Goal: Task Accomplishment & Management: Use online tool/utility

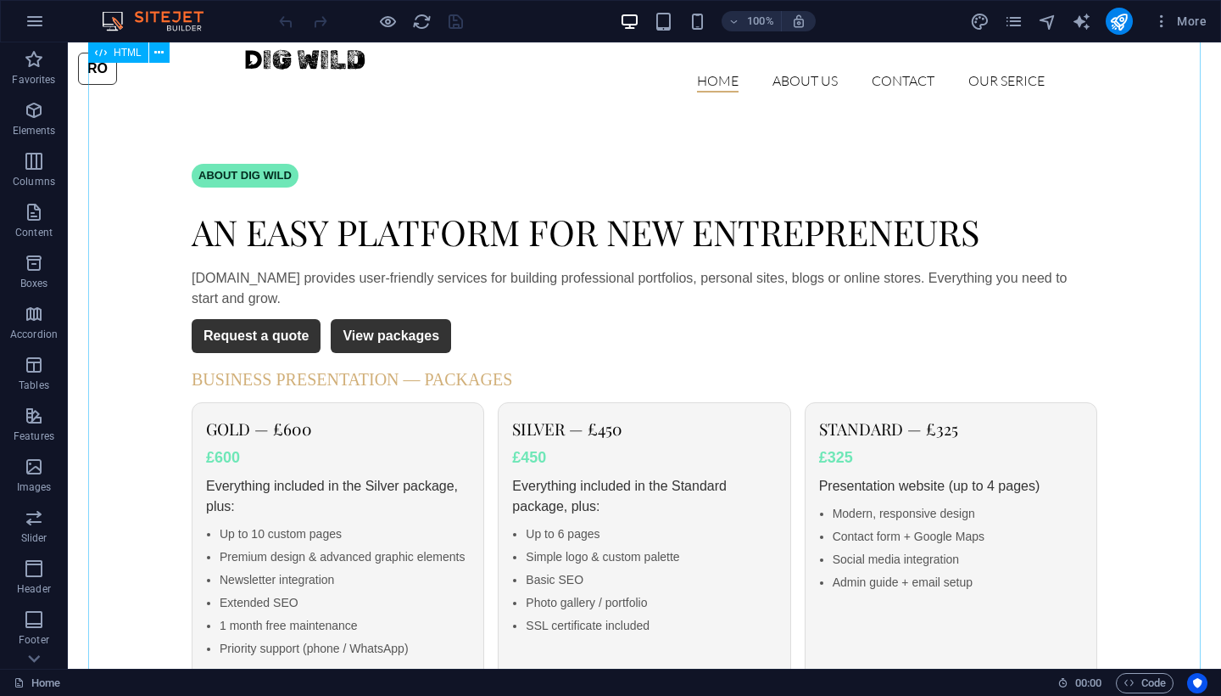
scroll to position [33, 0]
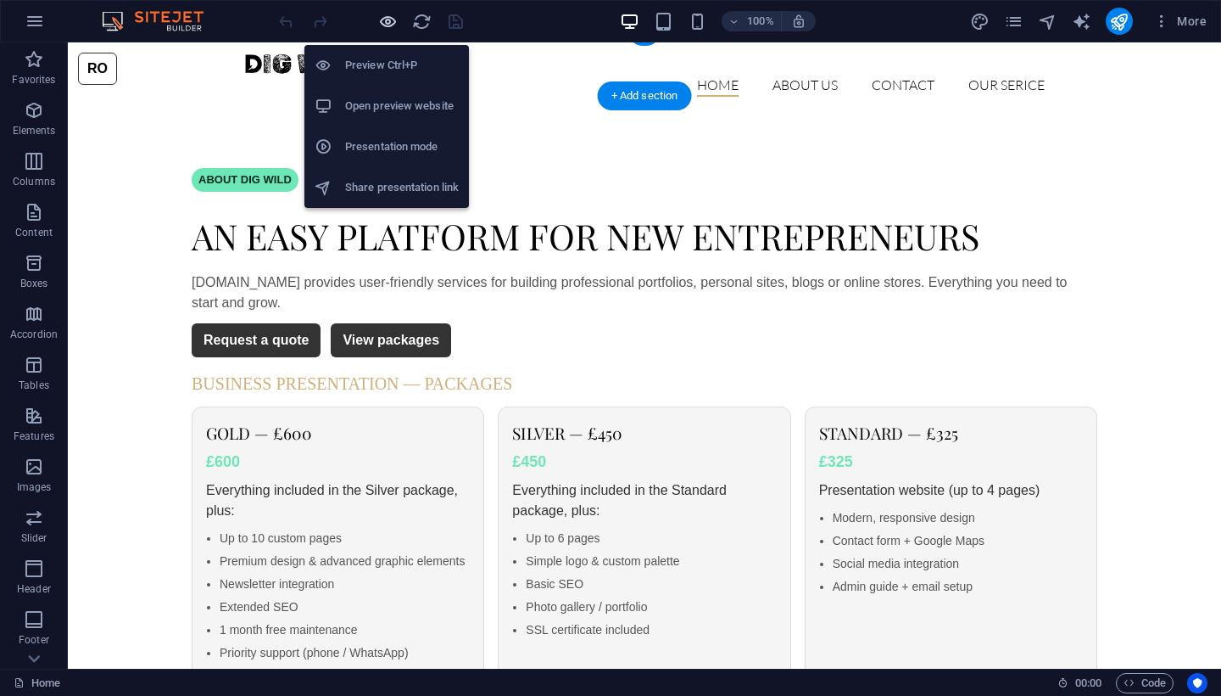
click at [385, 14] on icon "button" at bounding box center [388, 22] width 20 height 20
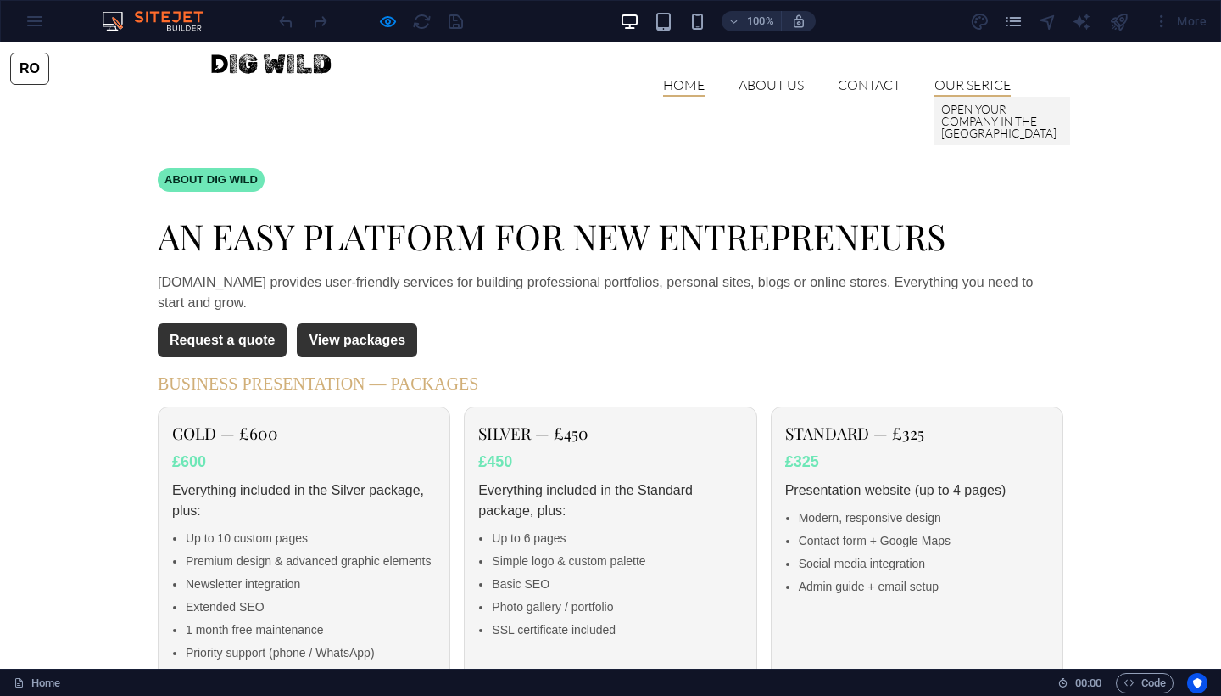
click at [949, 78] on link "OUR SERICE" at bounding box center [973, 87] width 76 height 19
click at [952, 97] on link "Open Your Company in the [GEOGRAPHIC_DATA]" at bounding box center [1003, 121] width 136 height 48
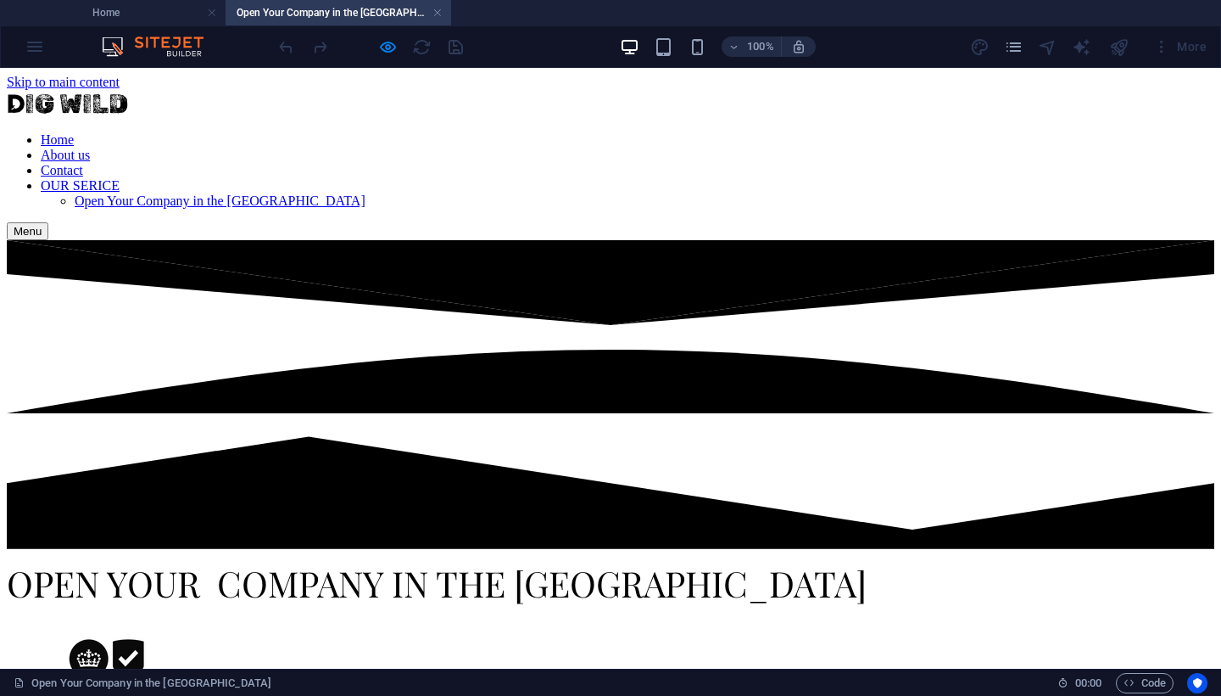
scroll to position [0, 0]
click at [403, 552] on h2 "OPEN YOUR COMPANY IN THE [GEOGRAPHIC_DATA]" at bounding box center [611, 580] width 1208 height 57
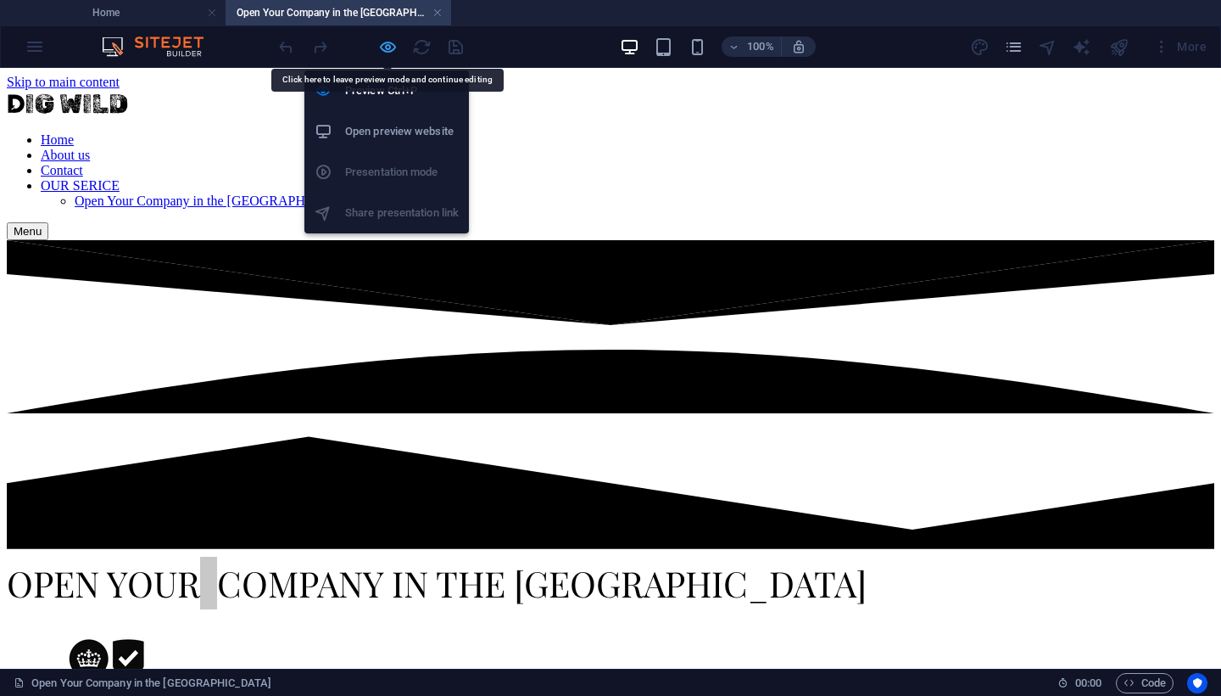
click at [393, 49] on icon "button" at bounding box center [388, 47] width 20 height 20
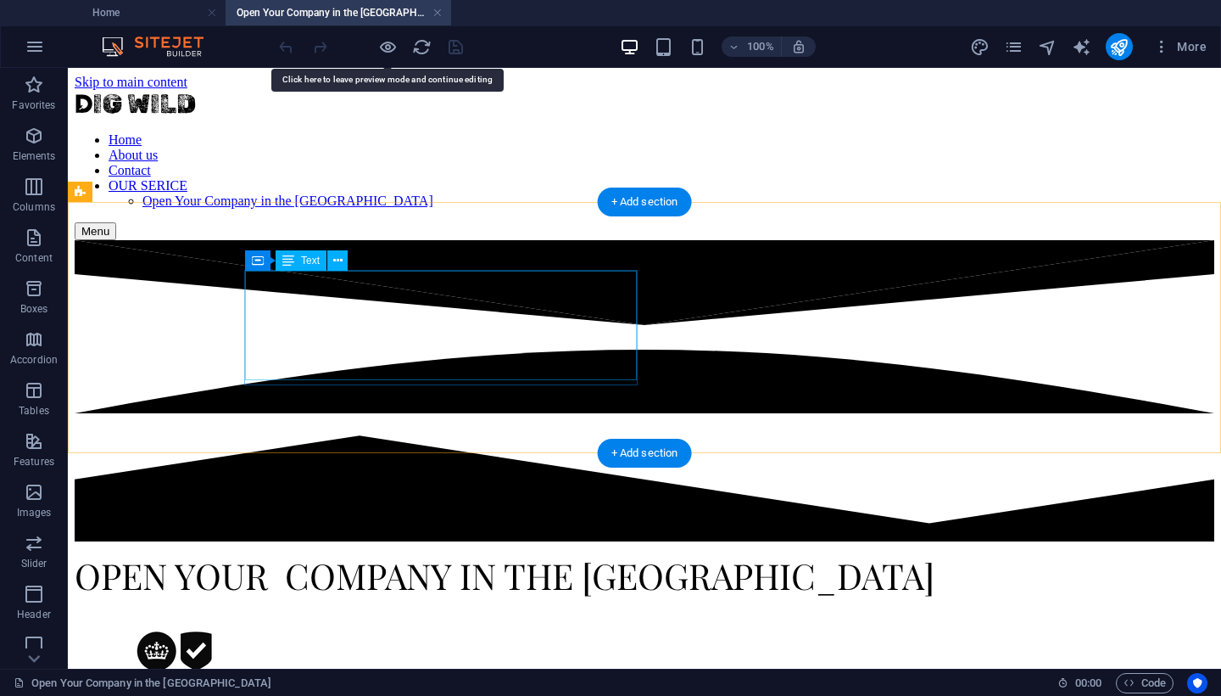
click at [454, 545] on h2 "OPEN YOUR COMPANY IN THE [GEOGRAPHIC_DATA]" at bounding box center [645, 573] width 1140 height 57
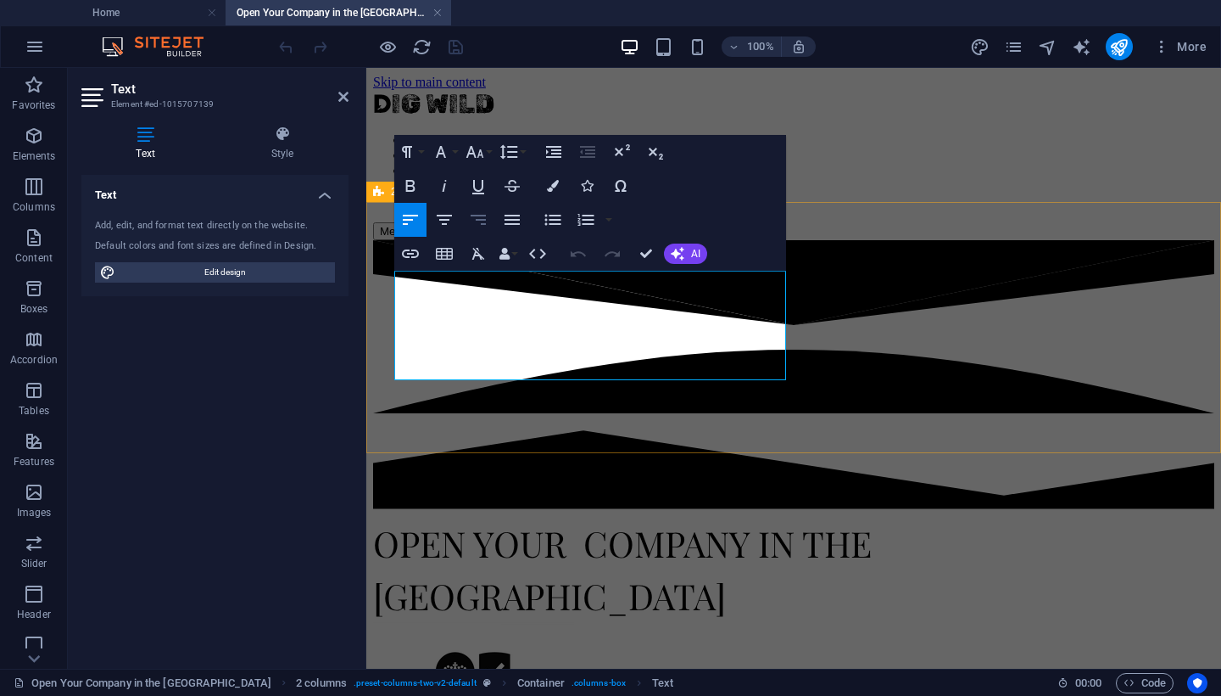
click at [478, 221] on icon "button" at bounding box center [478, 220] width 15 height 10
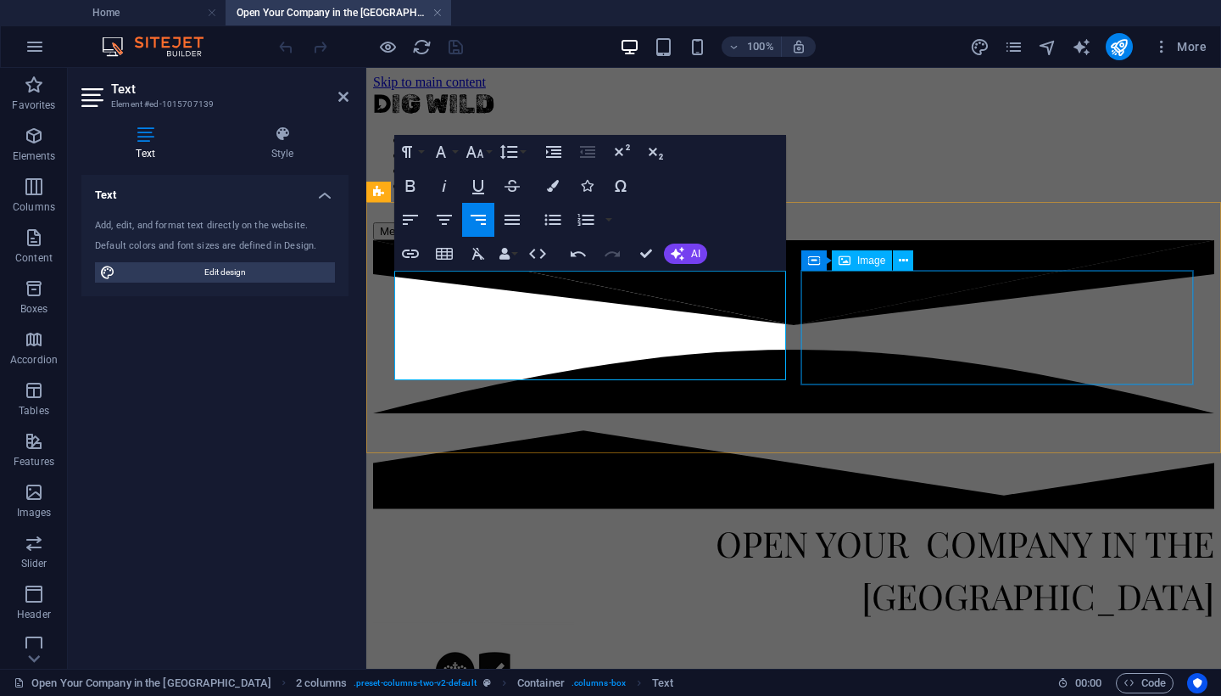
click at [866, 622] on figure at bounding box center [793, 680] width 841 height 116
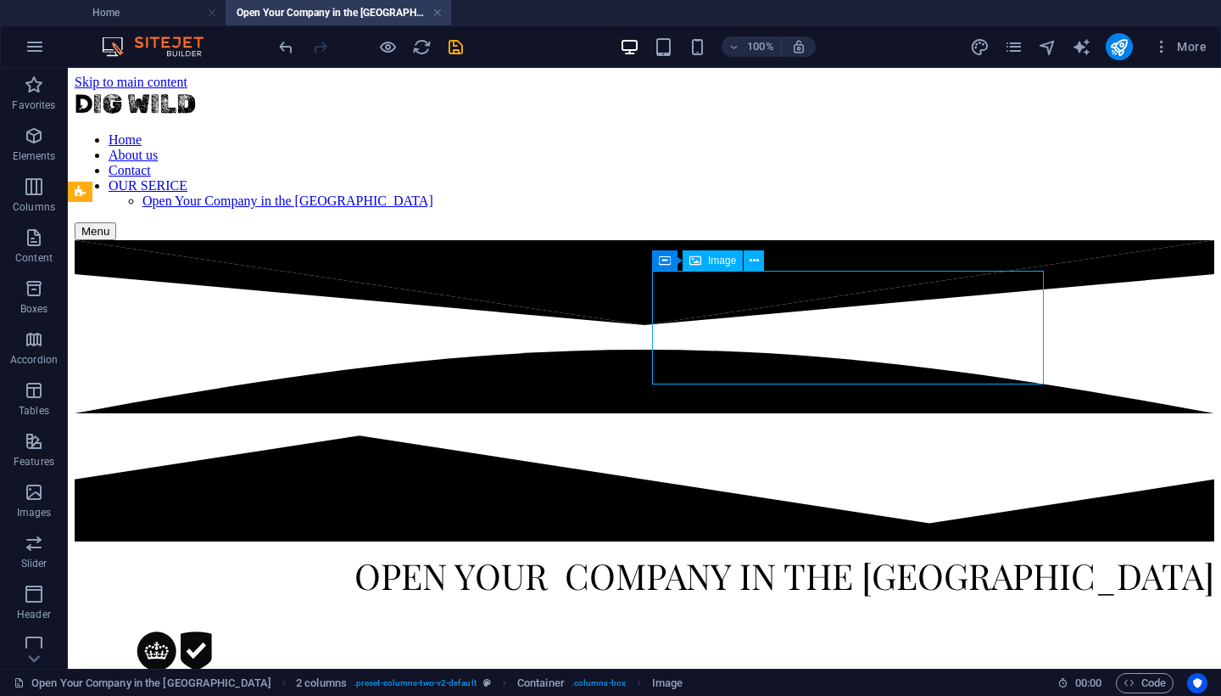
click at [707, 601] on figure at bounding box center [645, 659] width 1140 height 116
select select "px"
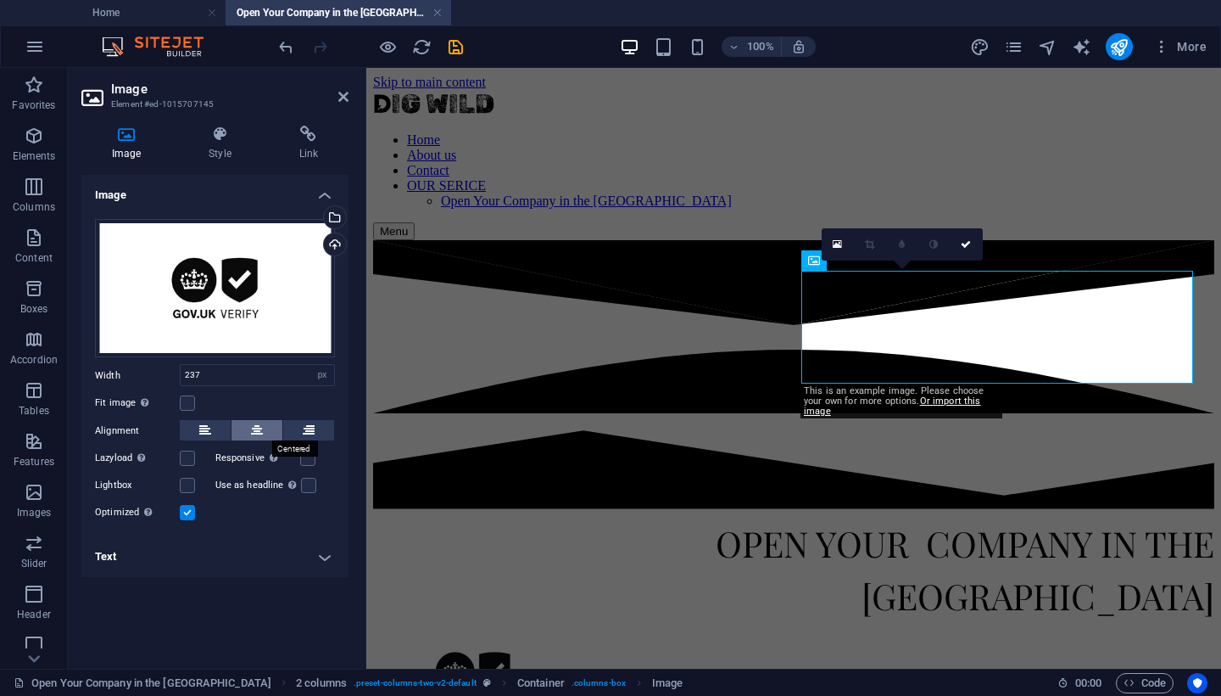
click at [254, 423] on icon at bounding box center [257, 430] width 12 height 20
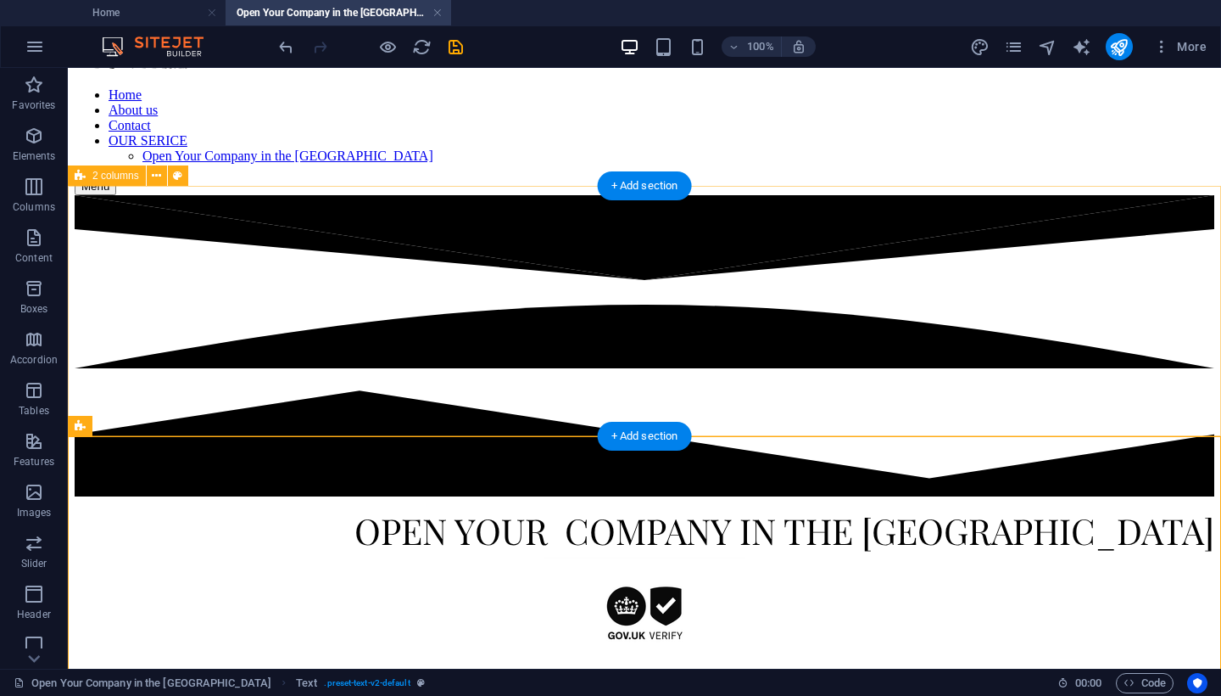
scroll to position [47, 0]
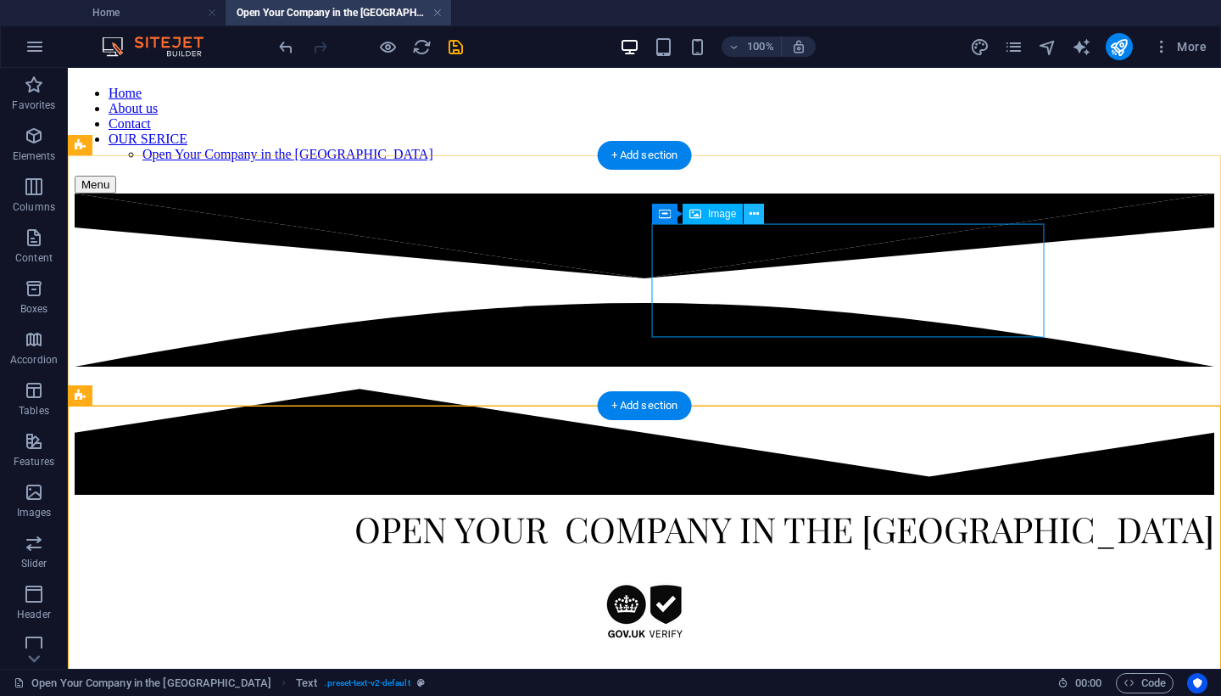
click at [752, 216] on icon at bounding box center [754, 214] width 9 height 18
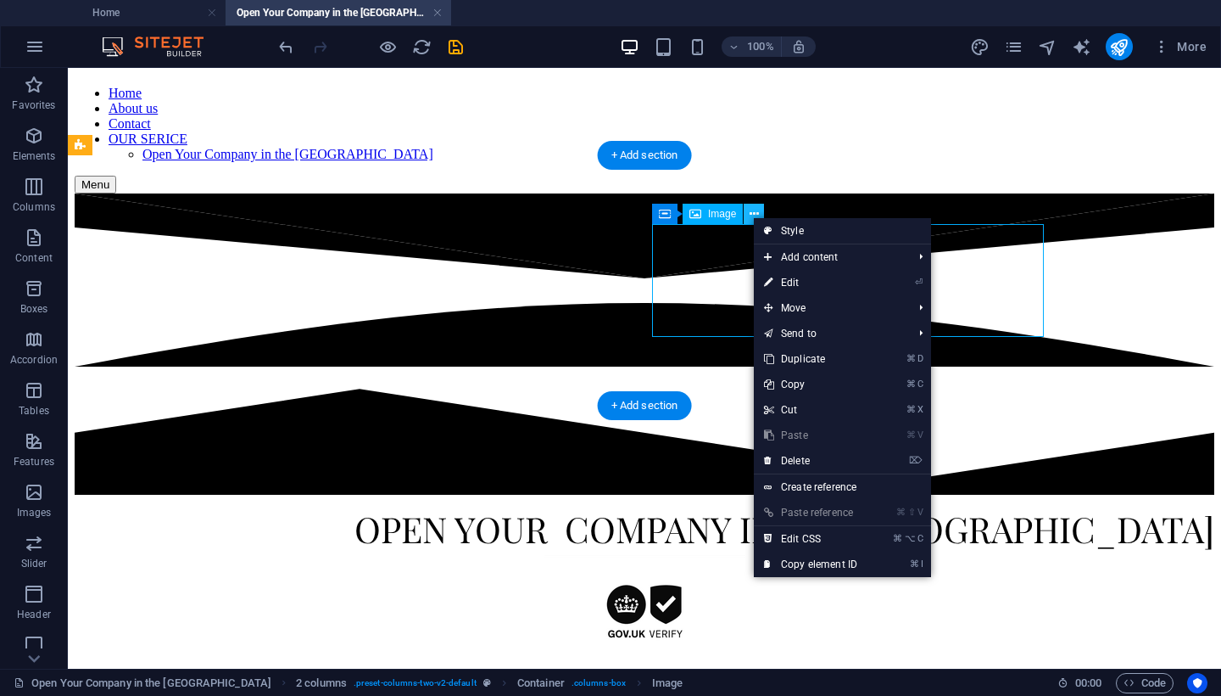
click at [752, 216] on icon at bounding box center [754, 214] width 9 height 18
click at [664, 215] on icon at bounding box center [664, 213] width 12 height 20
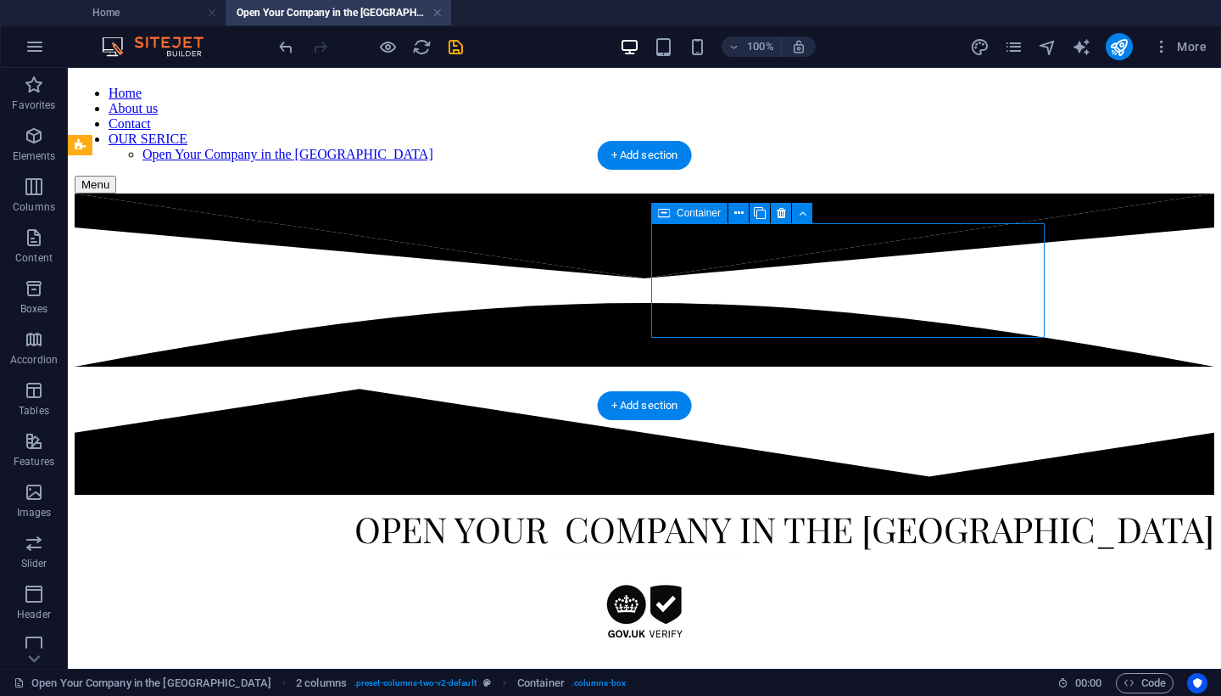
click at [664, 215] on icon at bounding box center [664, 213] width 12 height 20
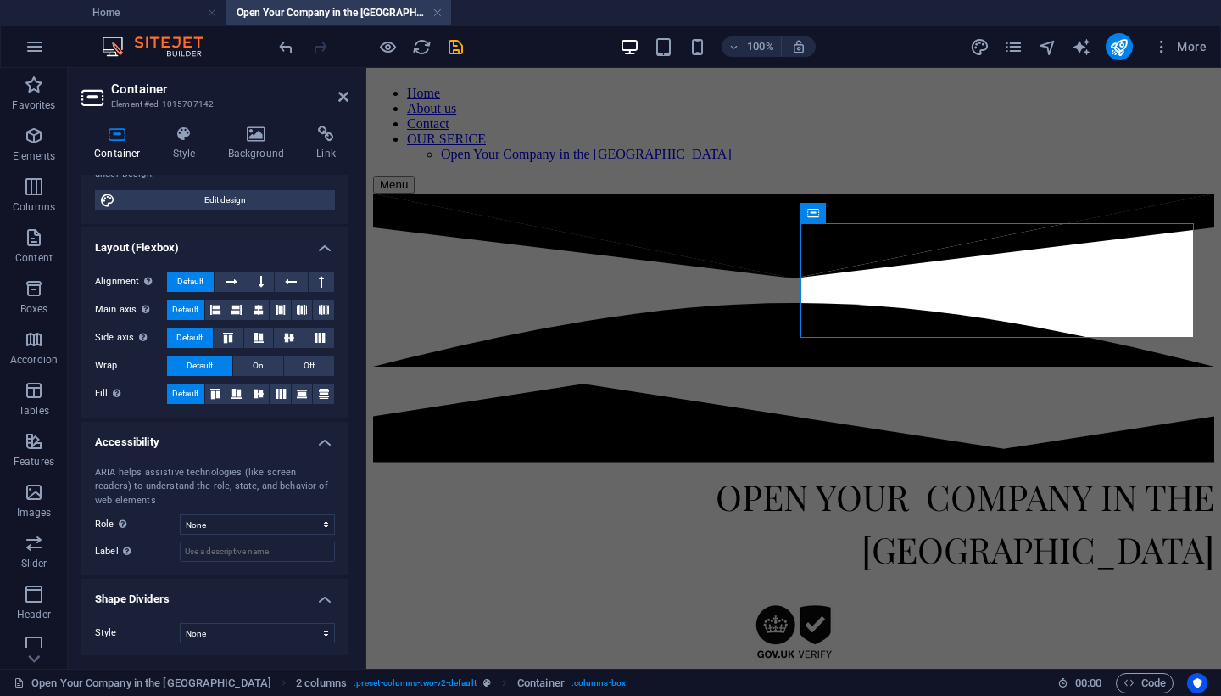
scroll to position [204, 0]
click at [183, 148] on h4 "Style" at bounding box center [187, 144] width 55 height 36
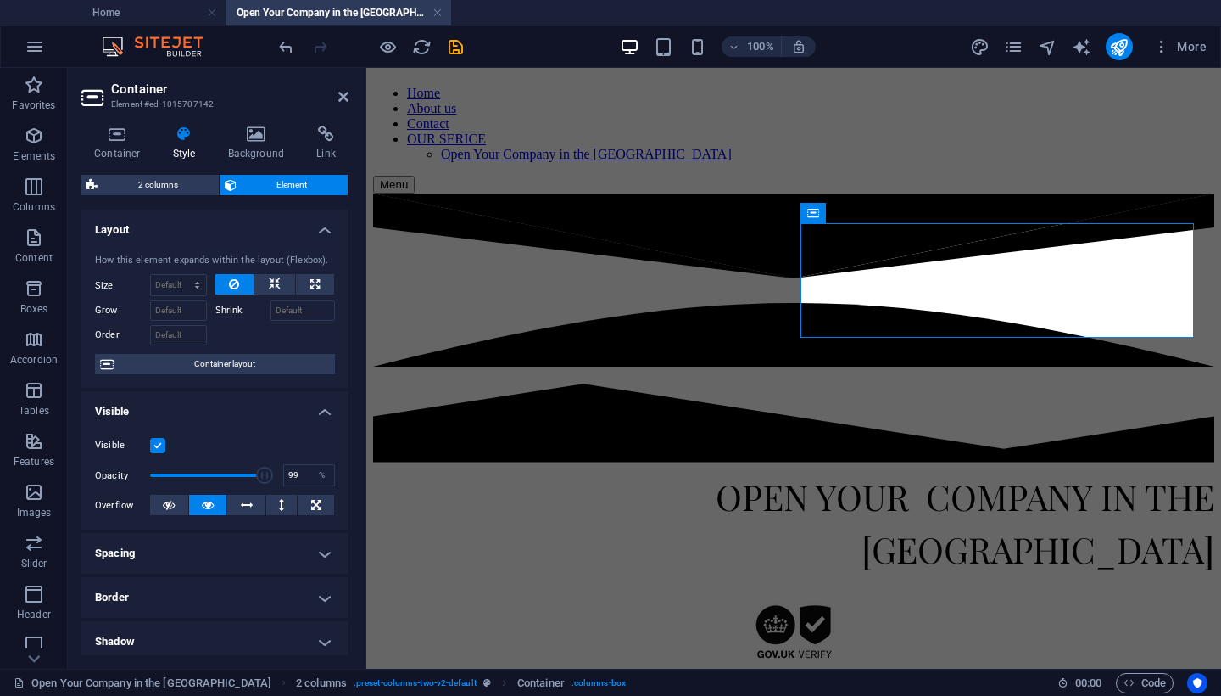
type input "100"
drag, startPoint x: 264, startPoint y: 475, endPoint x: 282, endPoint y: 491, distance: 24.0
click at [282, 491] on div "Visible Opacity 100 % Overflow" at bounding box center [214, 476] width 267 height 108
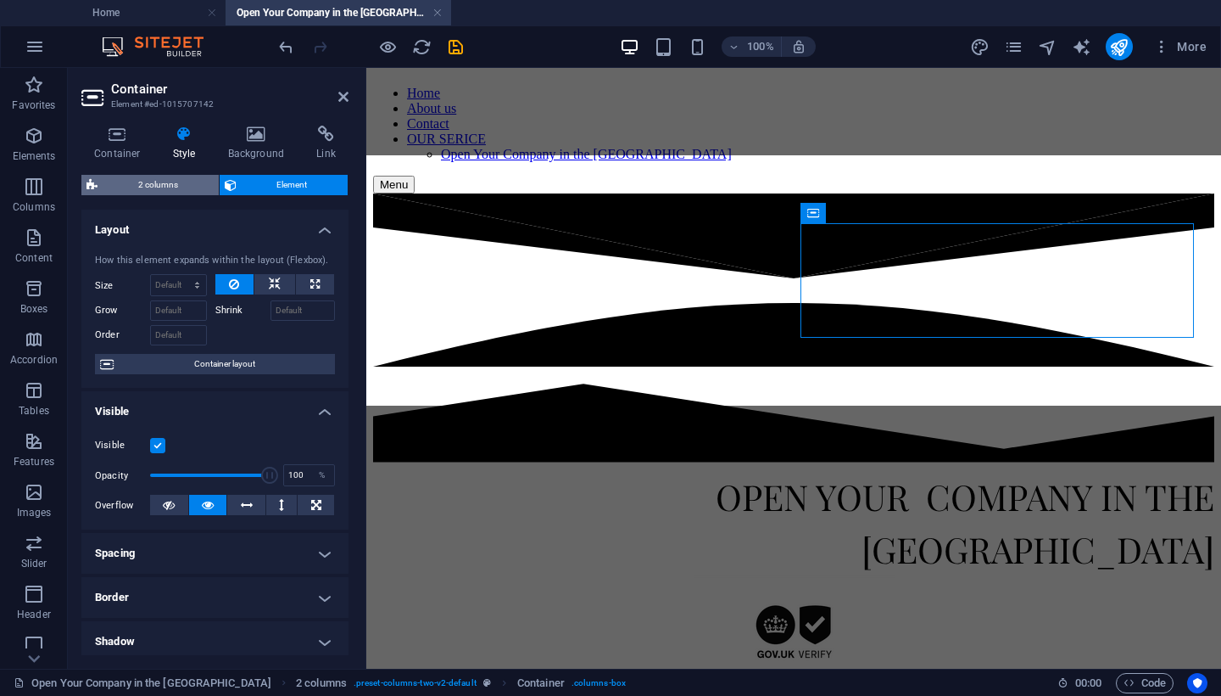
click at [175, 192] on span "2 columns" at bounding box center [158, 185] width 111 height 20
select select "rem"
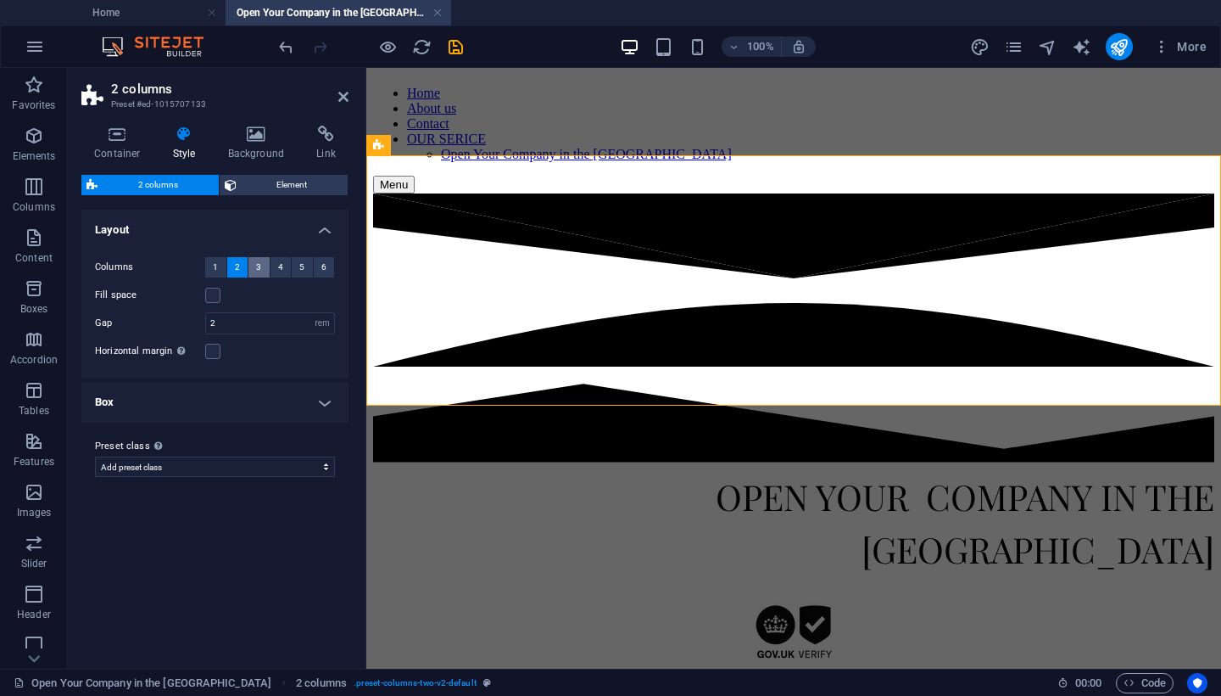
click at [261, 263] on span "3" at bounding box center [258, 267] width 5 height 20
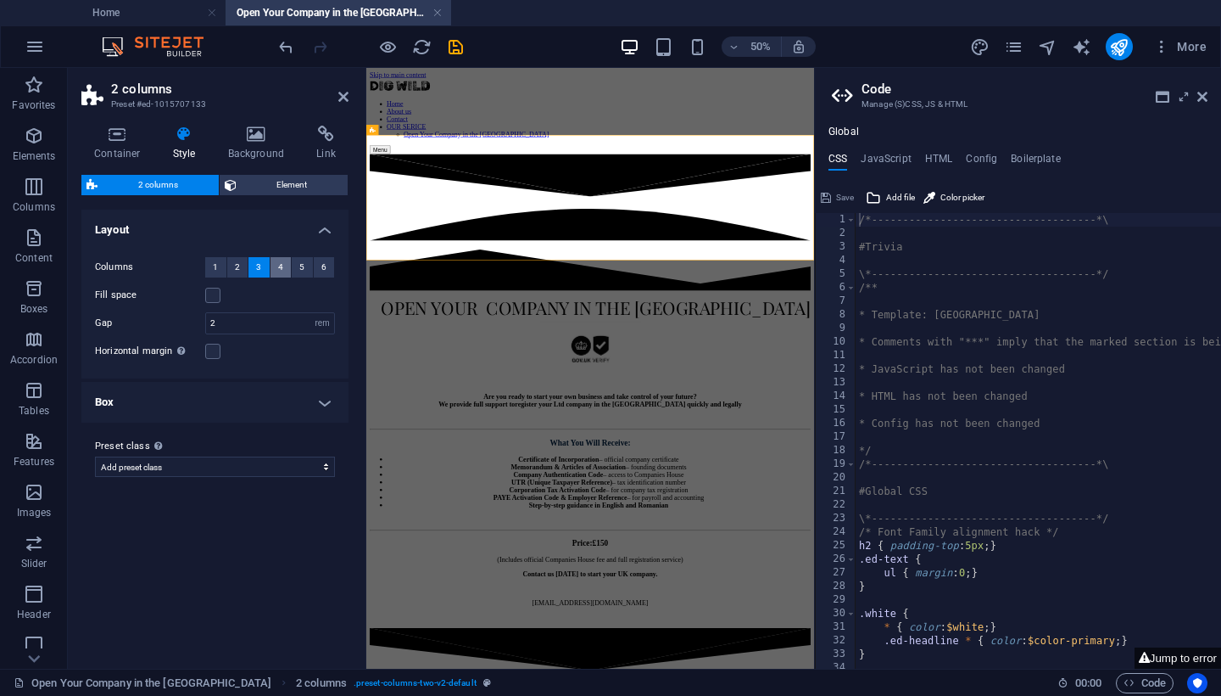
click at [278, 267] on span "4" at bounding box center [280, 267] width 5 height 20
click at [1204, 92] on icon at bounding box center [1203, 97] width 10 height 14
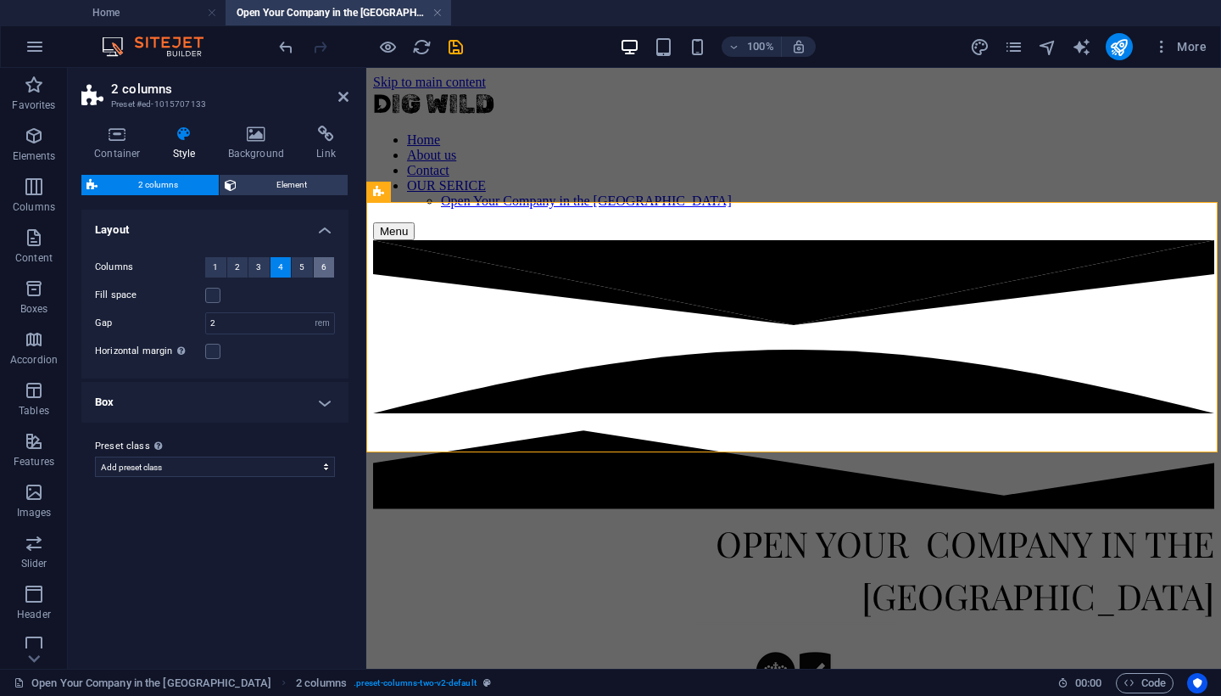
click at [327, 263] on button "6" at bounding box center [324, 267] width 21 height 20
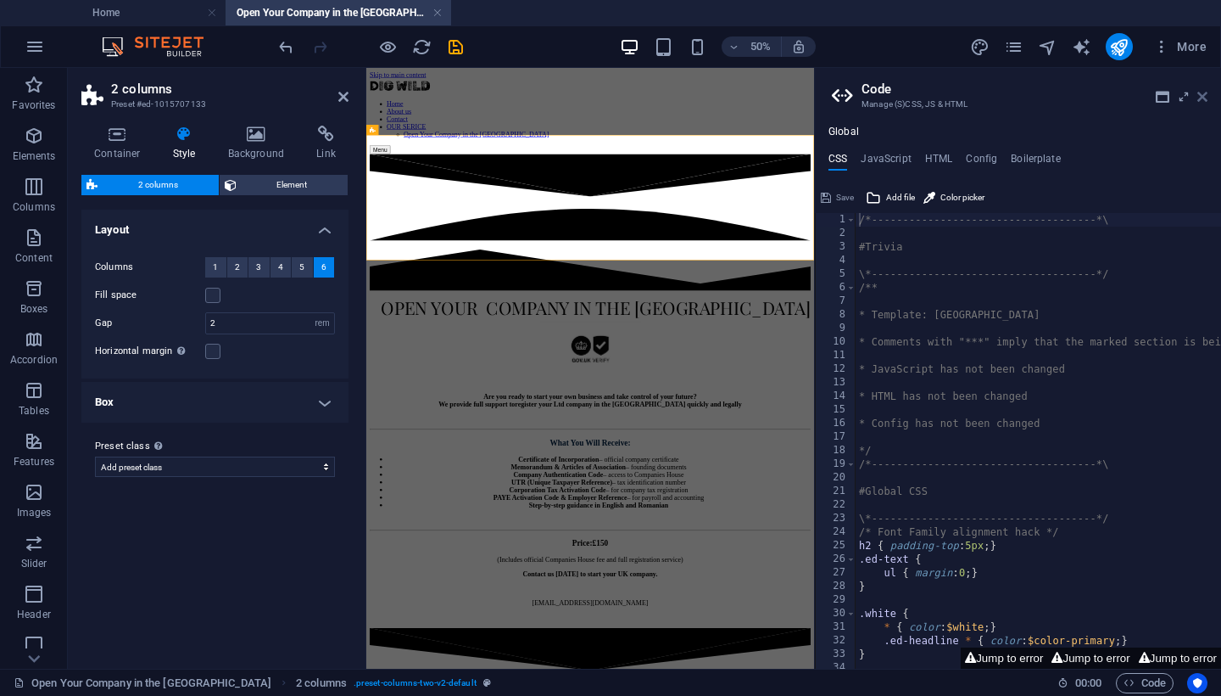
click at [1204, 96] on icon at bounding box center [1203, 97] width 10 height 14
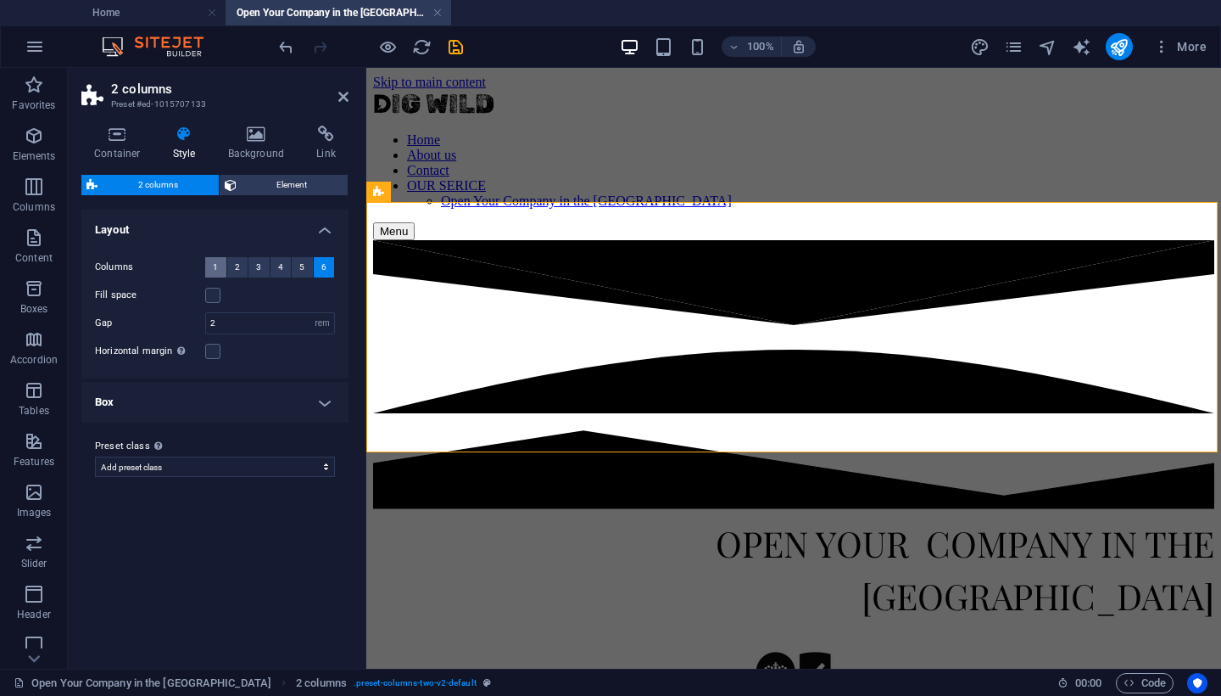
click at [212, 266] on button "1" at bounding box center [215, 267] width 21 height 20
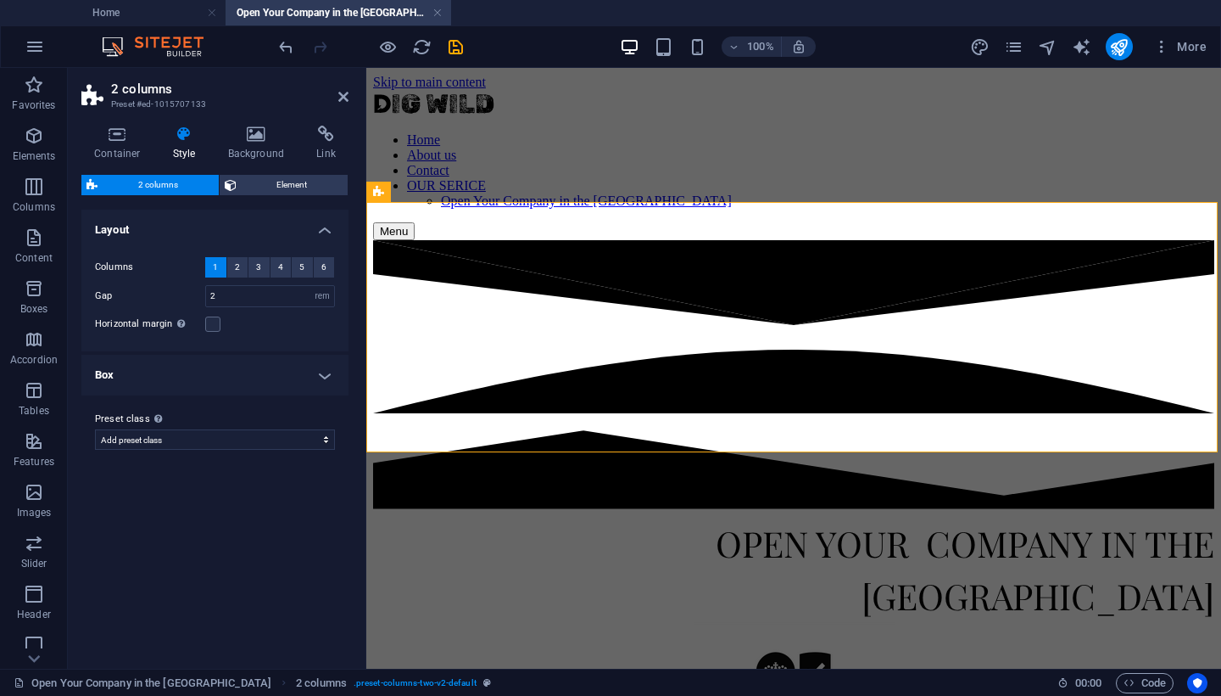
select select
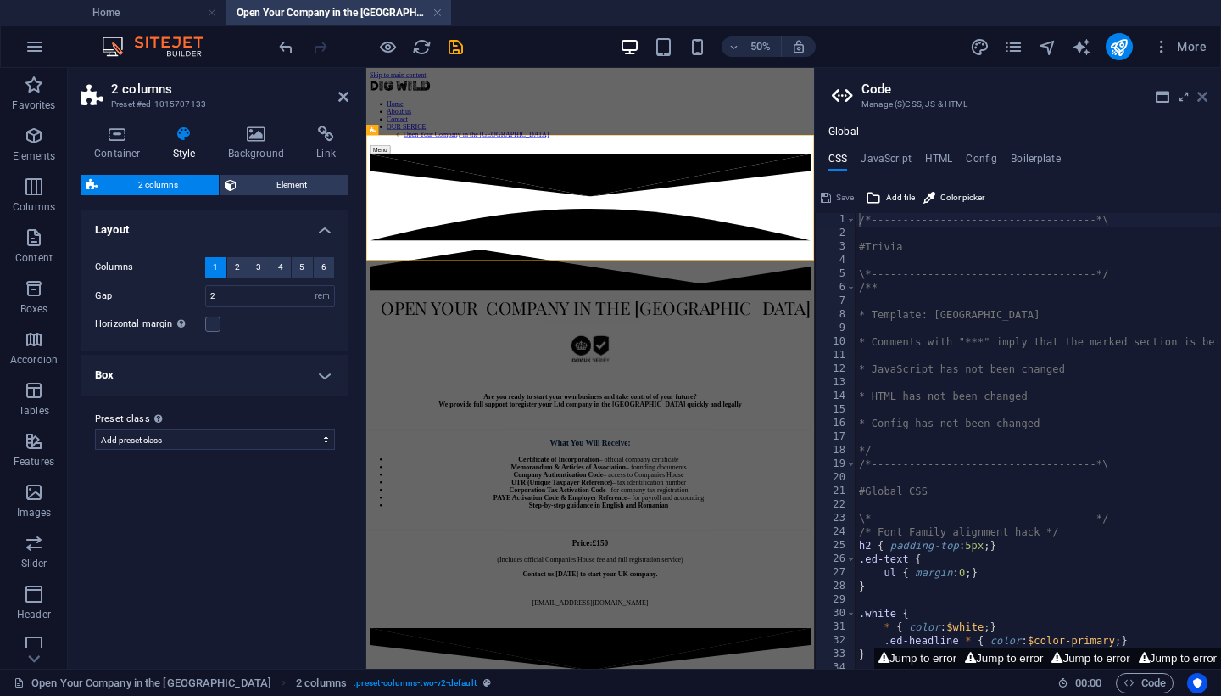
click at [1204, 97] on icon at bounding box center [1203, 97] width 10 height 14
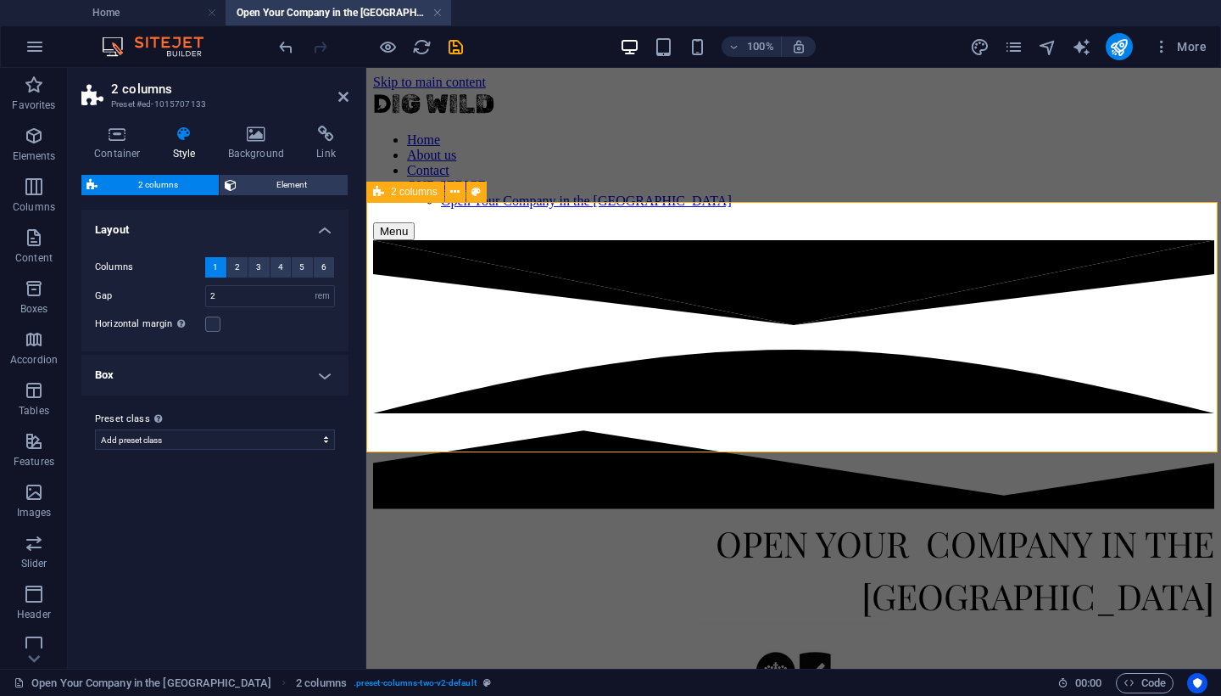
click at [607, 512] on div "OPEN YOUR COMPANY IN THE [GEOGRAPHIC_DATA]" at bounding box center [793, 625] width 841 height 226
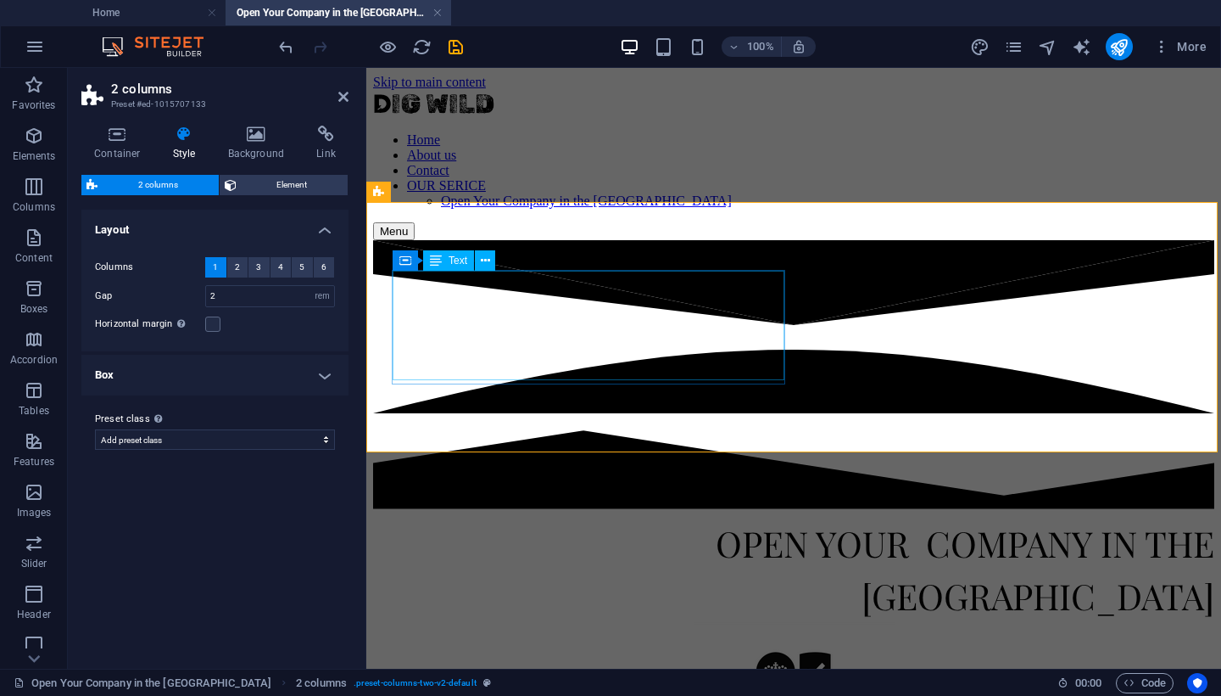
click at [609, 512] on h2 "OPEN YOUR COMPANY IN THE [GEOGRAPHIC_DATA]" at bounding box center [793, 567] width 841 height 110
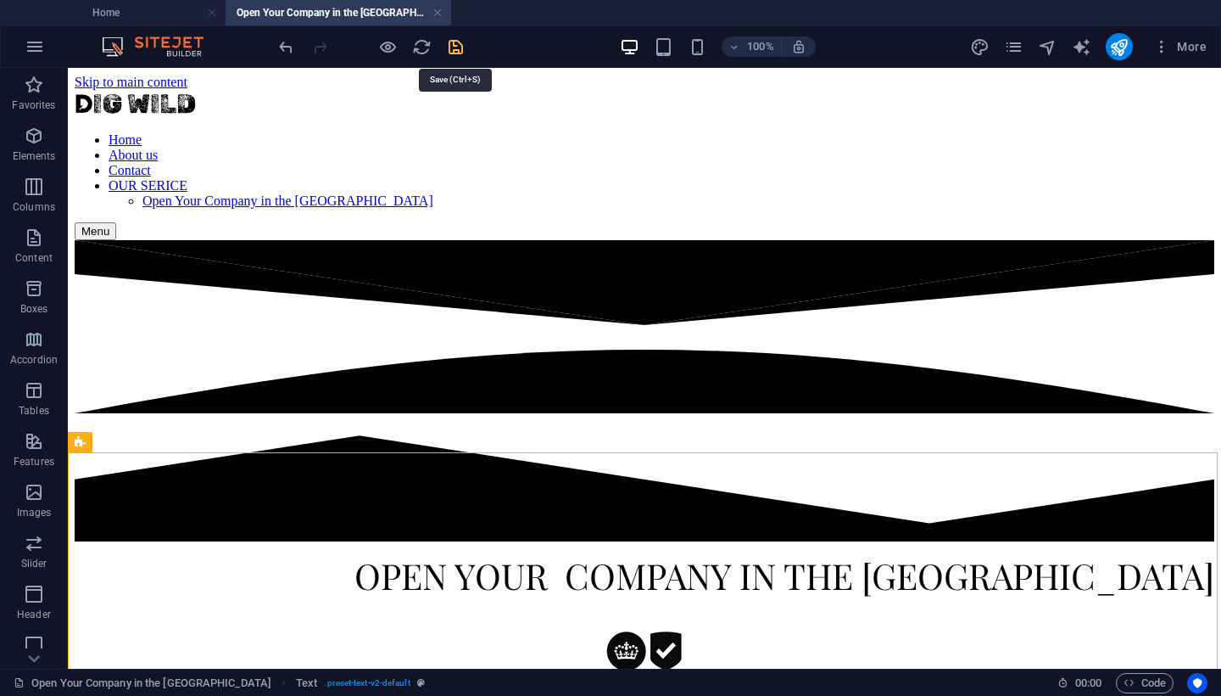
click at [455, 54] on icon "save" at bounding box center [456, 47] width 20 height 20
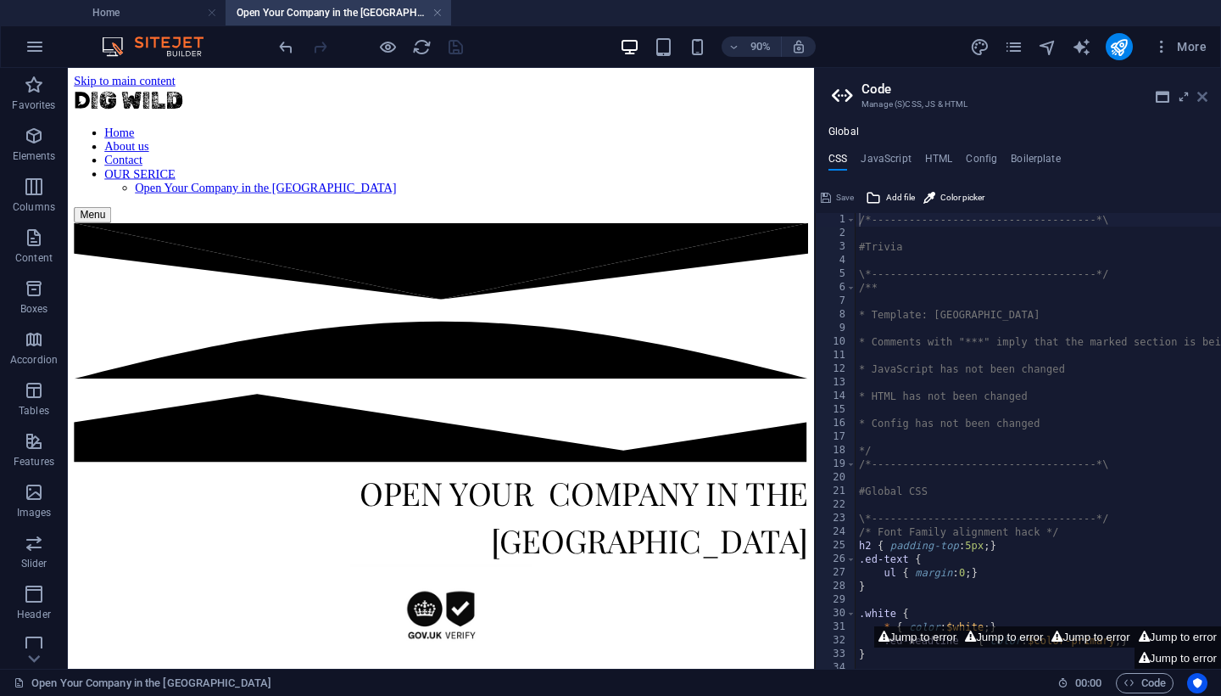
click at [1204, 97] on icon at bounding box center [1203, 97] width 10 height 14
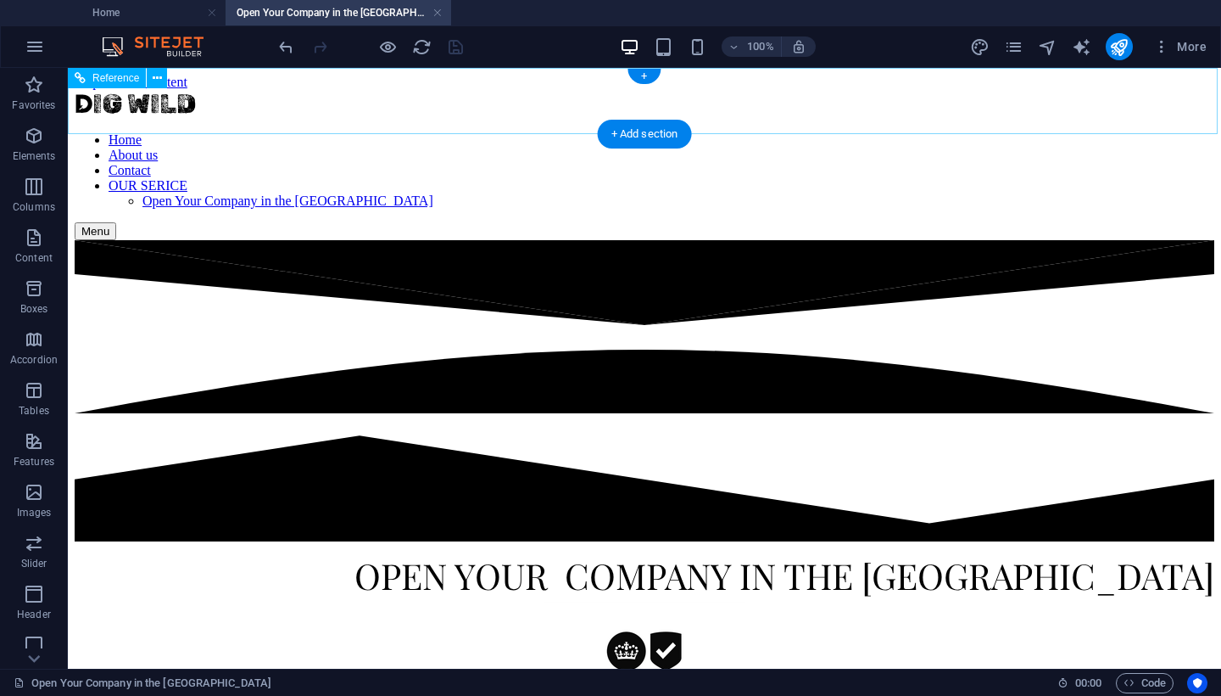
click at [902, 132] on nav "Home About us Contact OUR SERICE Open Your Company in the UK" at bounding box center [645, 170] width 1140 height 76
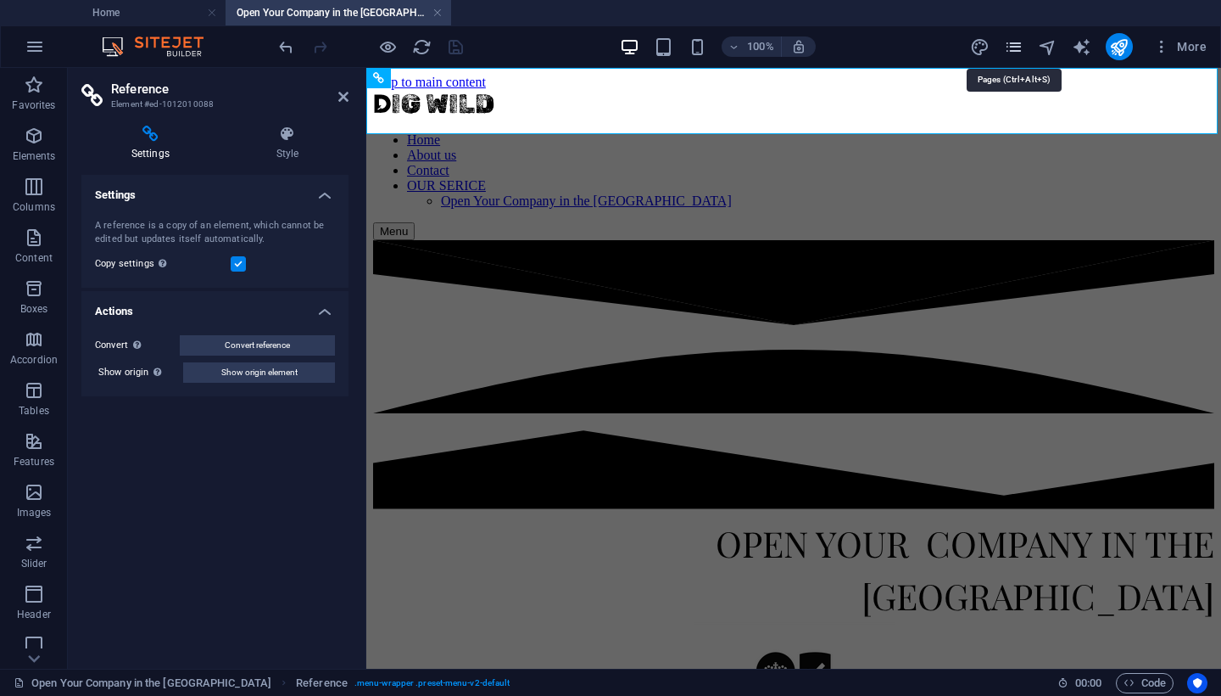
click at [1017, 47] on icon "pages" at bounding box center [1014, 47] width 20 height 20
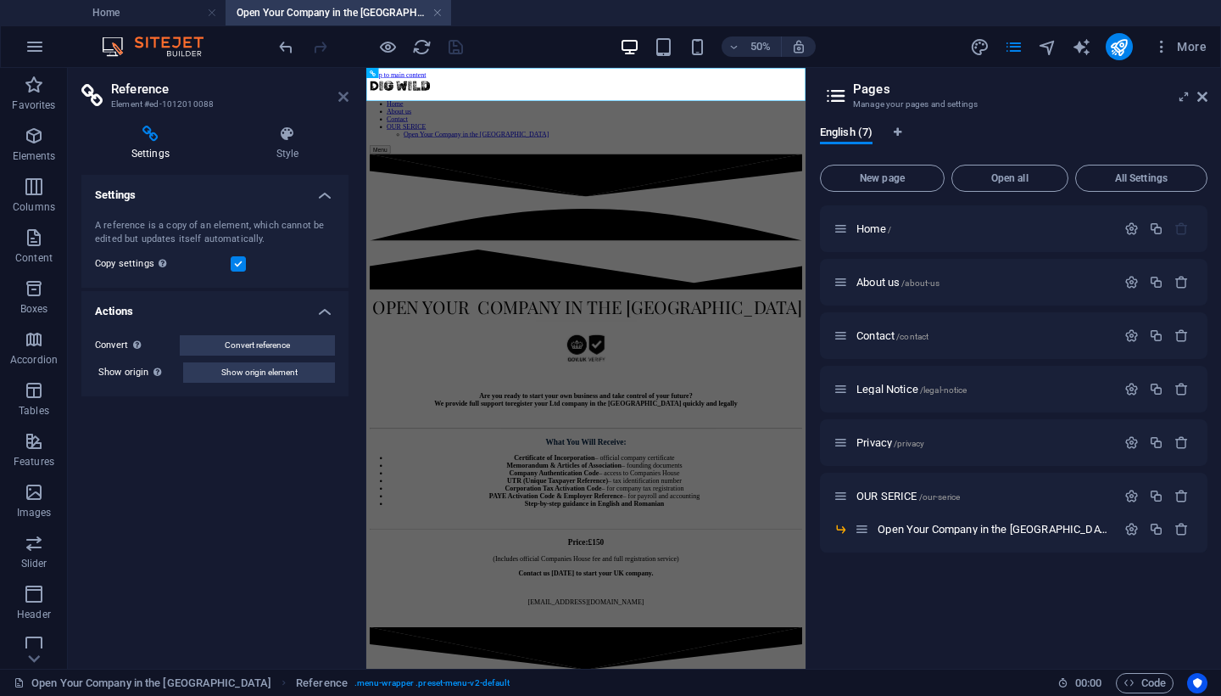
click at [345, 98] on icon at bounding box center [343, 97] width 10 height 14
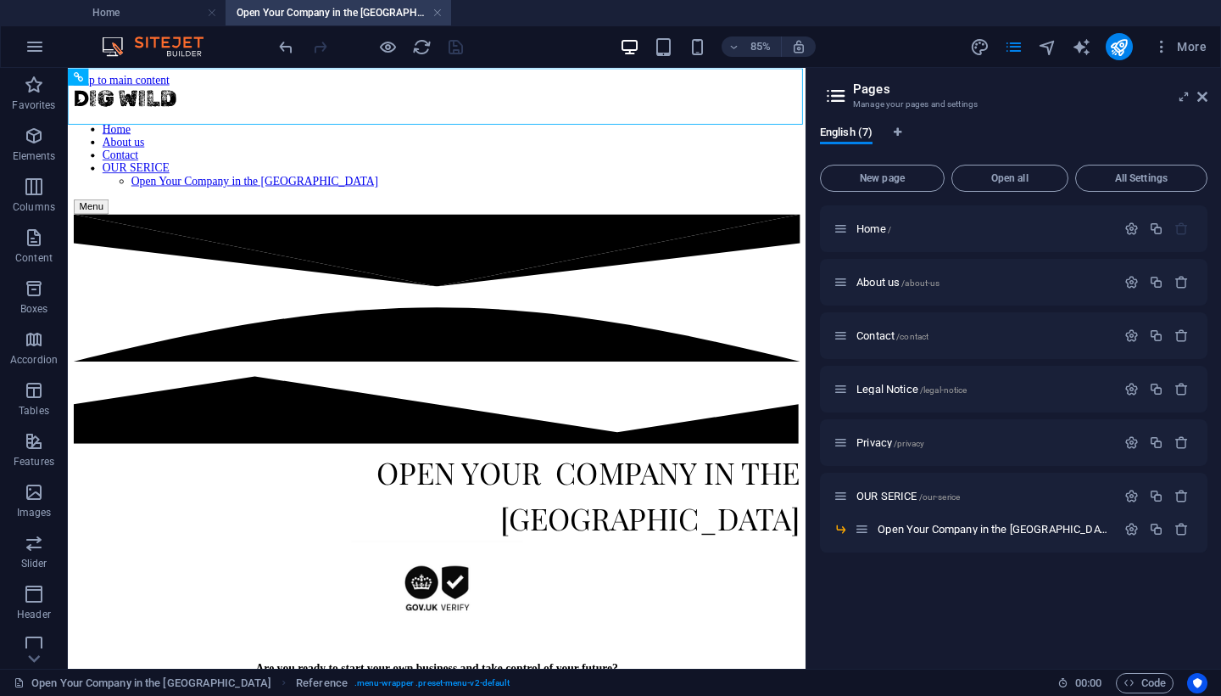
click at [1209, 93] on aside "Pages Manage your pages and settings English (7) New page Open all All Settings…" at bounding box center [1014, 368] width 416 height 601
click at [1203, 93] on icon at bounding box center [1203, 97] width 10 height 14
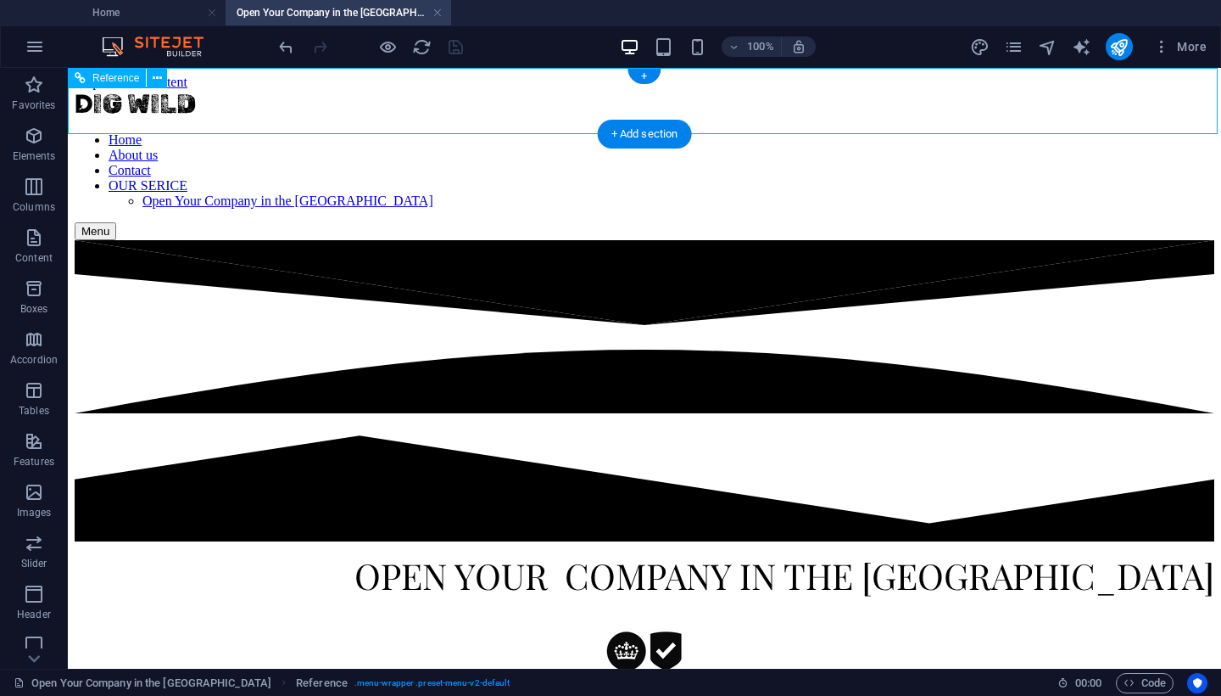
click at [787, 132] on nav "Home About us Contact OUR SERICE Open Your Company in the UK" at bounding box center [645, 170] width 1140 height 76
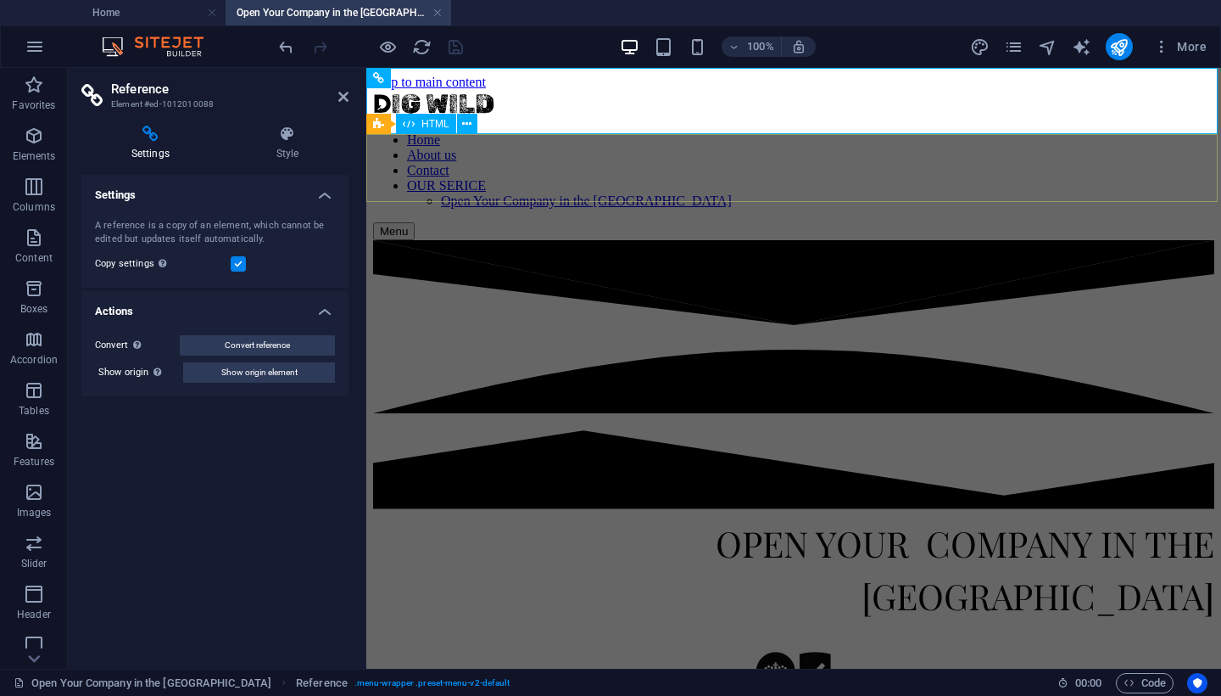
click at [402, 240] on div at bounding box center [793, 376] width 841 height 272
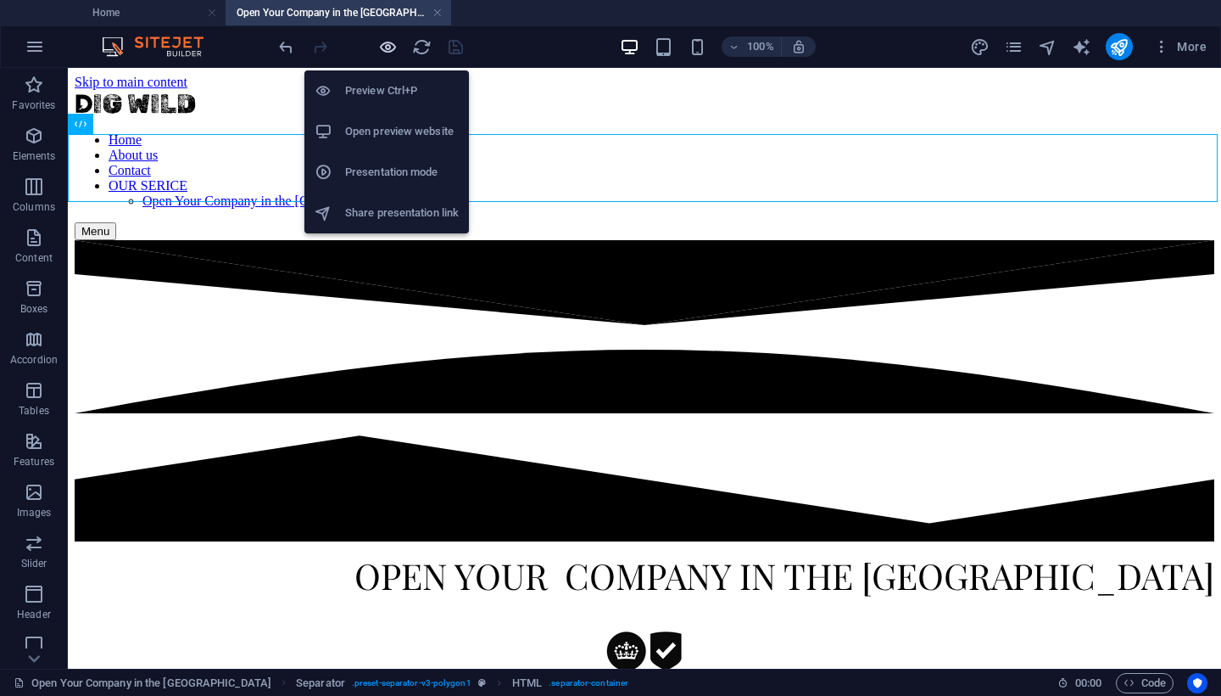
click at [387, 50] on icon "button" at bounding box center [388, 47] width 20 height 20
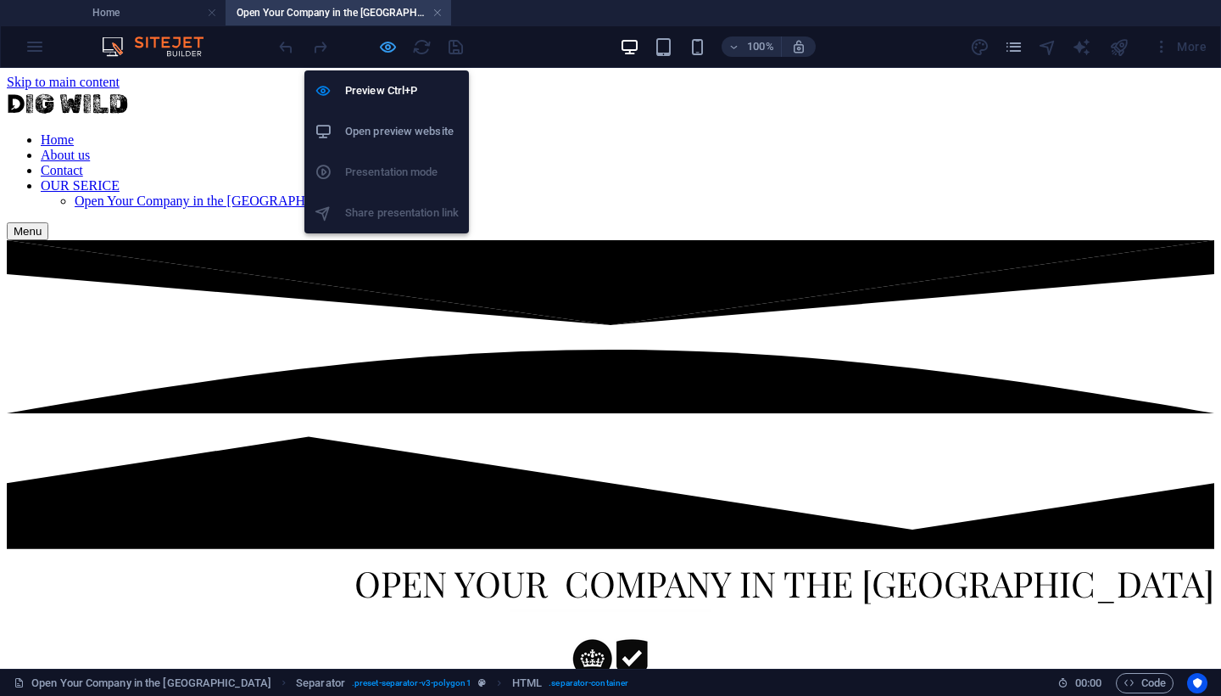
click at [386, 43] on icon "button" at bounding box center [388, 47] width 20 height 20
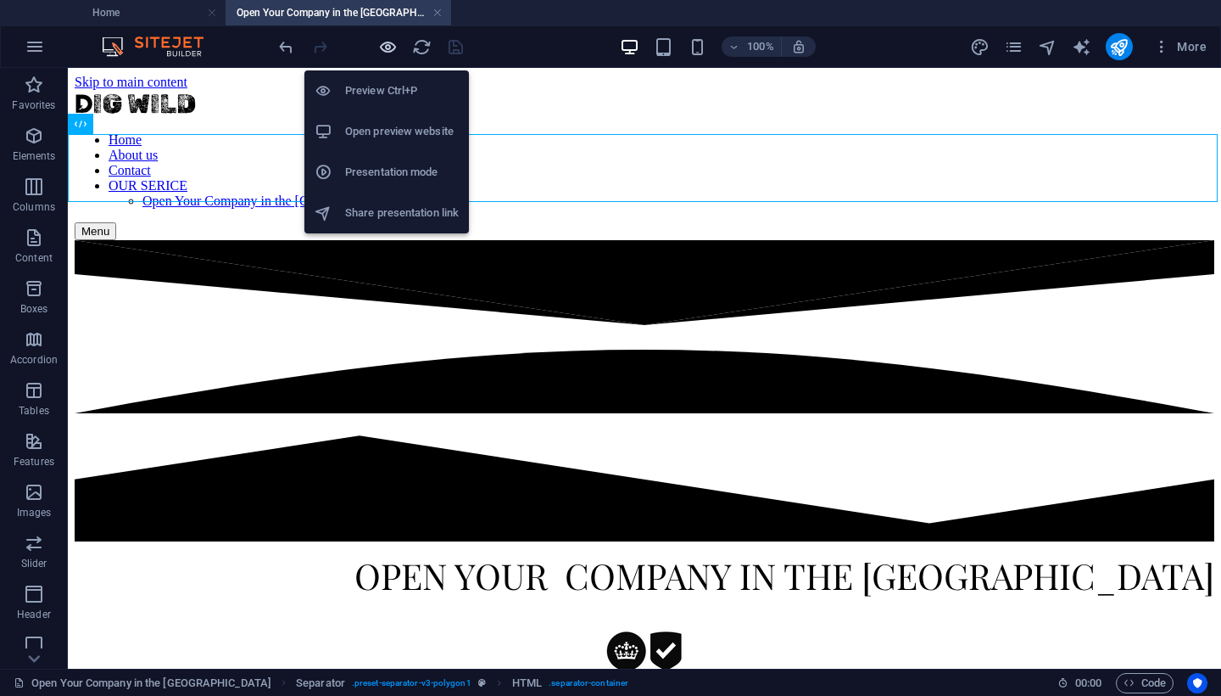
click at [389, 53] on icon "button" at bounding box center [388, 47] width 20 height 20
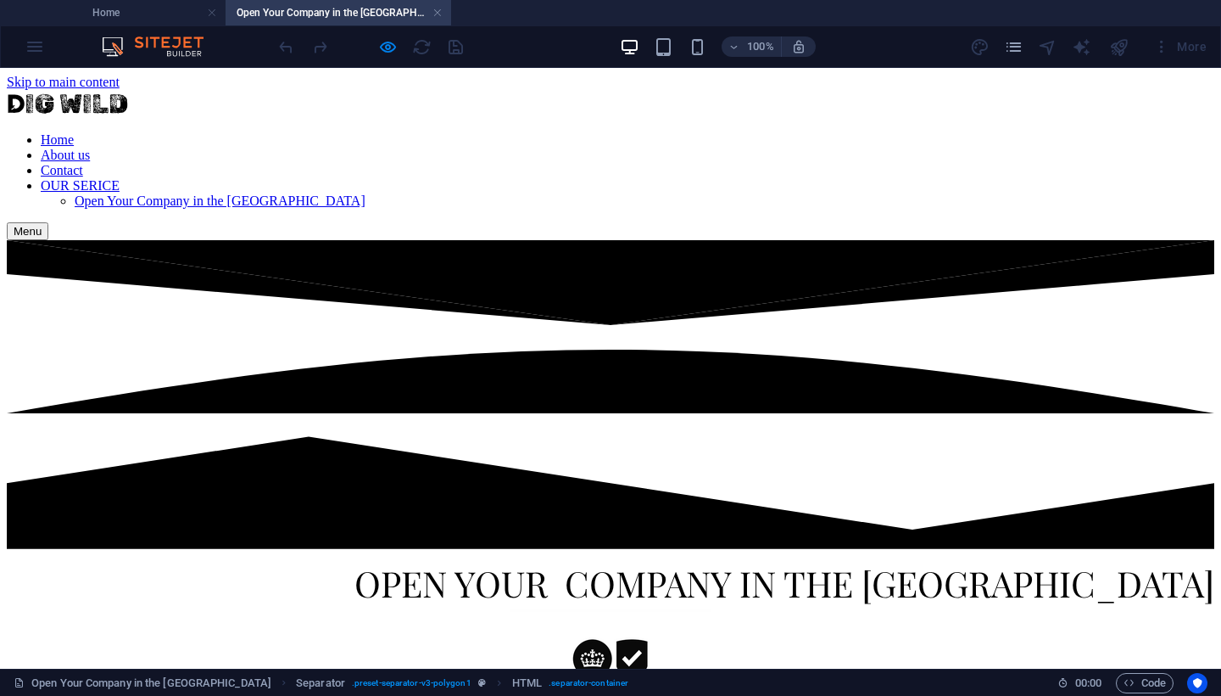
click at [74, 132] on link "Home" at bounding box center [57, 139] width 33 height 14
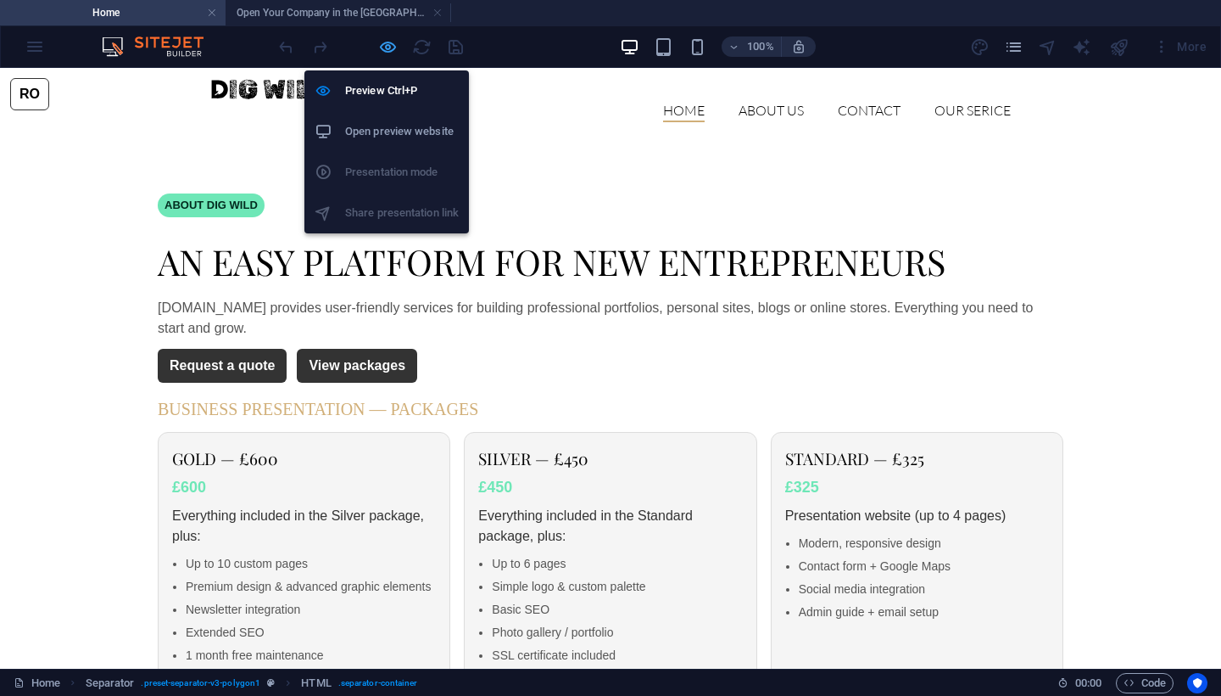
click at [392, 46] on icon "button" at bounding box center [388, 47] width 20 height 20
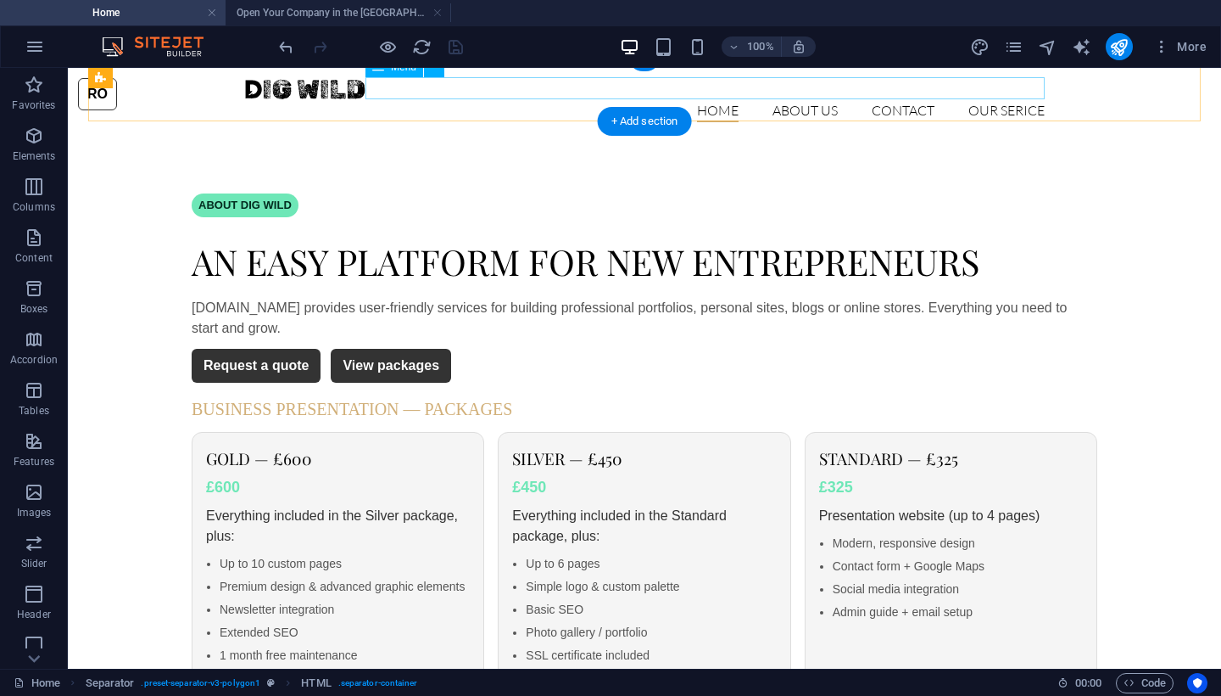
click at [723, 101] on nav "Home About us Contact OUR SERICE Open Your Company in the UK" at bounding box center [644, 111] width 801 height 21
select select
select select "1"
select select
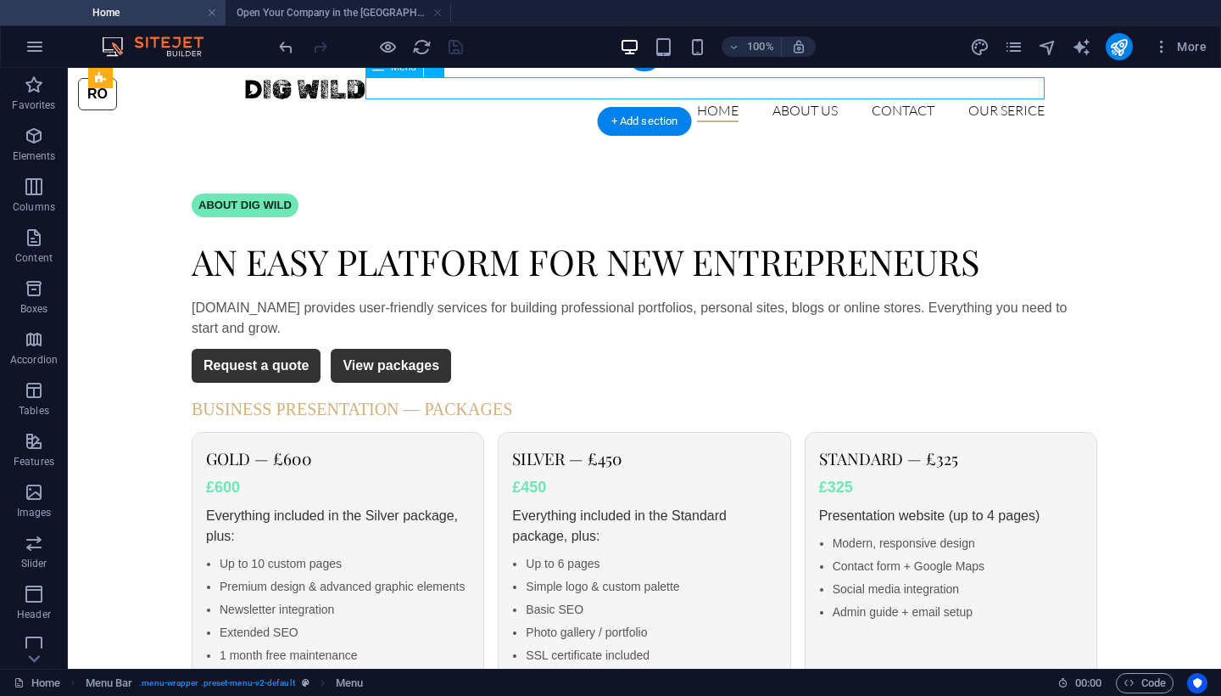
select select "2"
select select
select select "6"
select select
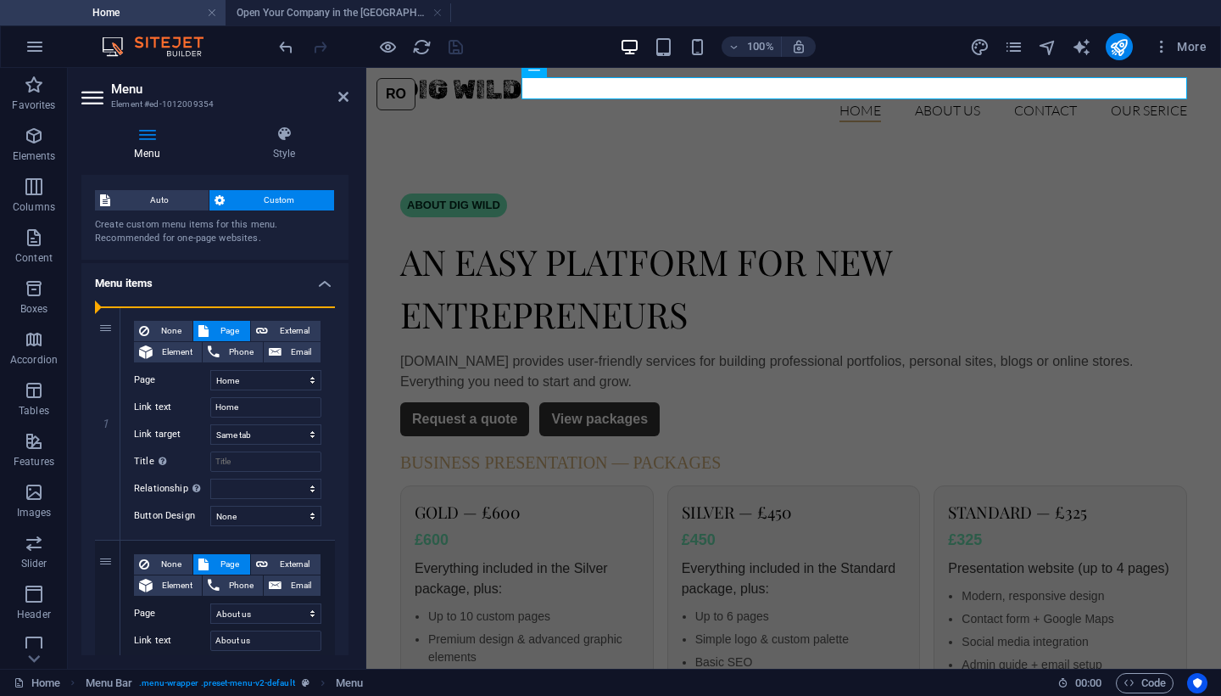
scroll to position [14, 0]
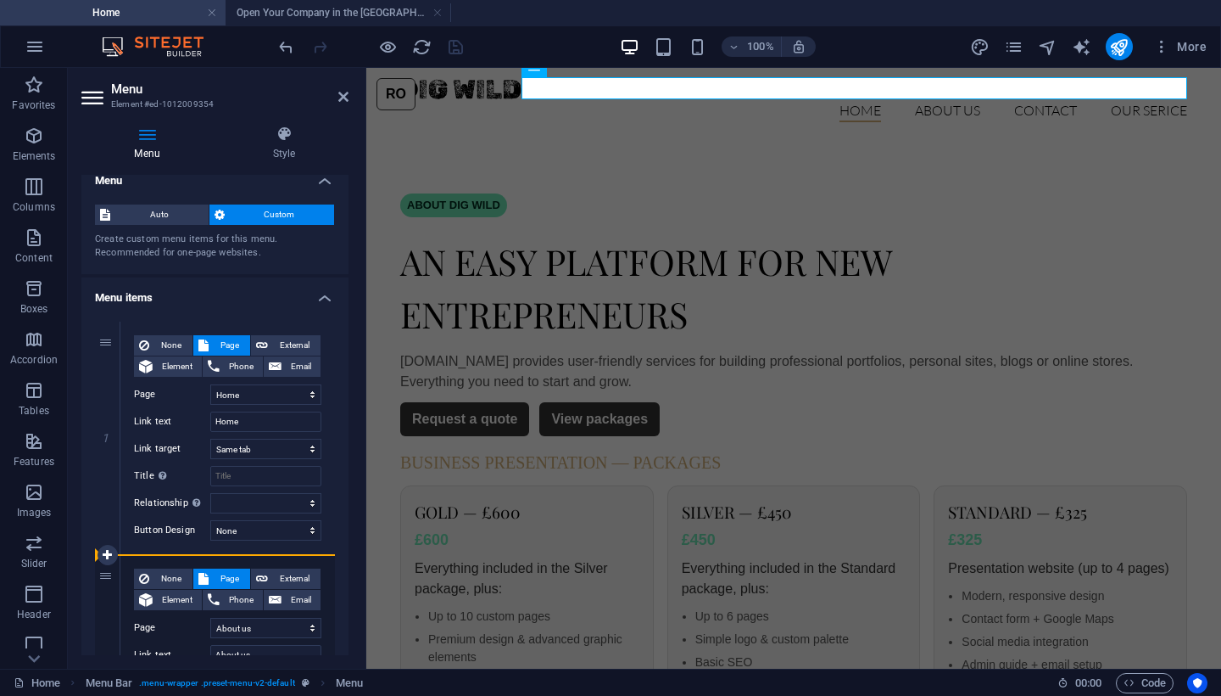
drag, startPoint x: 103, startPoint y: 363, endPoint x: 132, endPoint y: 560, distance: 198.9
select select
type input "OUR SERICE"
select select "1"
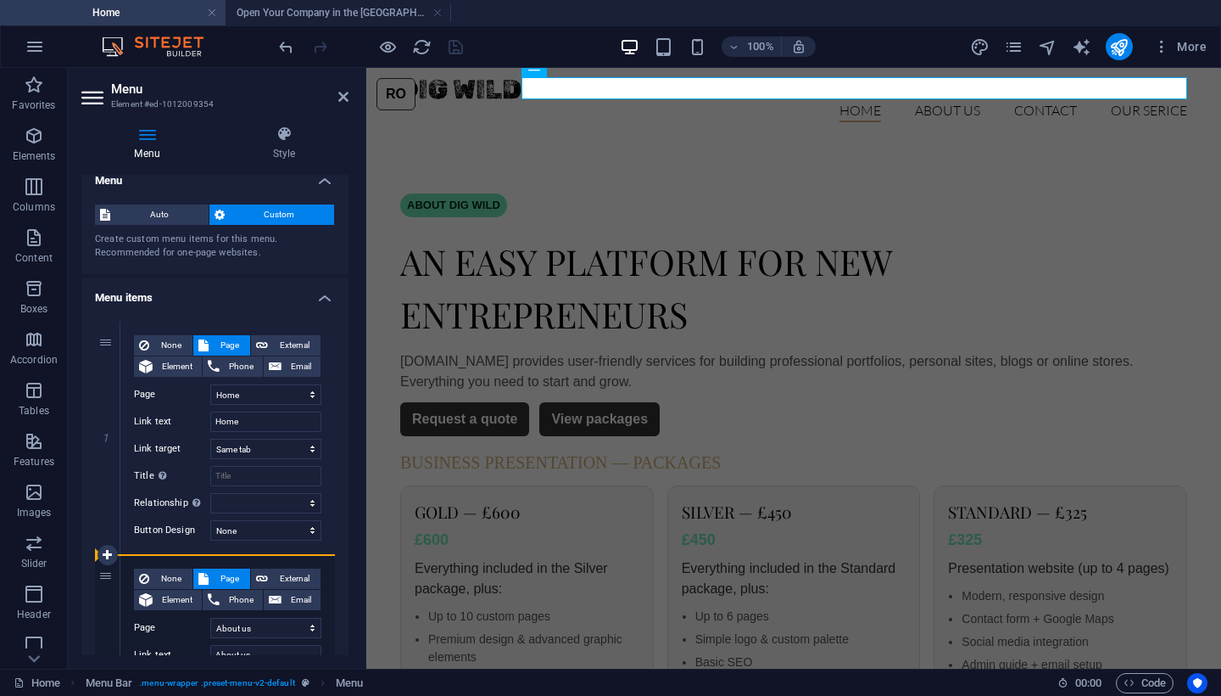
type input "About us"
select select
select select "2"
type input "Contact"
select select
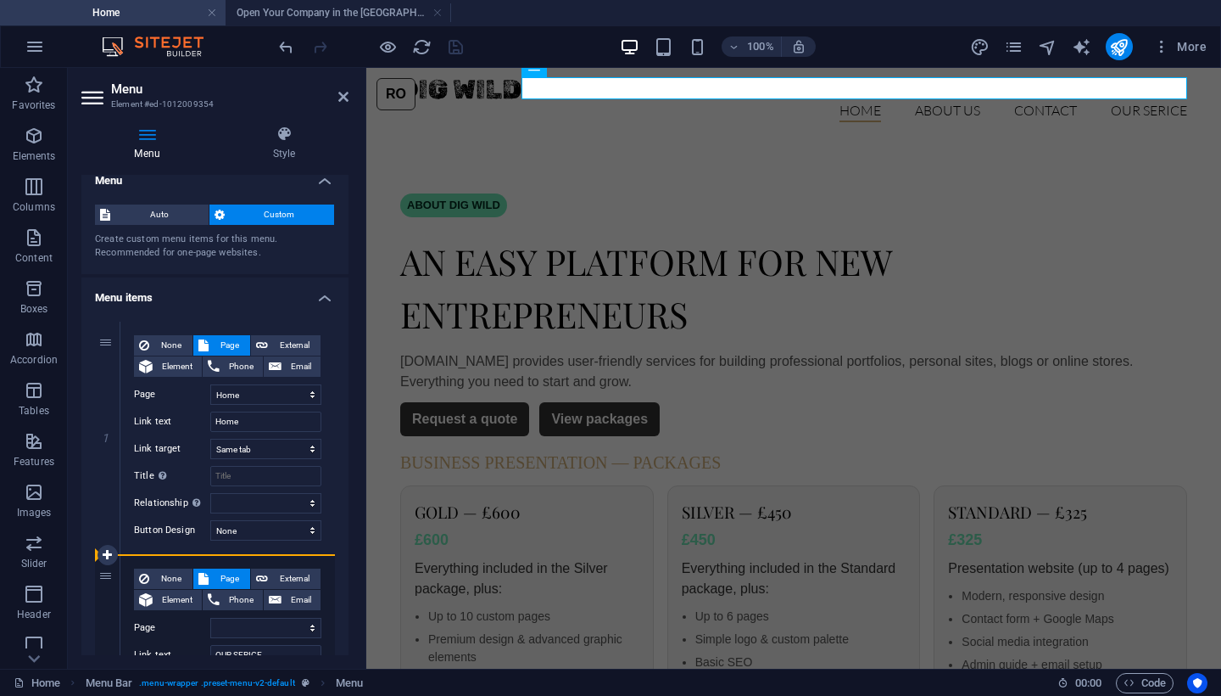
select select "6"
select select
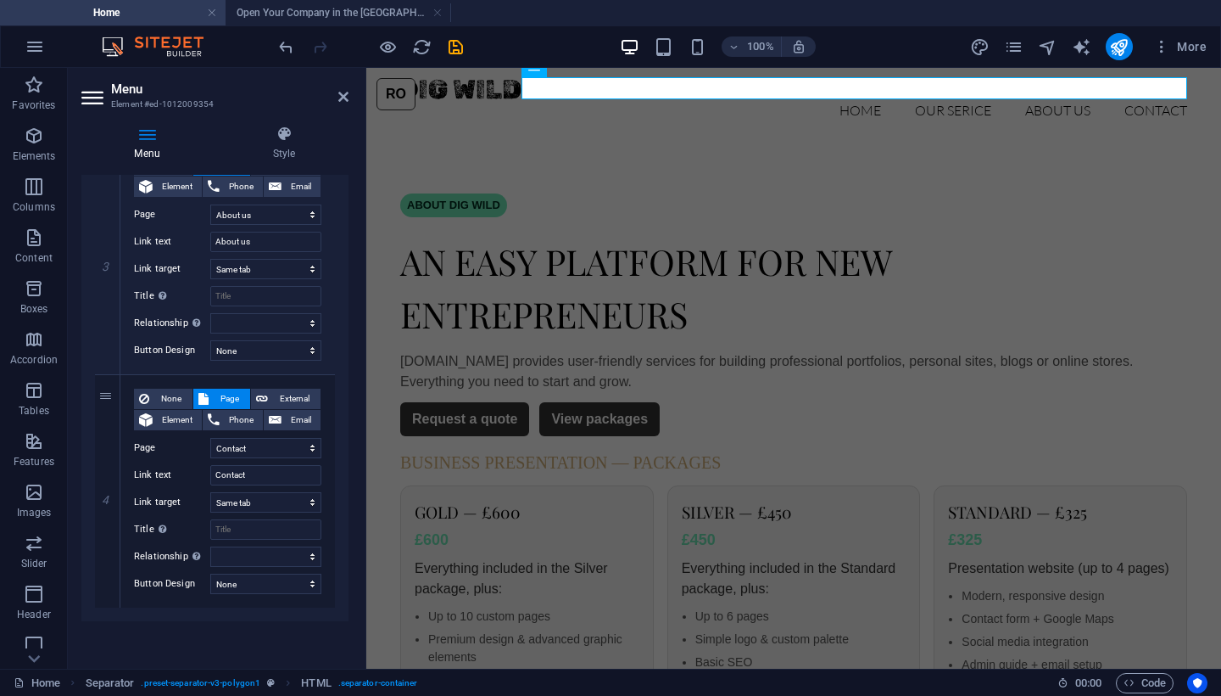
scroll to position [807, 0]
click at [460, 48] on icon "save" at bounding box center [456, 47] width 20 height 20
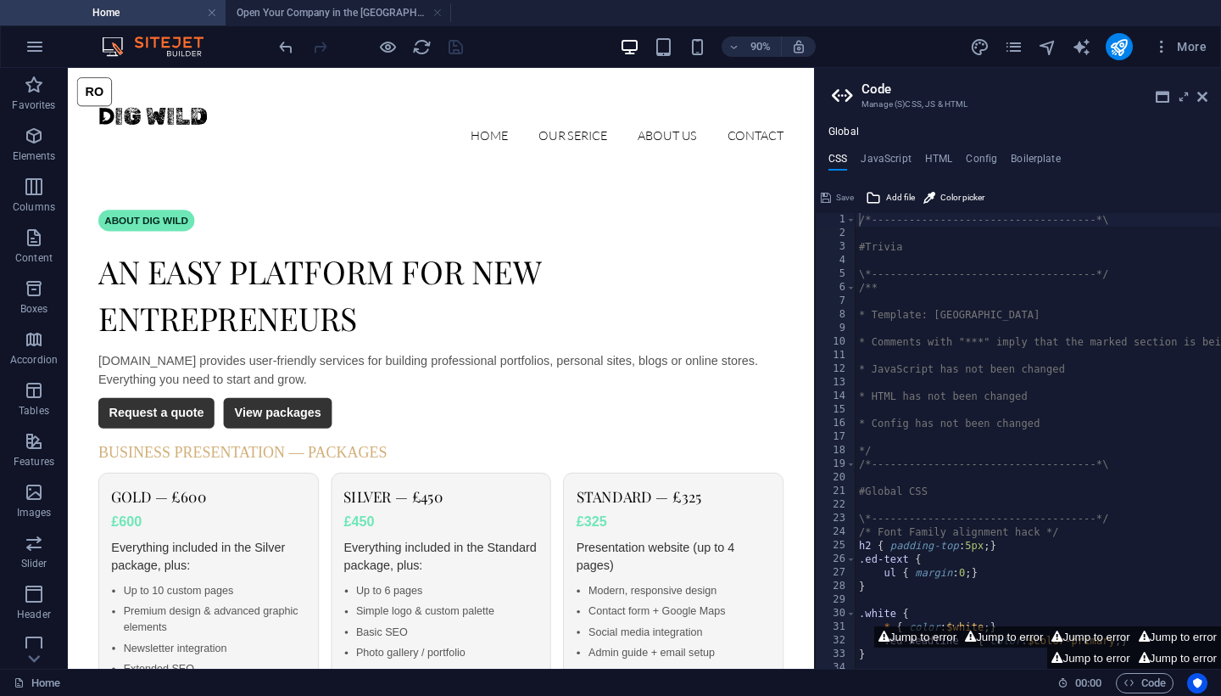
scroll to position [0, 0]
click at [1202, 96] on icon at bounding box center [1203, 97] width 10 height 14
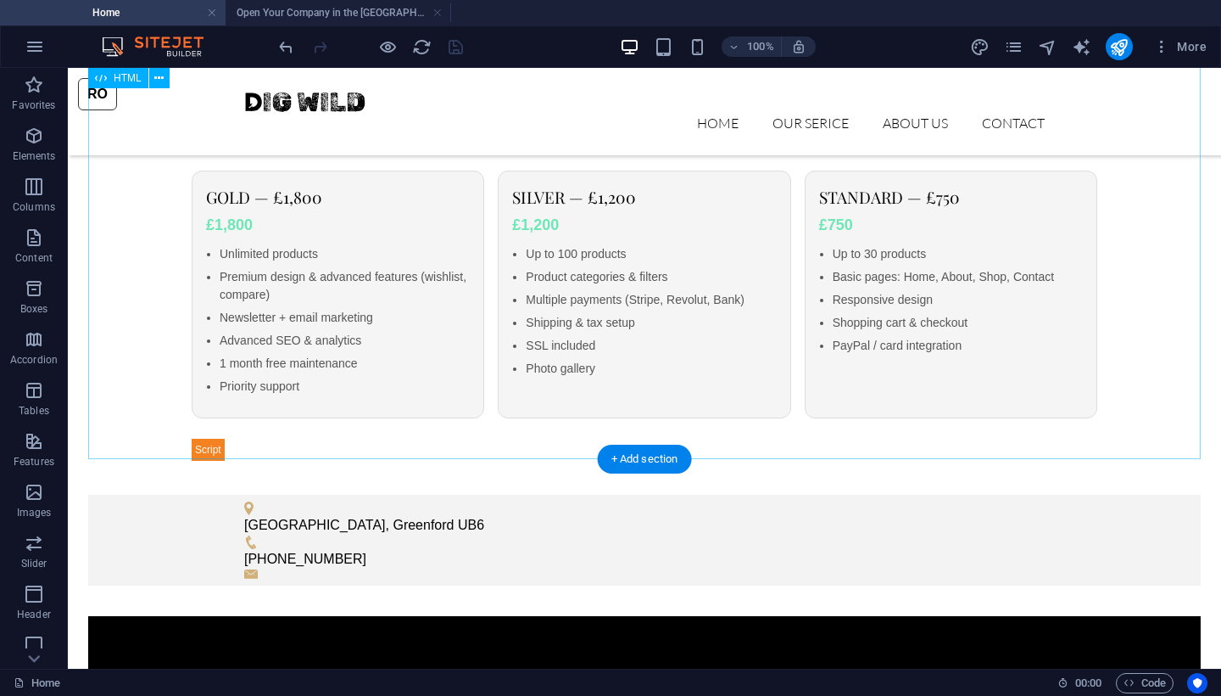
scroll to position [609, 0]
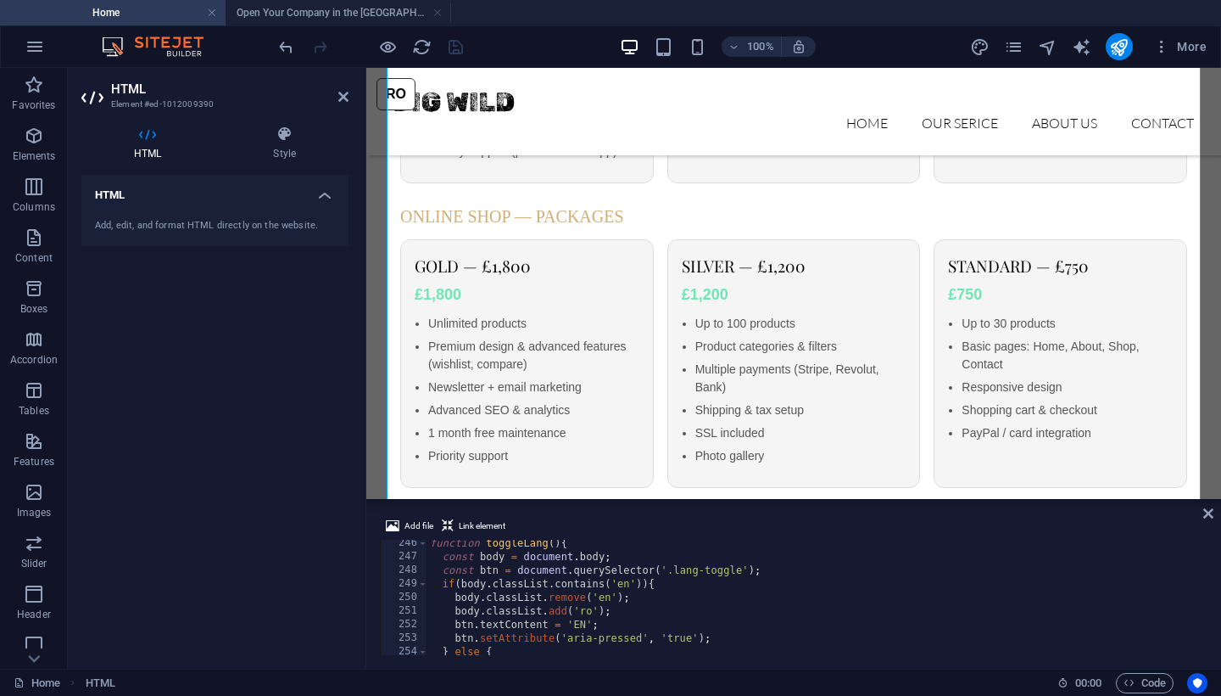
scroll to position [0, 0]
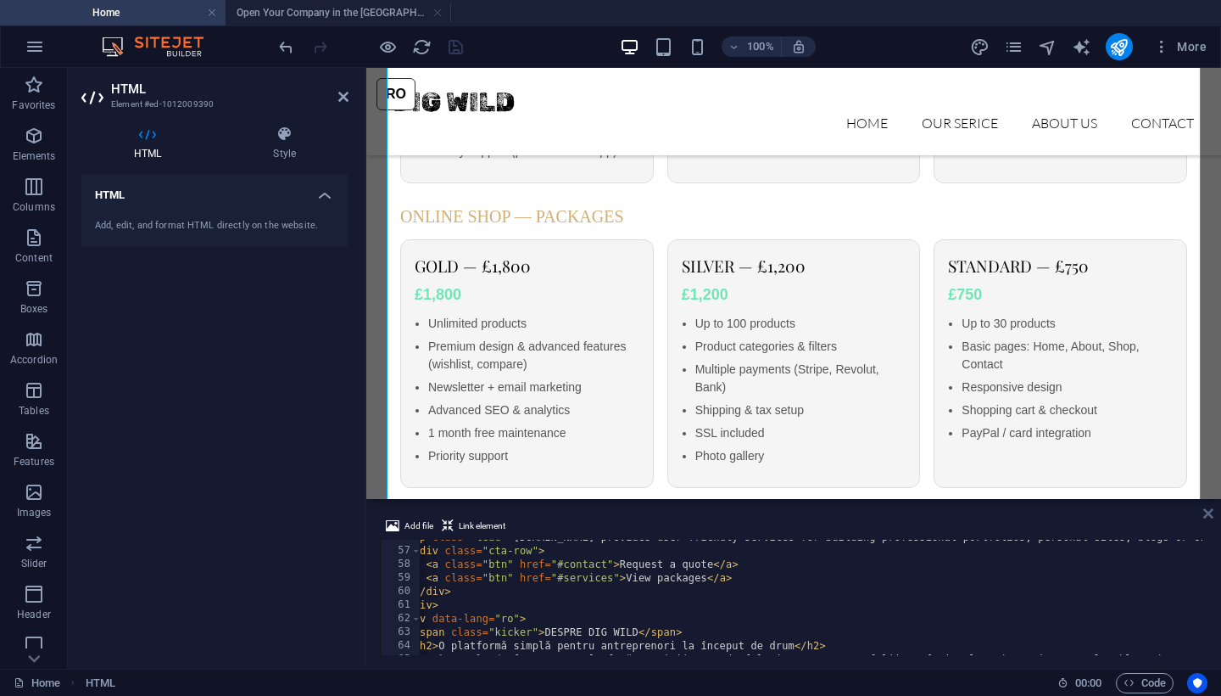
click at [1207, 511] on icon at bounding box center [1209, 513] width 10 height 14
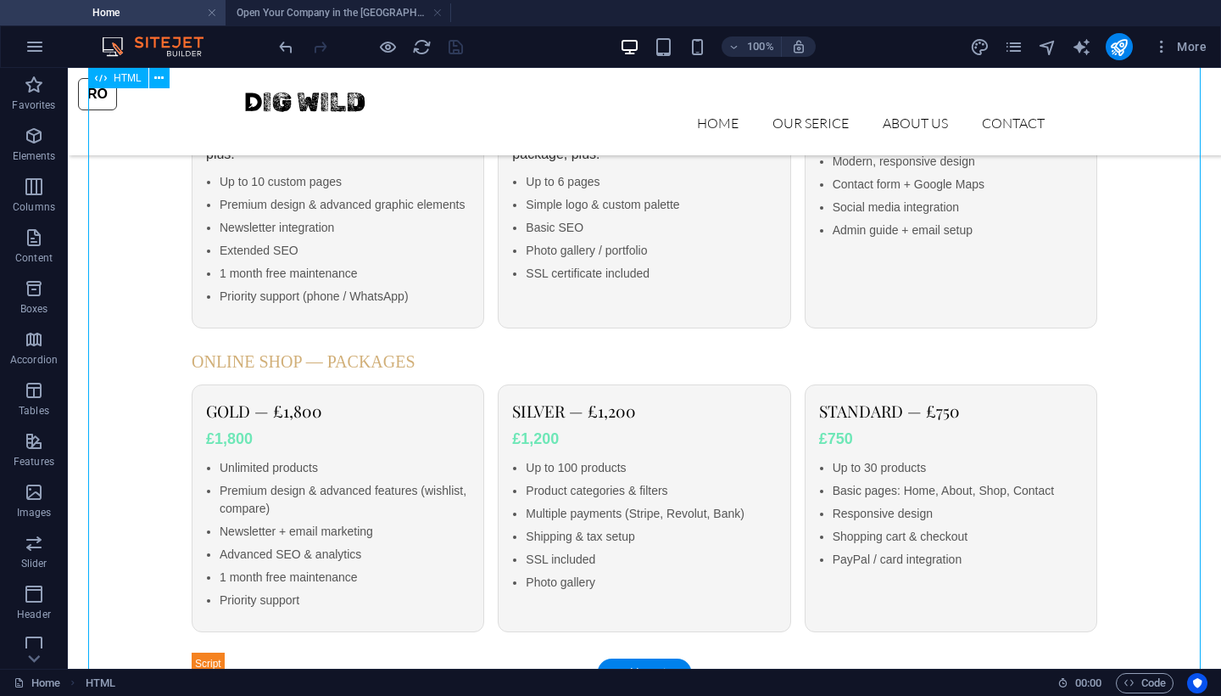
click at [314, 461] on div "Dig Wild — Website & Shop Services RO ABOUT DIG WILD An easy platform for new e…" at bounding box center [644, 185] width 1113 height 980
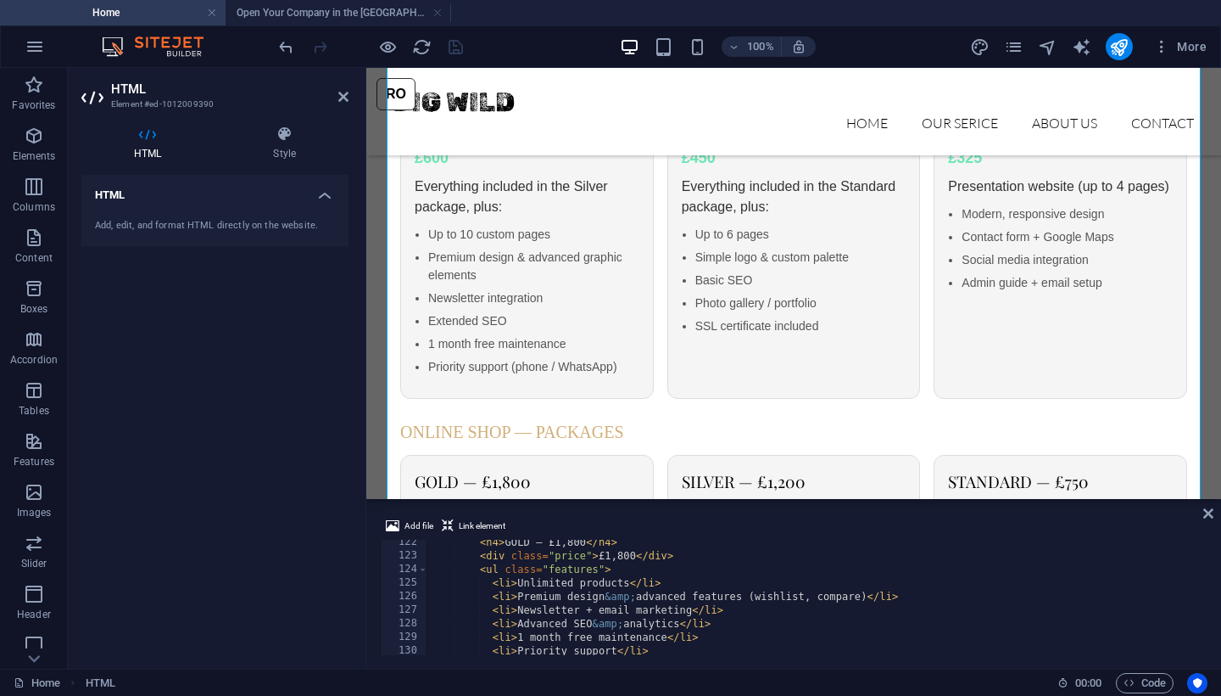
click at [572, 587] on div "< h4 > GOLD — £1,800 </ h4 > < div class = "price" > £1,800 </ div > < ul class…" at bounding box center [1018, 604] width 1183 height 139
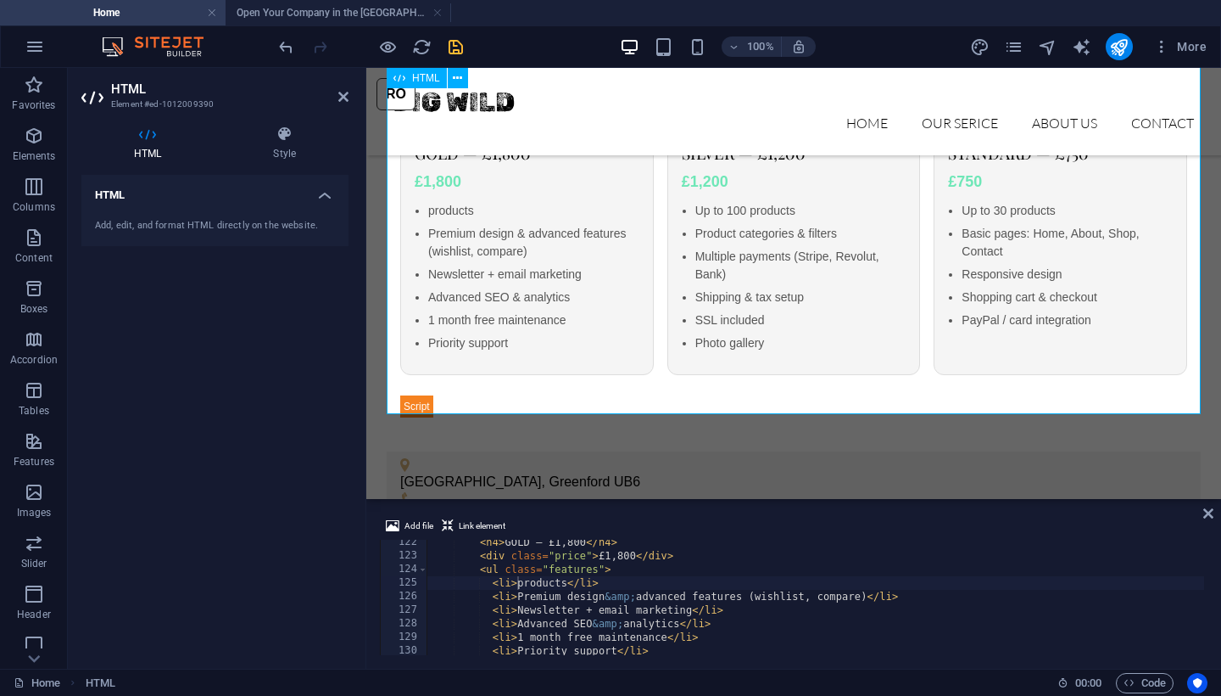
scroll to position [723, 0]
click at [523, 588] on div "< h4 > GOLD — £1,800 </ h4 > < div class = "price" > £1,800 </ div > < ul class…" at bounding box center [1018, 604] width 1183 height 139
type textarea "<li> 350 products</li>"
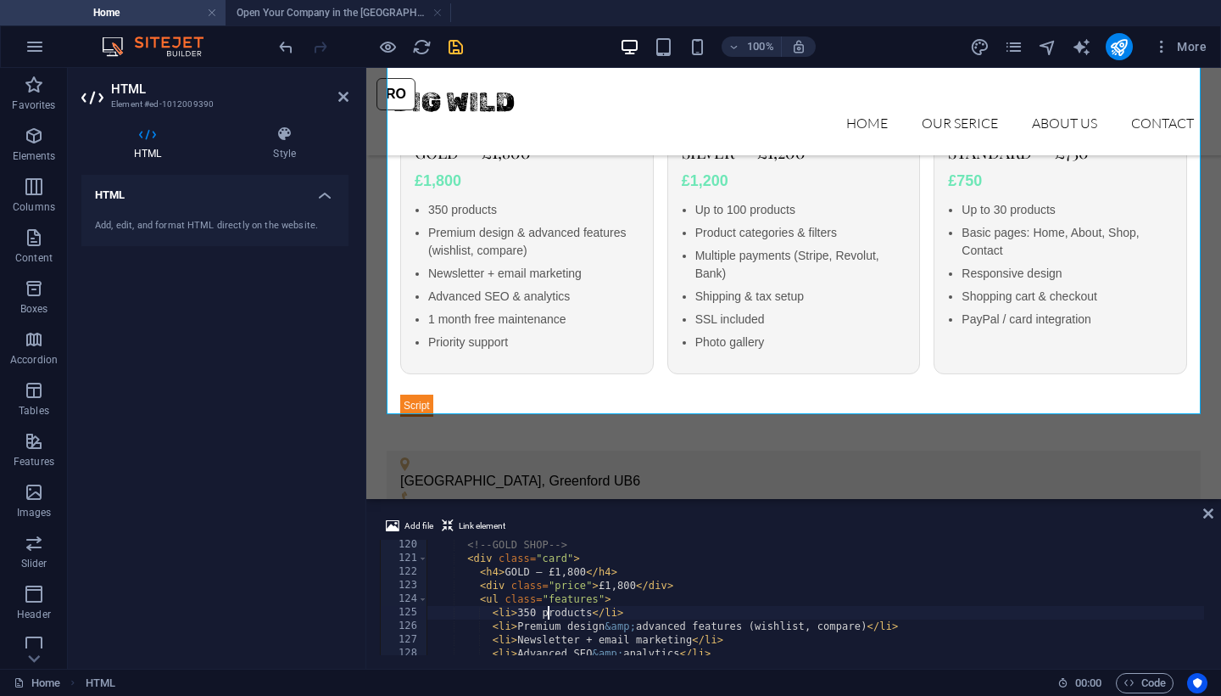
scroll to position [0, 0]
drag, startPoint x: 489, startPoint y: 614, endPoint x: 629, endPoint y: 618, distance: 140.9
click at [629, 618] on div "<!-- GOLD SHOP --> < div class = "card" > < h4 > GOLD — £1,800 </ h4 > < div cl…" at bounding box center [1018, 607] width 1183 height 139
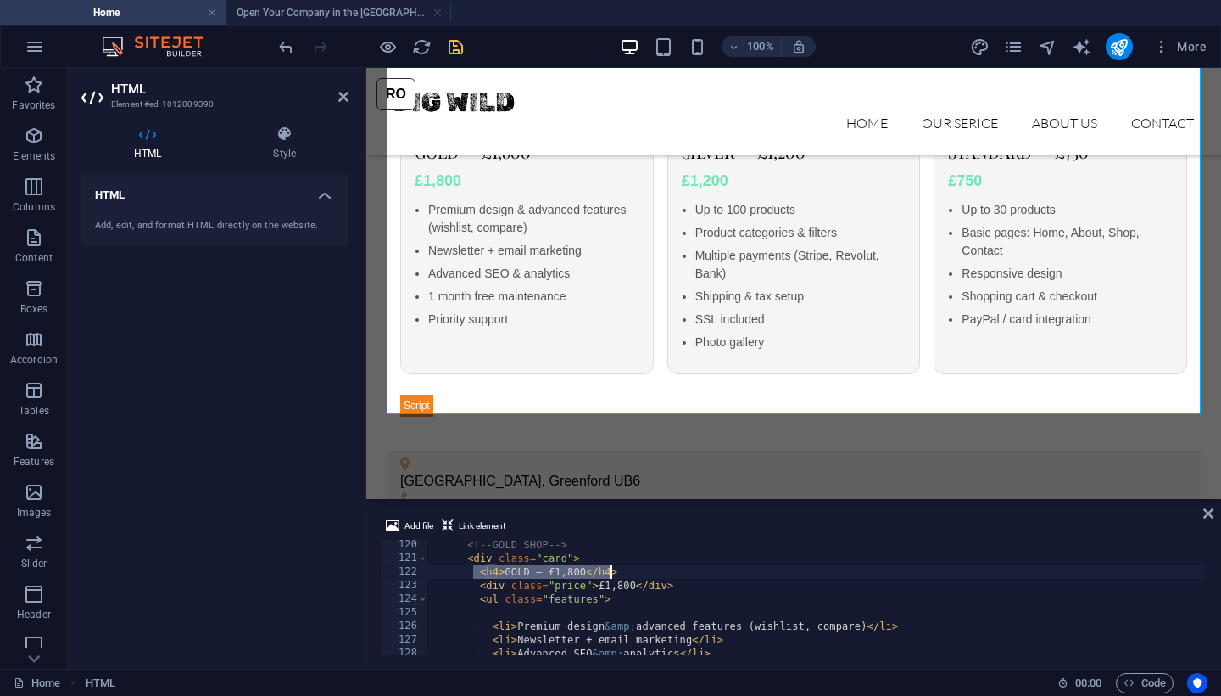
drag, startPoint x: 476, startPoint y: 573, endPoint x: 609, endPoint y: 575, distance: 133.2
click at [609, 575] on div "<!-- GOLD SHOP --> < div class = "card" > < h4 > GOLD — £1,800 </ h4 > < div cl…" at bounding box center [1018, 607] width 1183 height 139
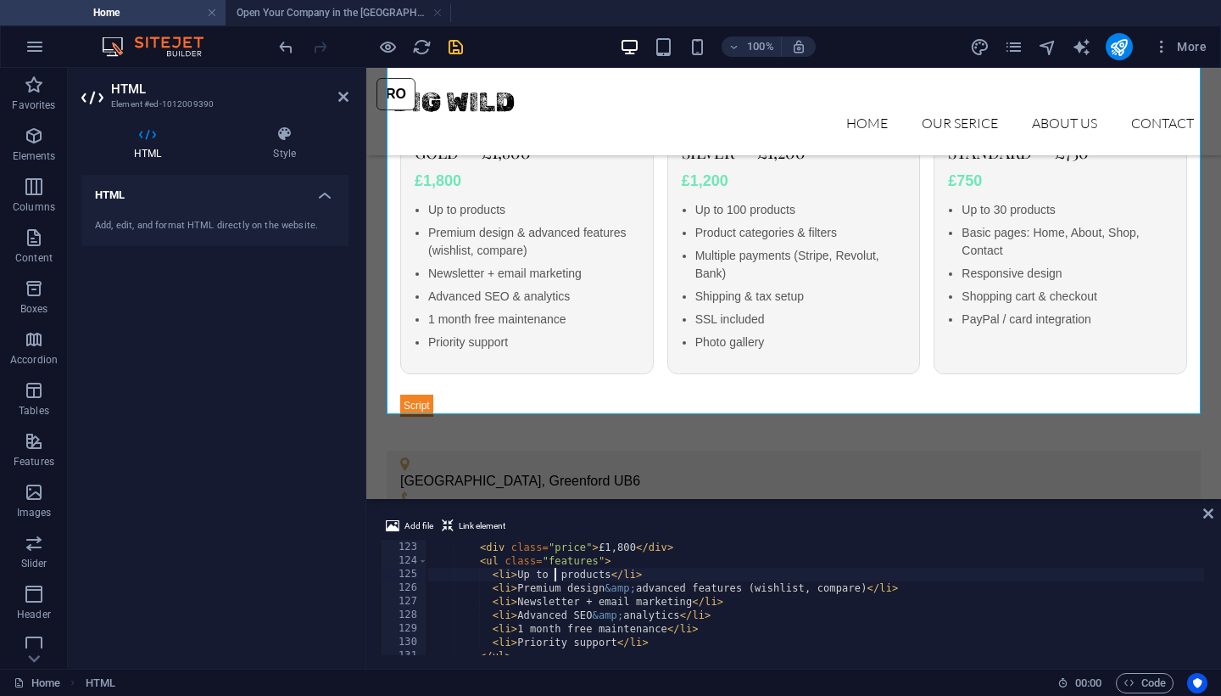
scroll to position [0, 11]
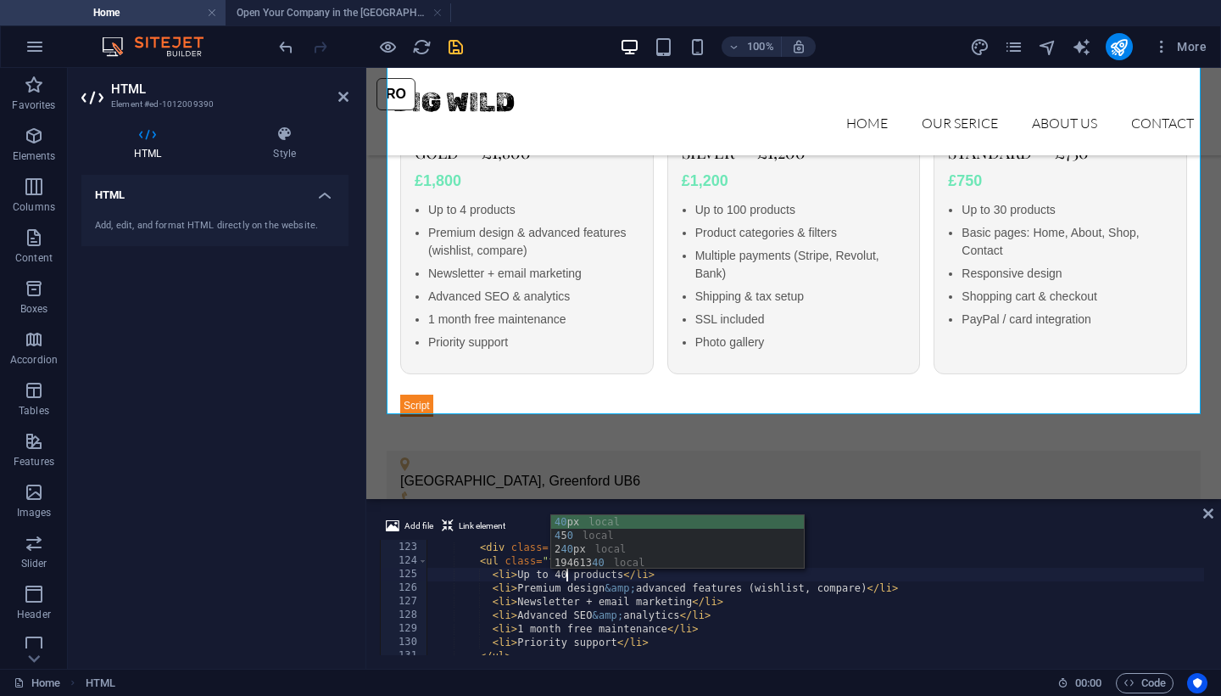
type textarea "<li>Up to 400 products</li>"
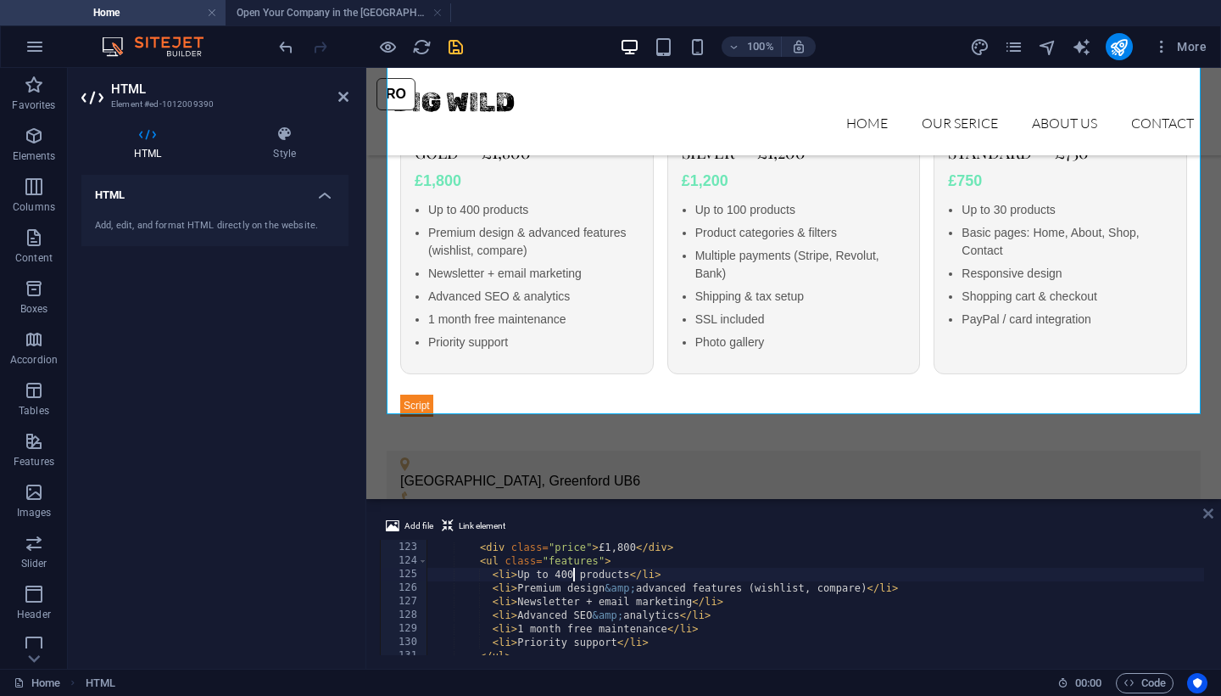
click at [1205, 515] on icon at bounding box center [1209, 513] width 10 height 14
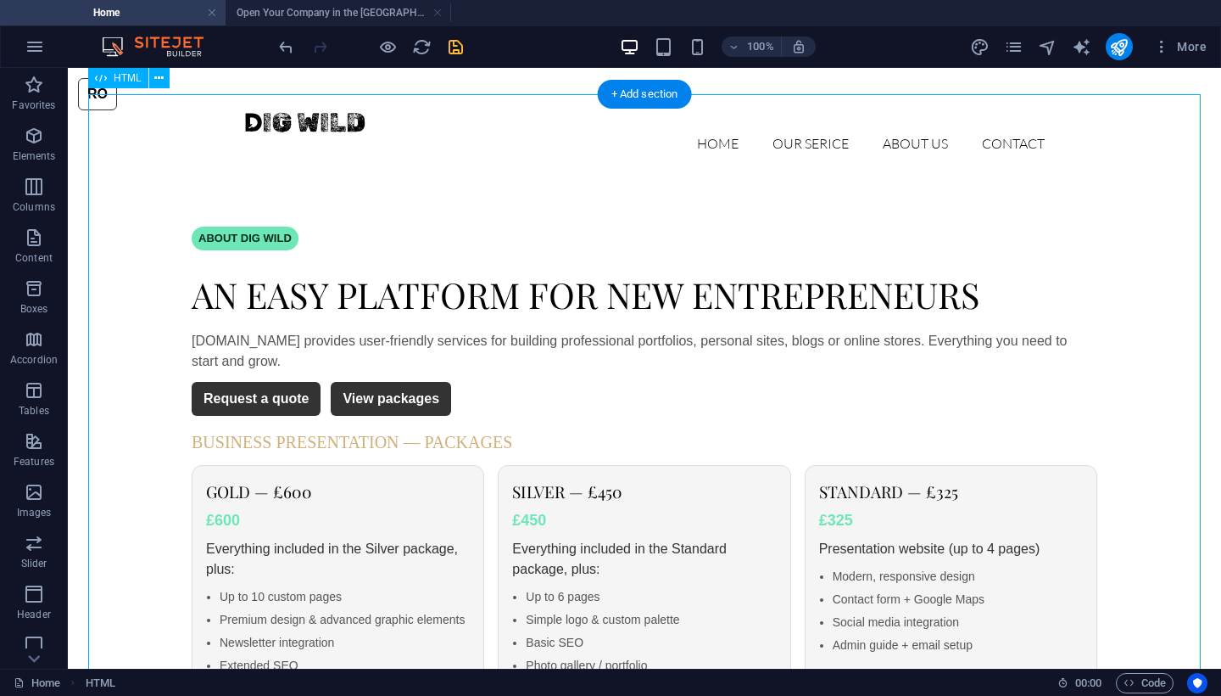
scroll to position [0, 0]
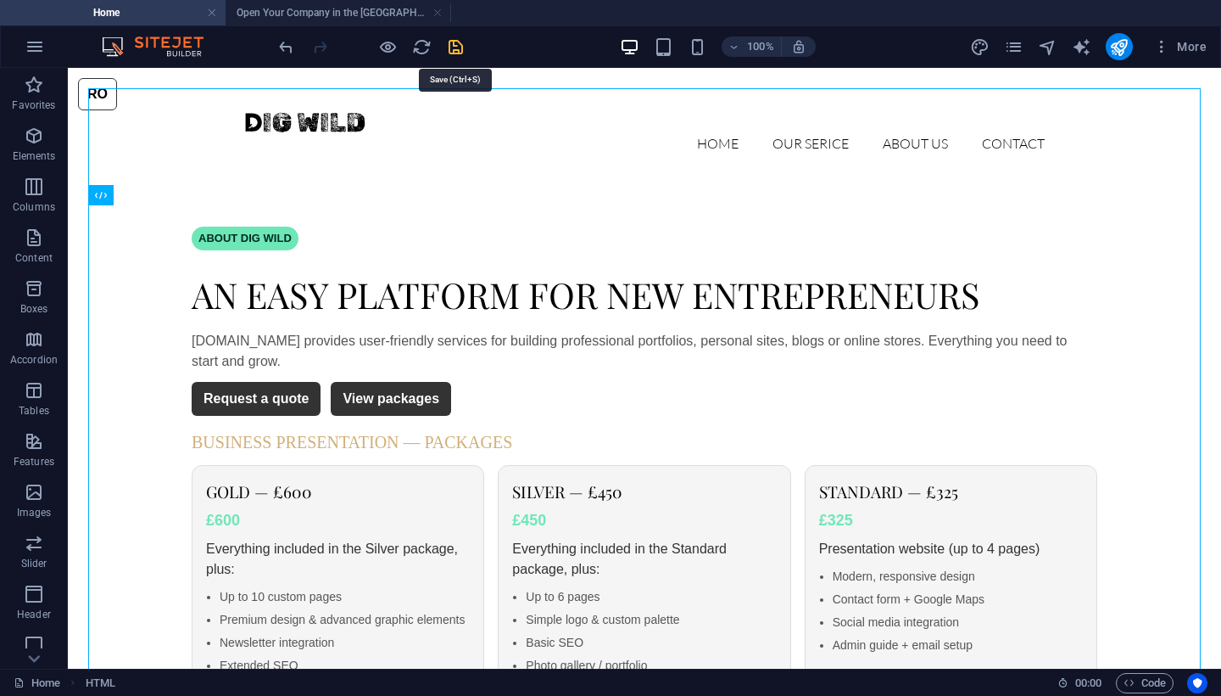
click at [454, 50] on icon "save" at bounding box center [456, 47] width 20 height 20
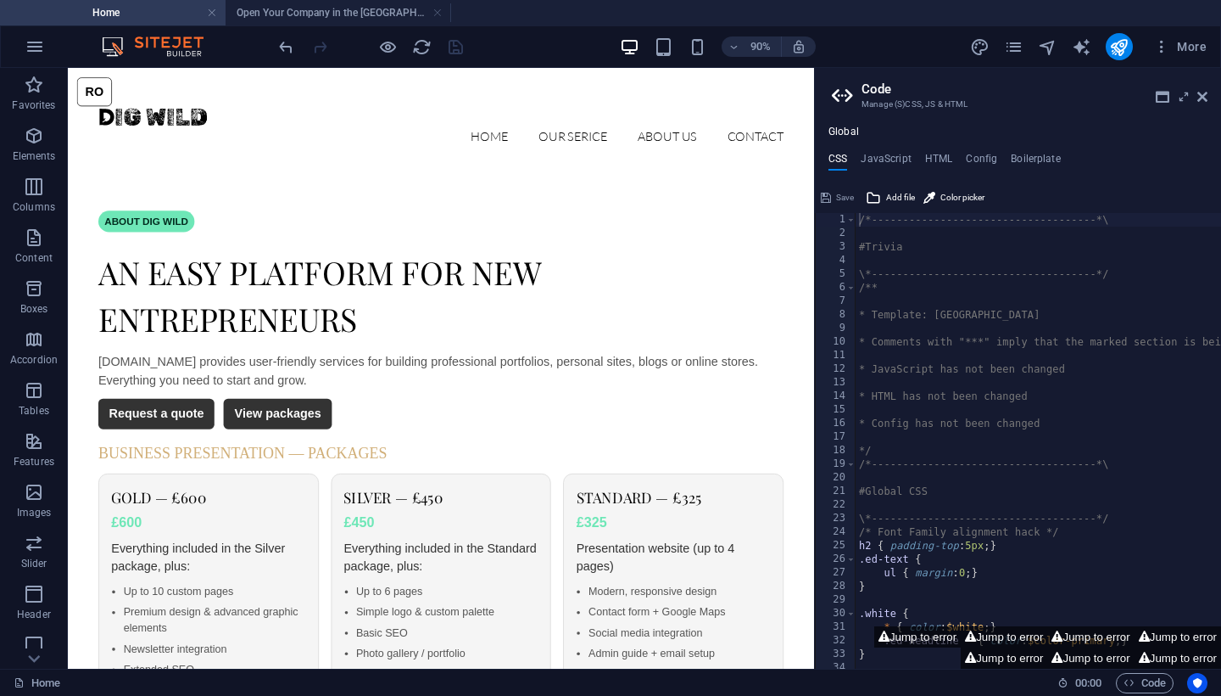
click at [1208, 93] on aside "Code Manage (S)CSS, JS & HTML Global CSS JavaScript HTML Config Boilerplate /*-…" at bounding box center [1017, 368] width 407 height 601
click at [1205, 101] on icon at bounding box center [1203, 97] width 10 height 14
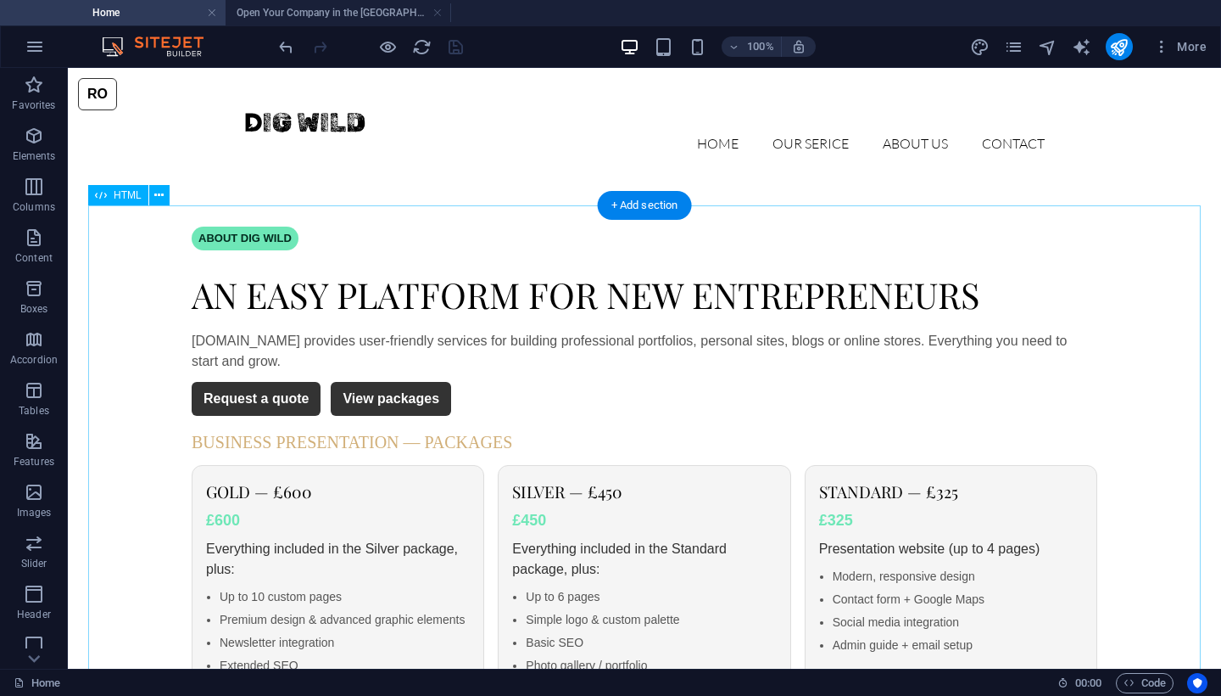
click at [256, 385] on div "Dig Wild — Website & Shop Services RO ABOUT DIG WILD An easy platform for new e…" at bounding box center [644, 657] width 1113 height 863
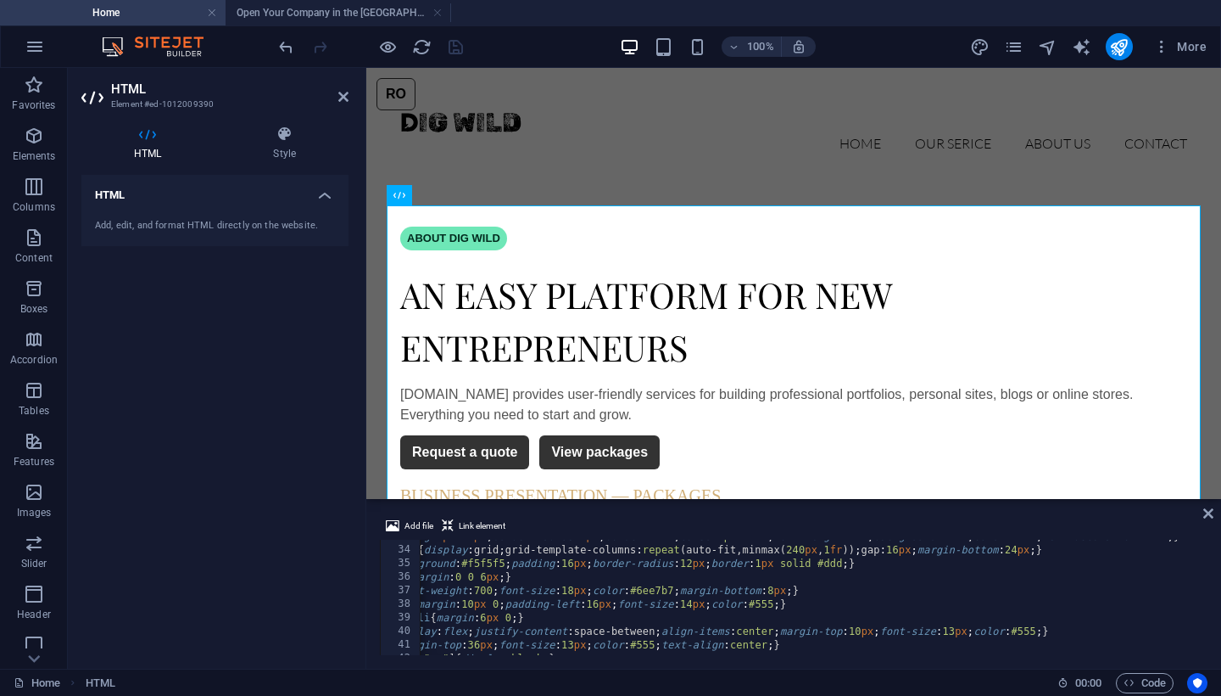
scroll to position [226, 0]
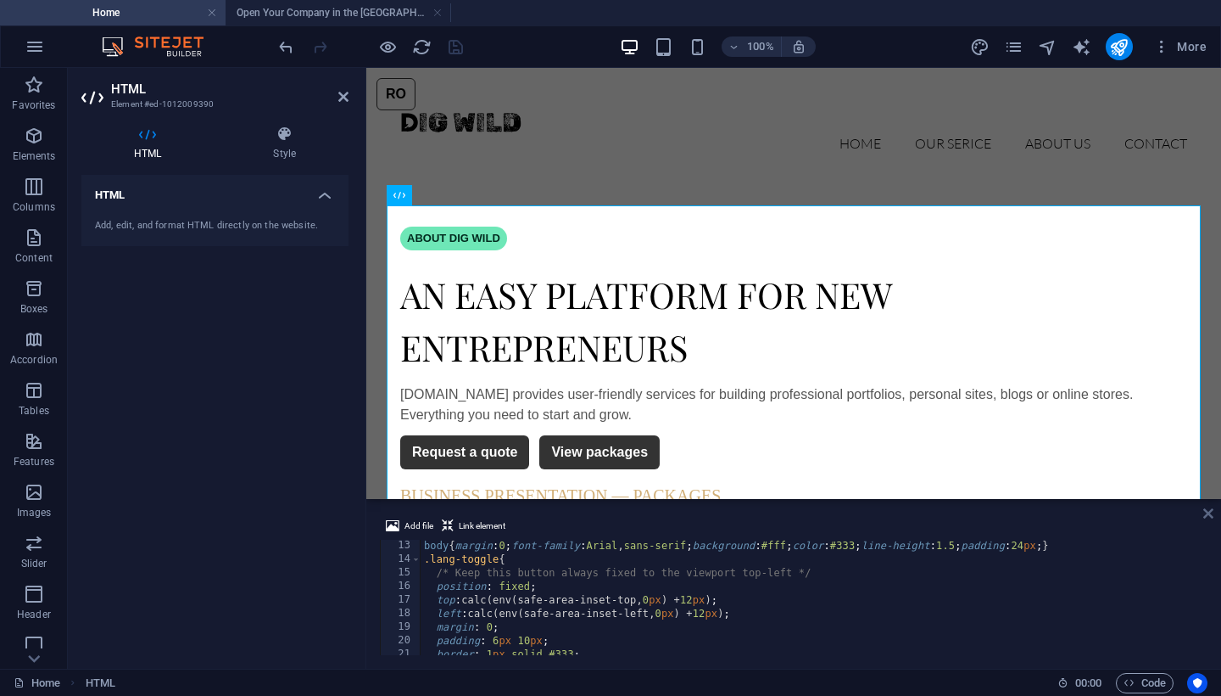
click at [1204, 511] on icon at bounding box center [1209, 513] width 10 height 14
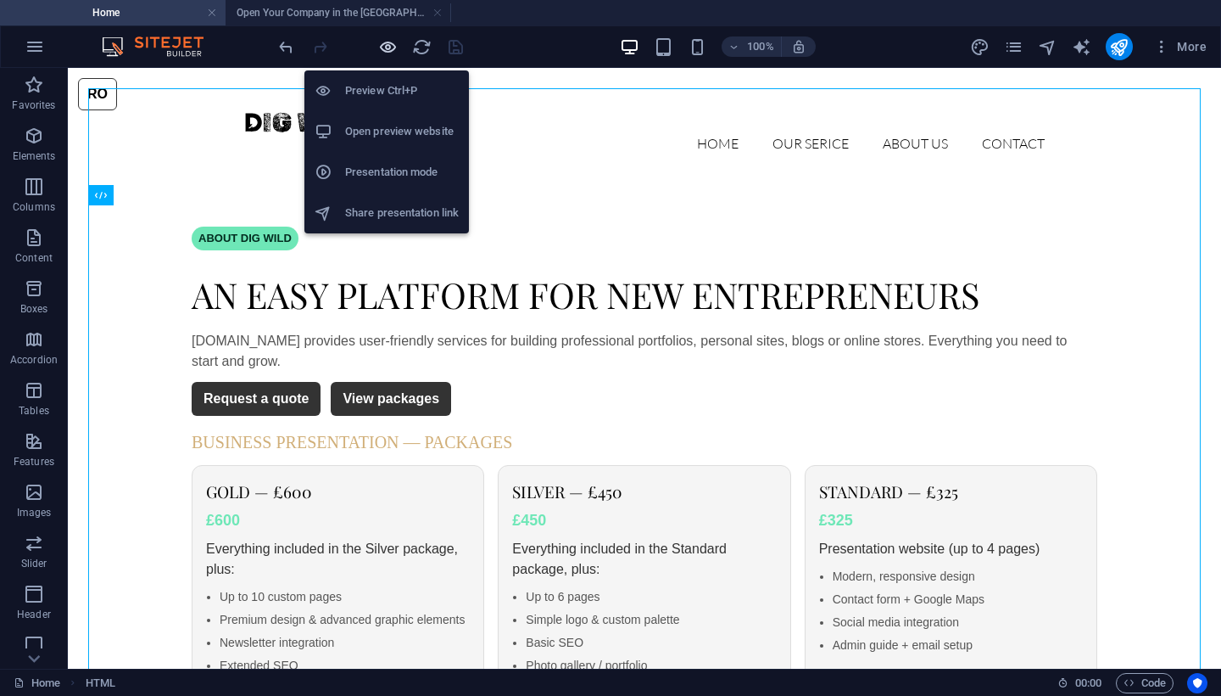
click at [386, 43] on icon "button" at bounding box center [388, 47] width 20 height 20
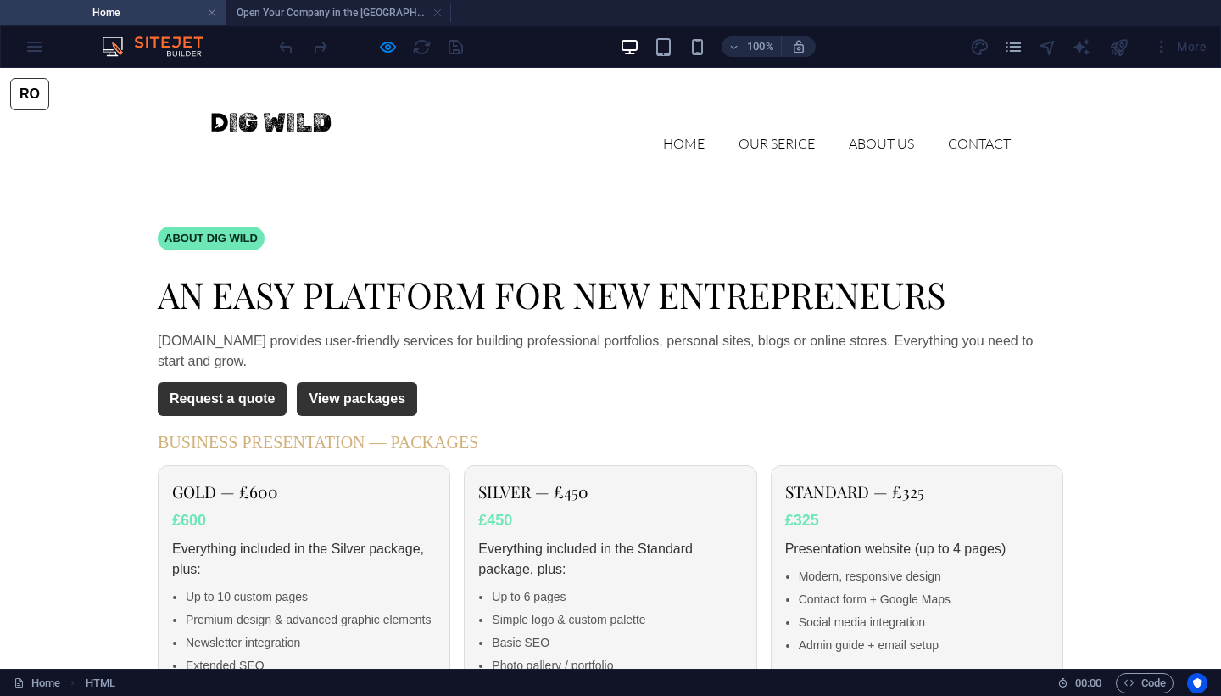
click at [31, 90] on button "RO" at bounding box center [29, 94] width 39 height 32
click at [36, 105] on button "RO" at bounding box center [29, 94] width 39 height 32
click at [36, 104] on button "RO" at bounding box center [29, 94] width 39 height 32
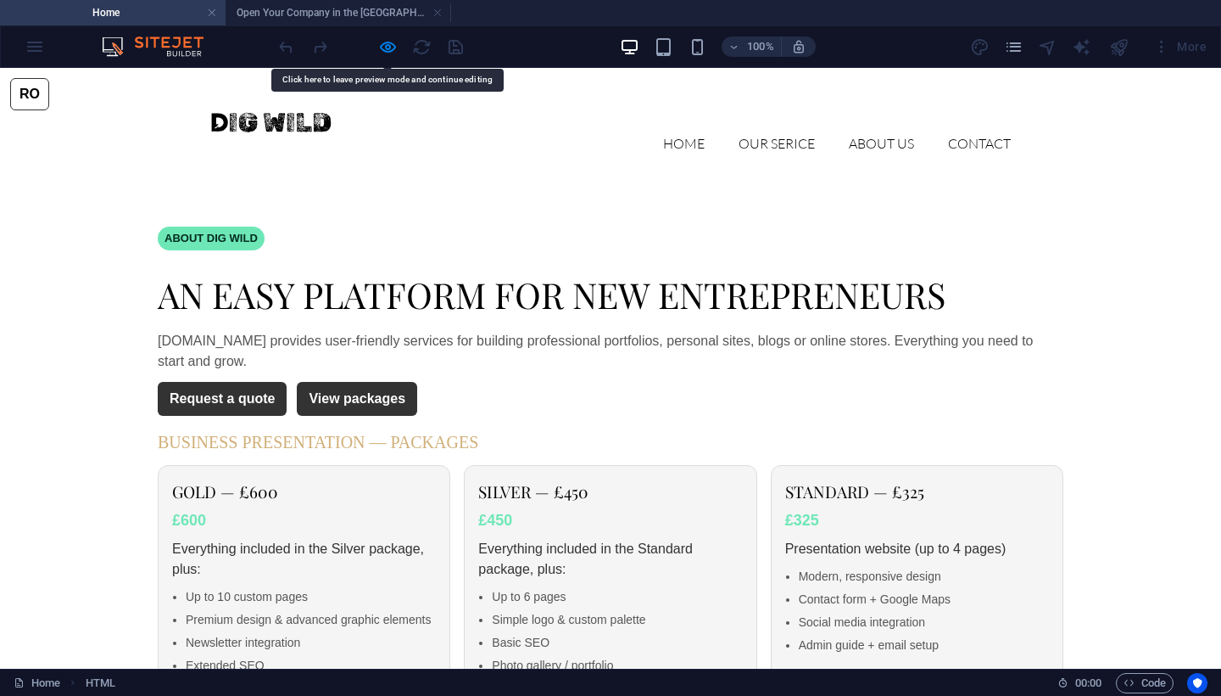
click at [36, 104] on button "RO" at bounding box center [29, 94] width 39 height 32
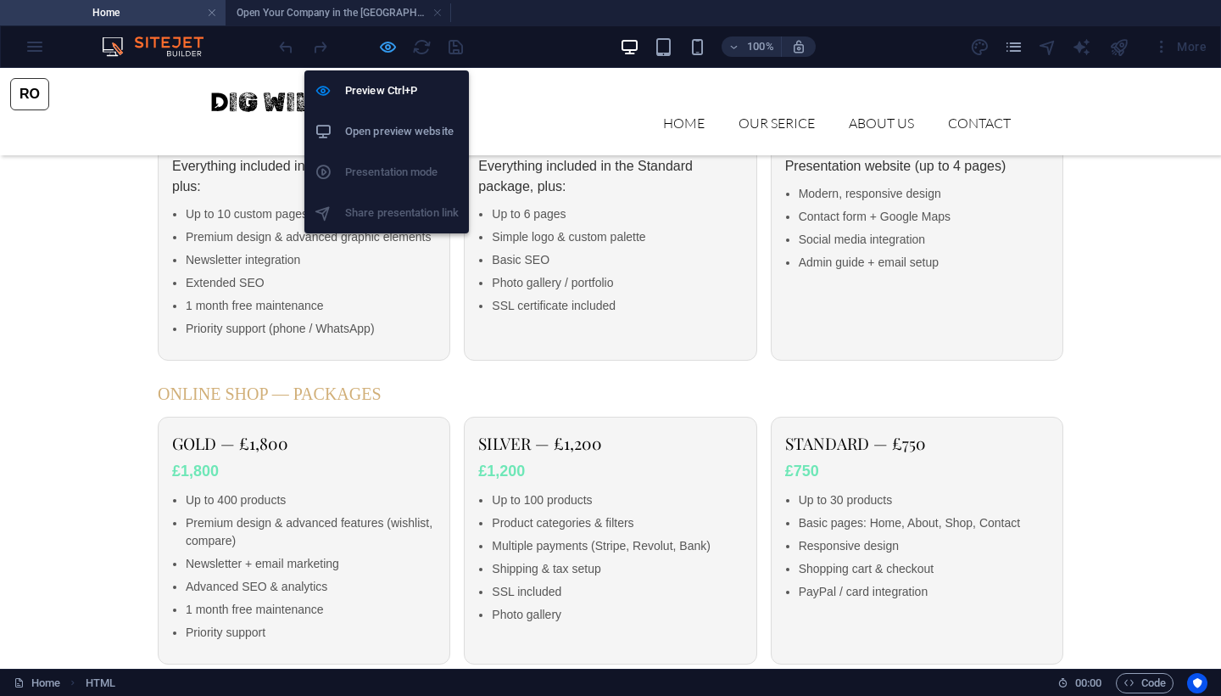
click at [389, 49] on icon "button" at bounding box center [388, 47] width 20 height 20
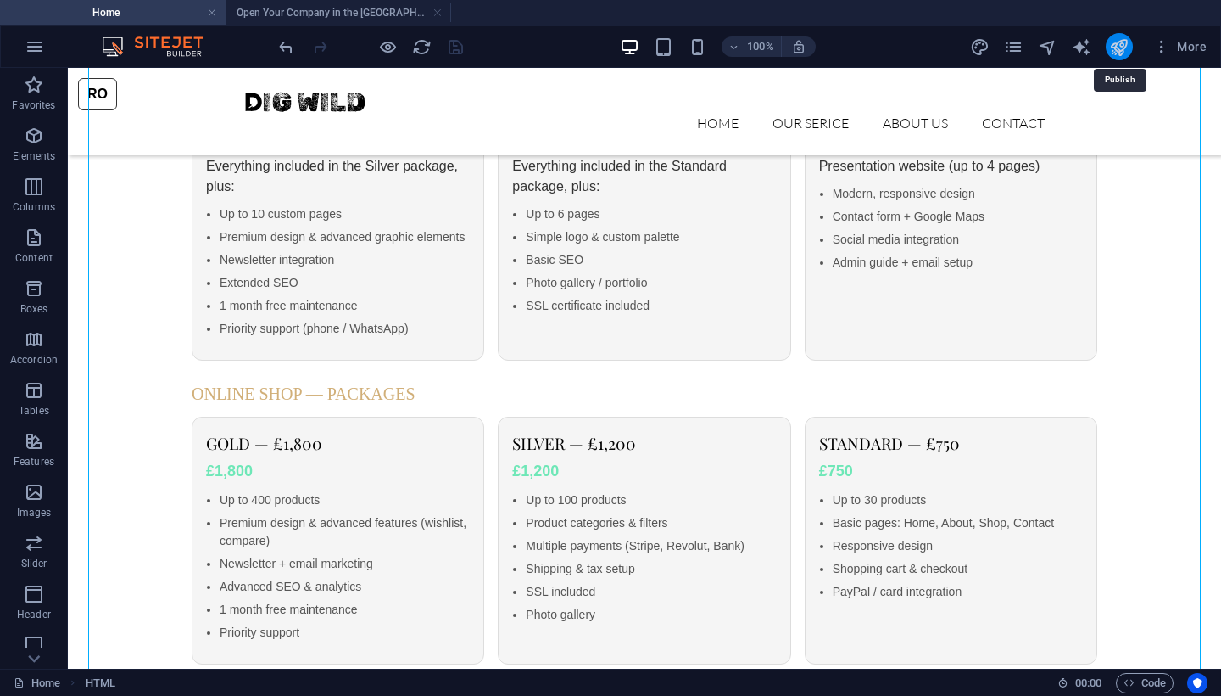
click at [1120, 48] on icon "publish" at bounding box center [1119, 47] width 20 height 20
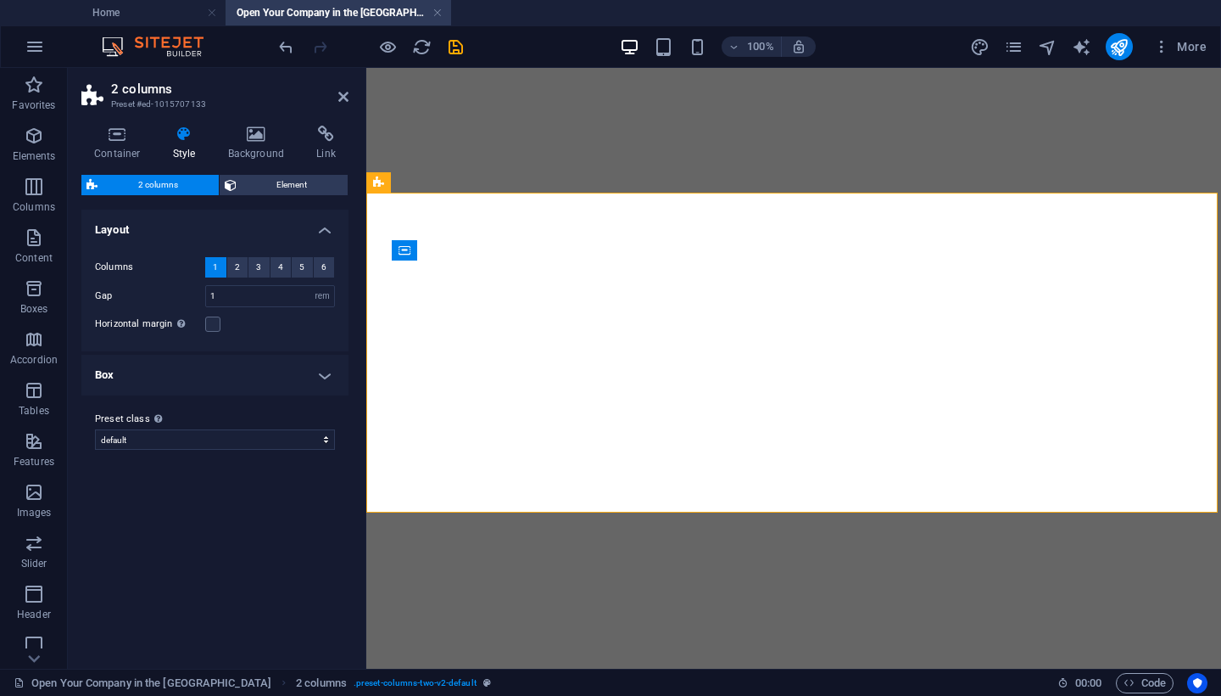
select select "rem"
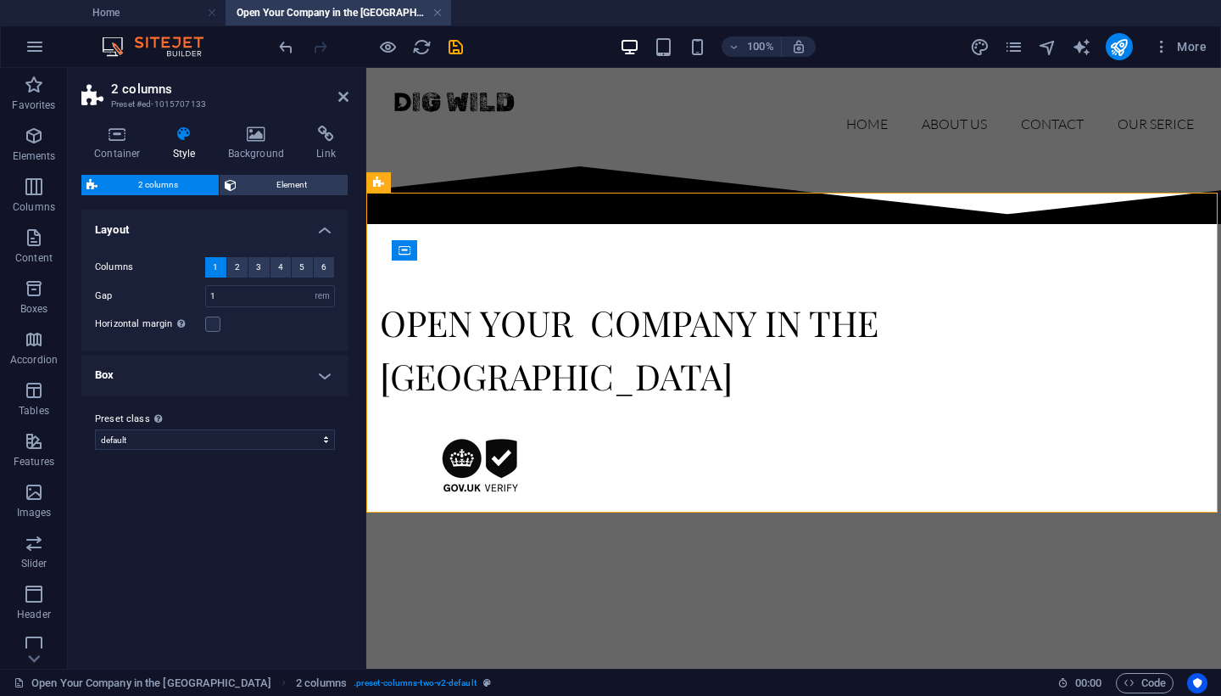
scroll to position [9, 0]
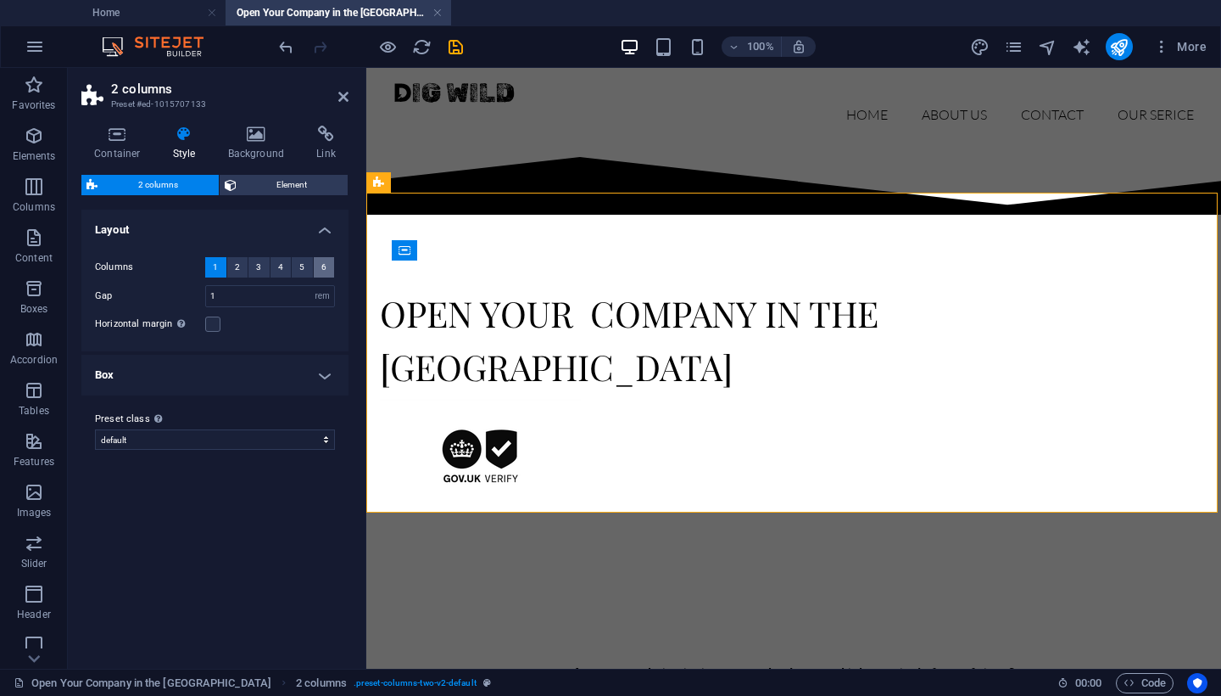
click at [325, 271] on span "6" at bounding box center [323, 267] width 5 height 20
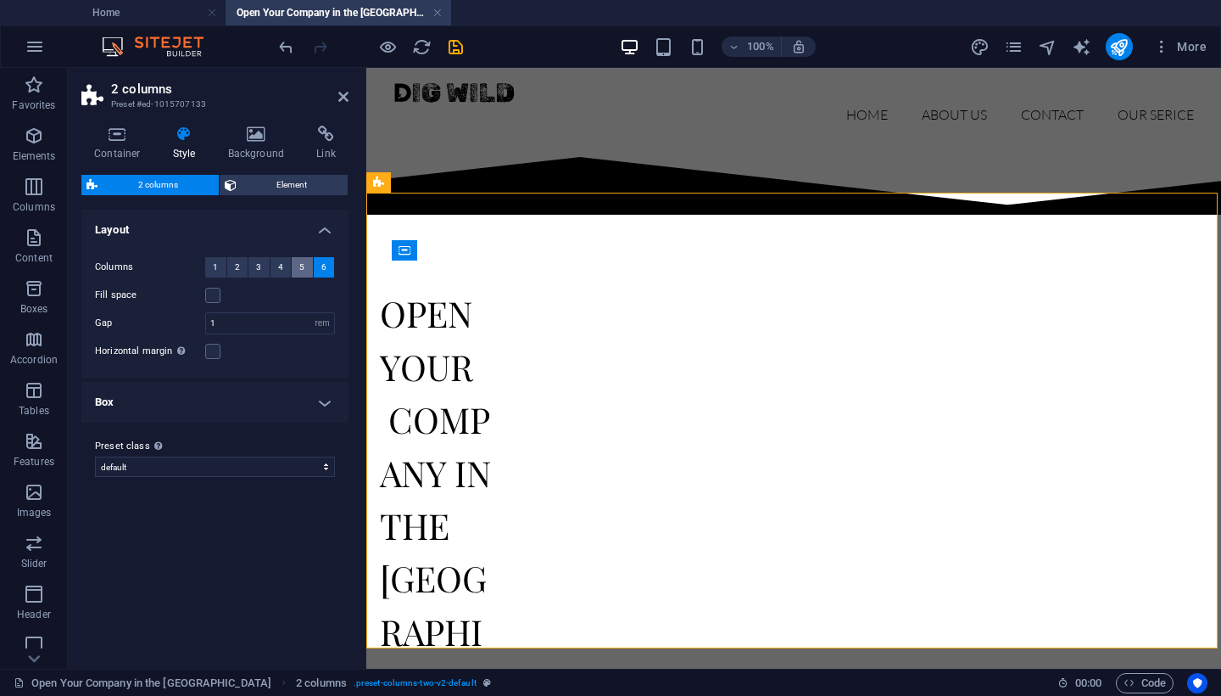
click at [294, 271] on button "5" at bounding box center [302, 267] width 21 height 20
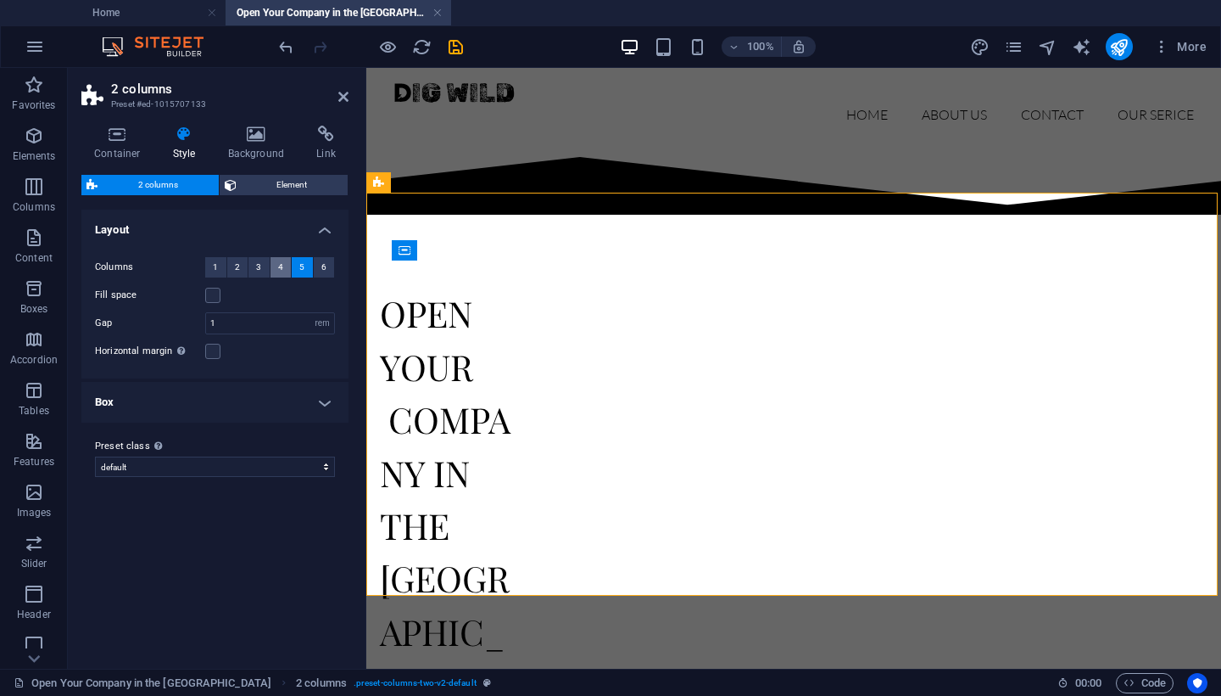
click at [278, 270] on span "4" at bounding box center [280, 267] width 5 height 20
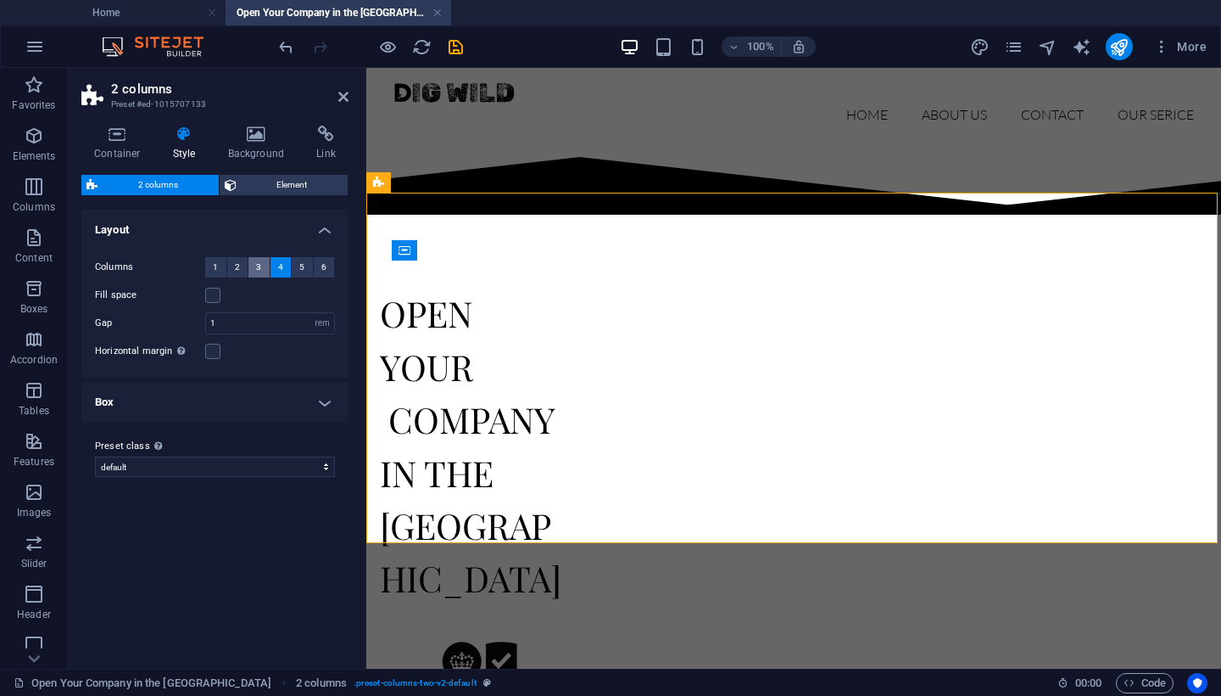
click at [263, 268] on button "3" at bounding box center [259, 267] width 21 height 20
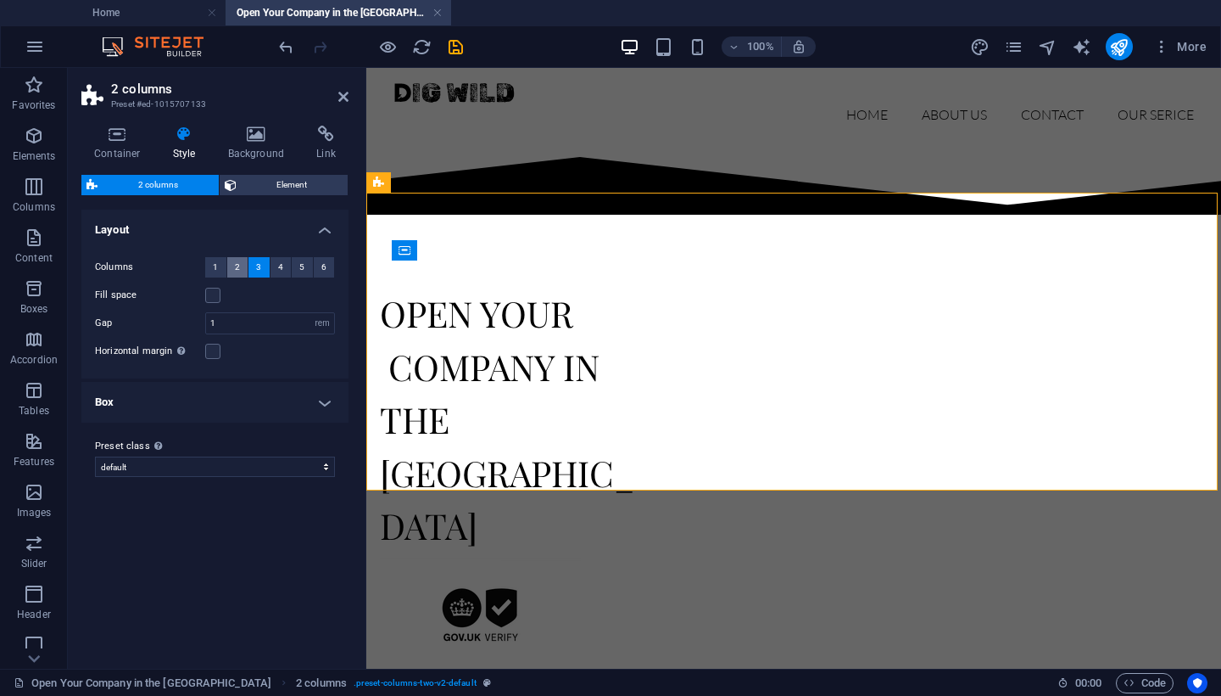
click at [240, 267] on button "2" at bounding box center [237, 267] width 21 height 20
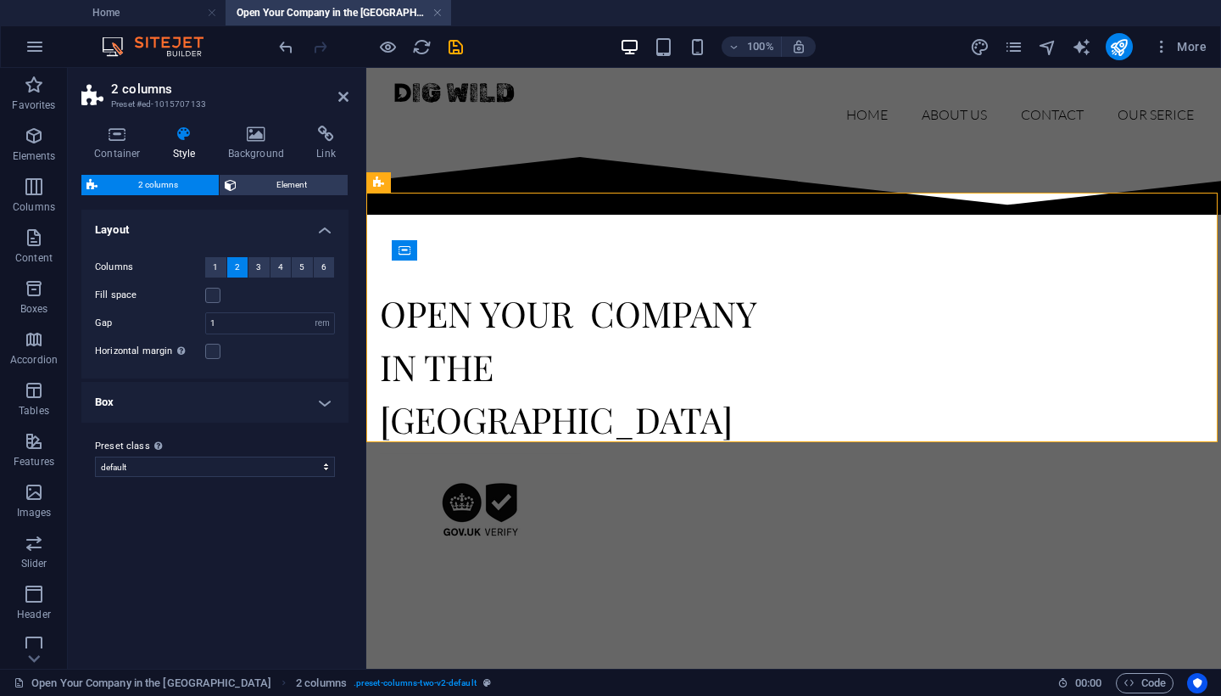
click at [310, 405] on h4 "Box" at bounding box center [214, 402] width 267 height 41
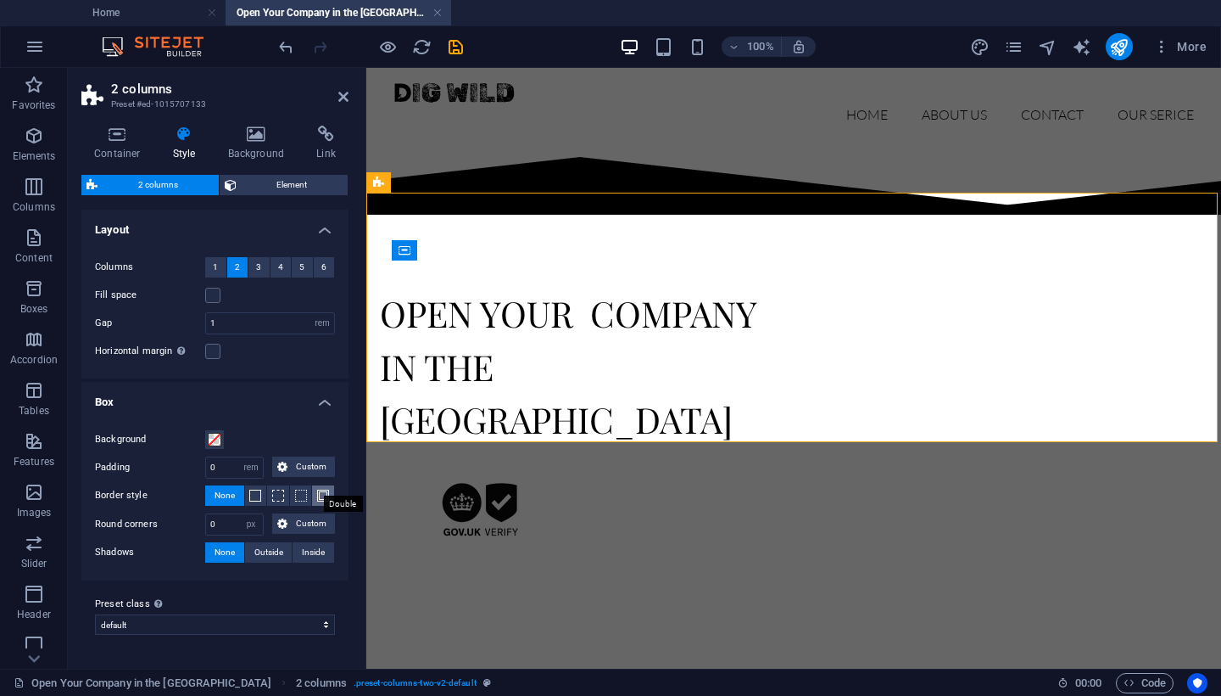
click at [327, 494] on span at bounding box center [323, 495] width 12 height 12
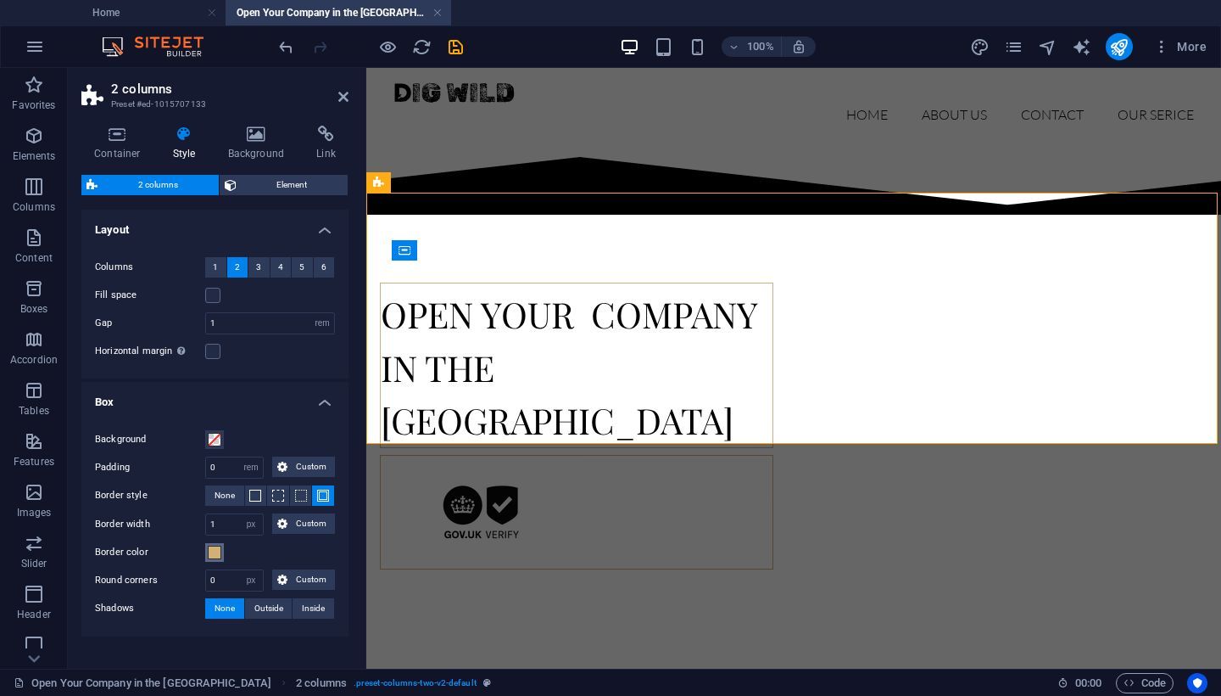
click at [214, 550] on span at bounding box center [215, 552] width 14 height 14
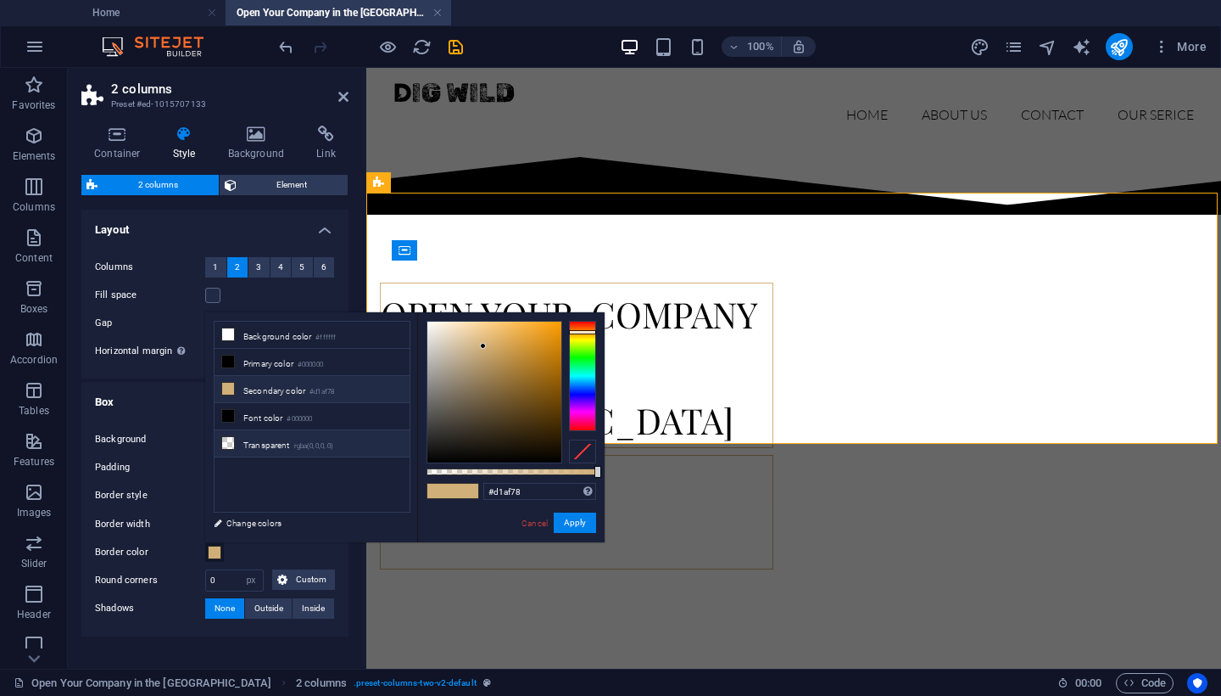
click at [227, 439] on icon at bounding box center [228, 443] width 12 height 12
type input "rgba(0, 0, 0, 0)"
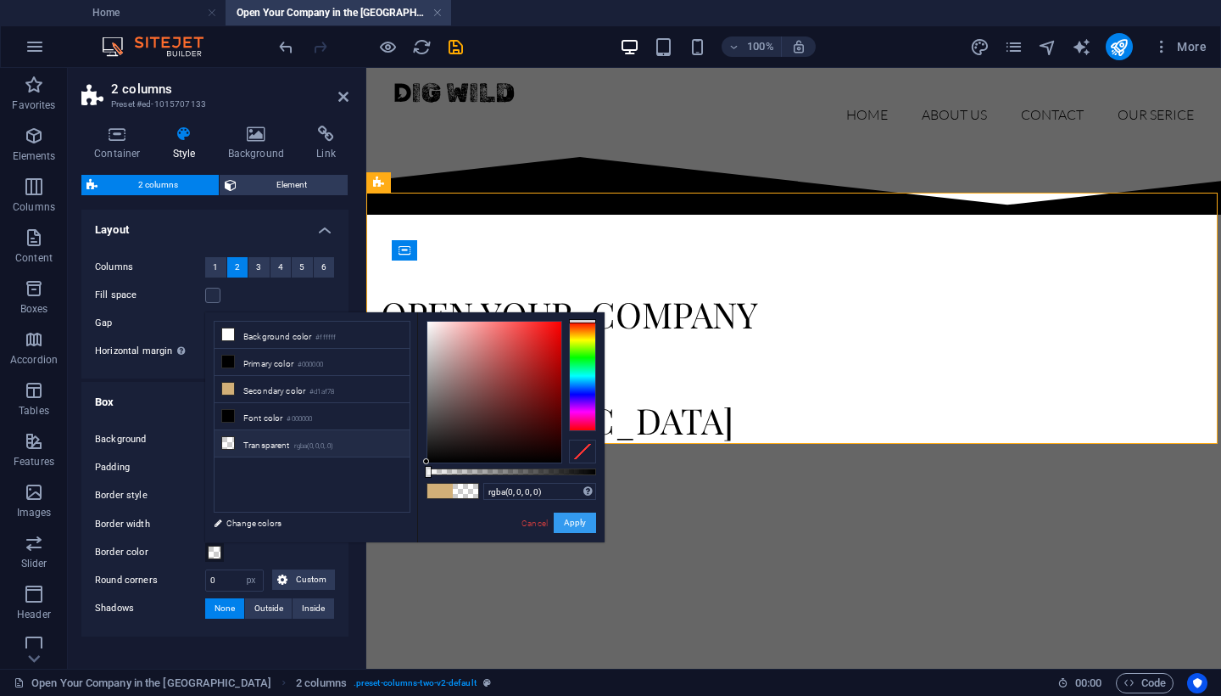
click at [564, 521] on button "Apply" at bounding box center [575, 522] width 42 height 20
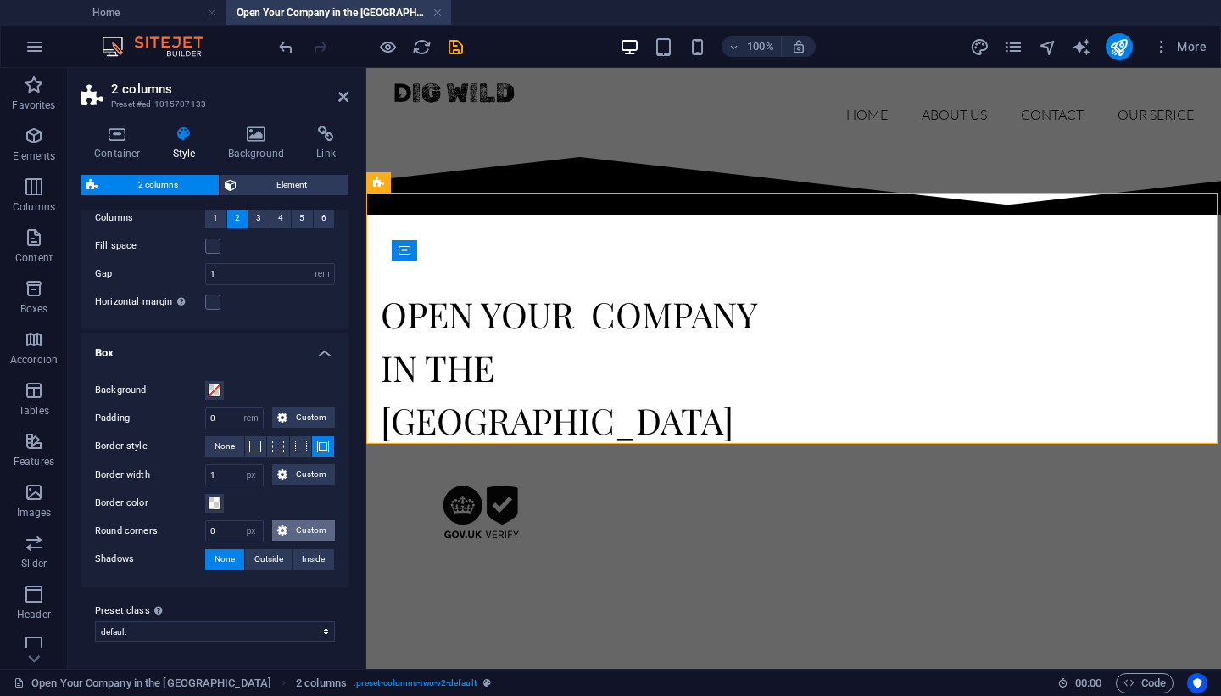
scroll to position [48, 0]
click at [353, 451] on div "Container Style Background Link Size Height Default px rem % vh vw Min. height …" at bounding box center [215, 390] width 294 height 556
click at [343, 96] on icon at bounding box center [343, 97] width 10 height 14
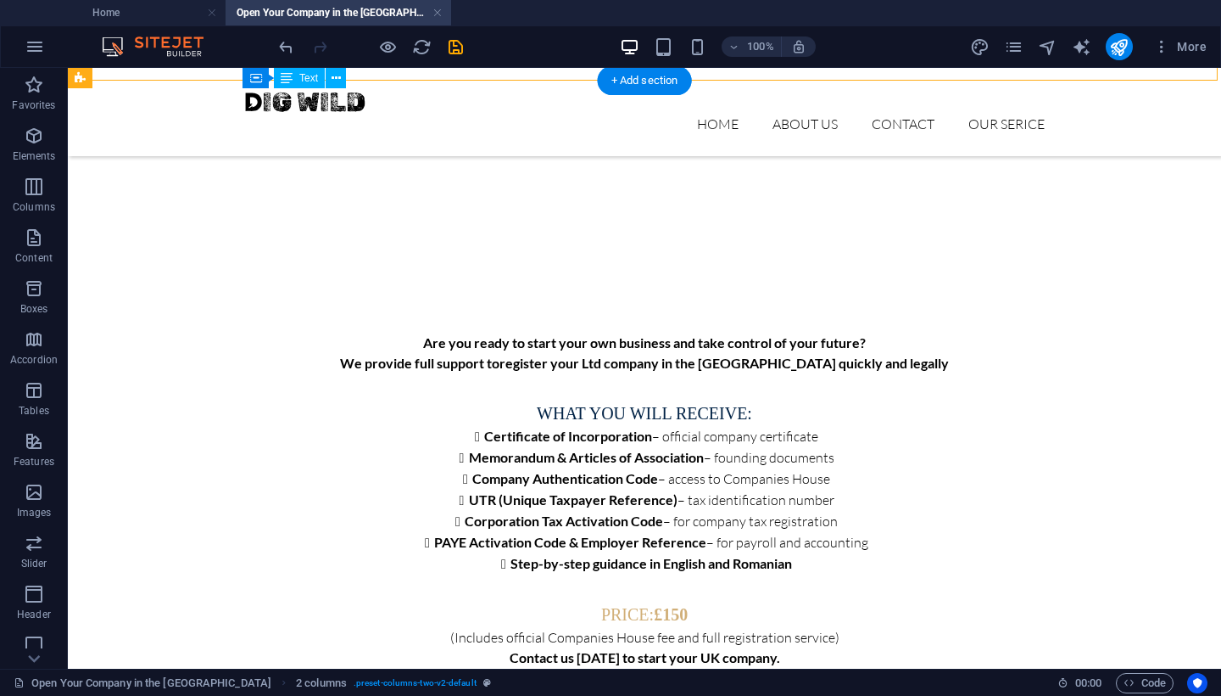
scroll to position [372, 0]
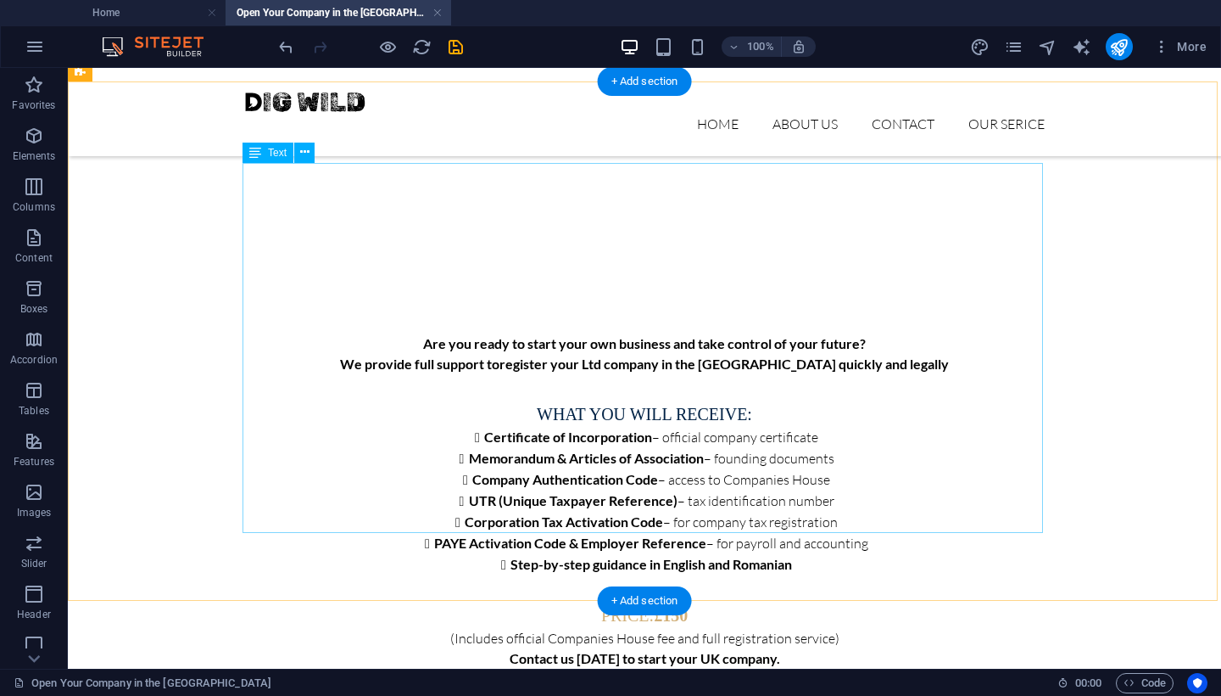
click at [769, 490] on div "Are you ready to start your own business and take control of your future? We pr…" at bounding box center [644, 521] width 801 height 376
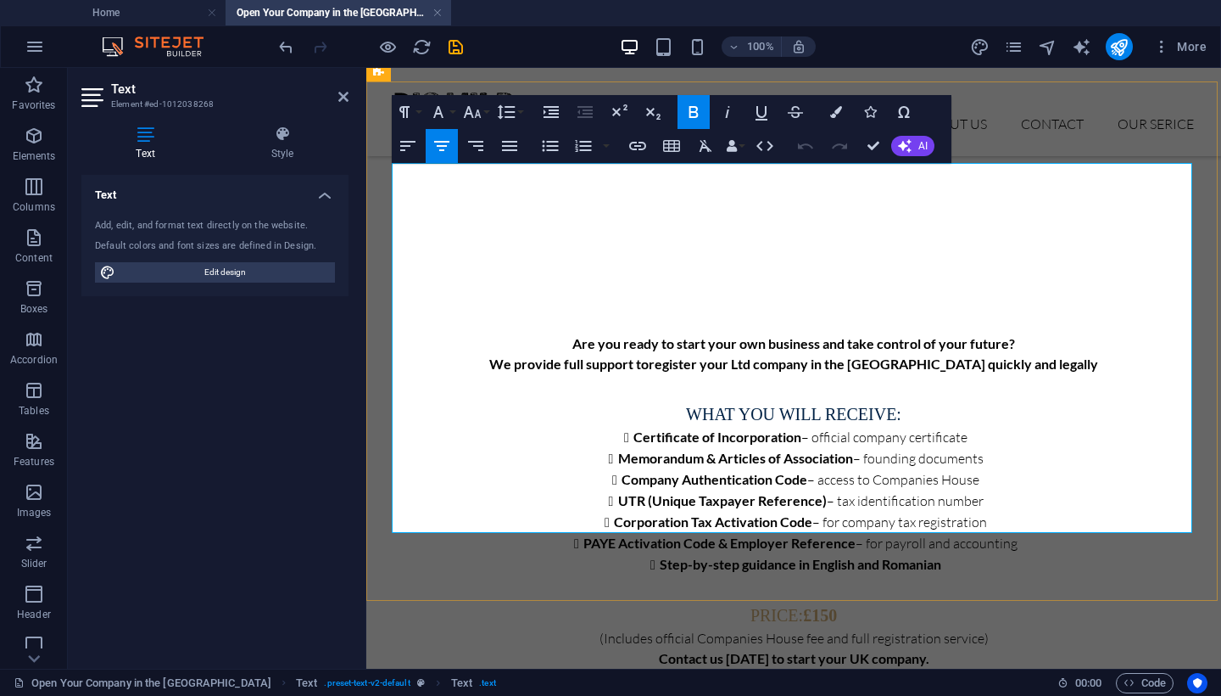
click at [918, 668] on p at bounding box center [794, 678] width 801 height 20
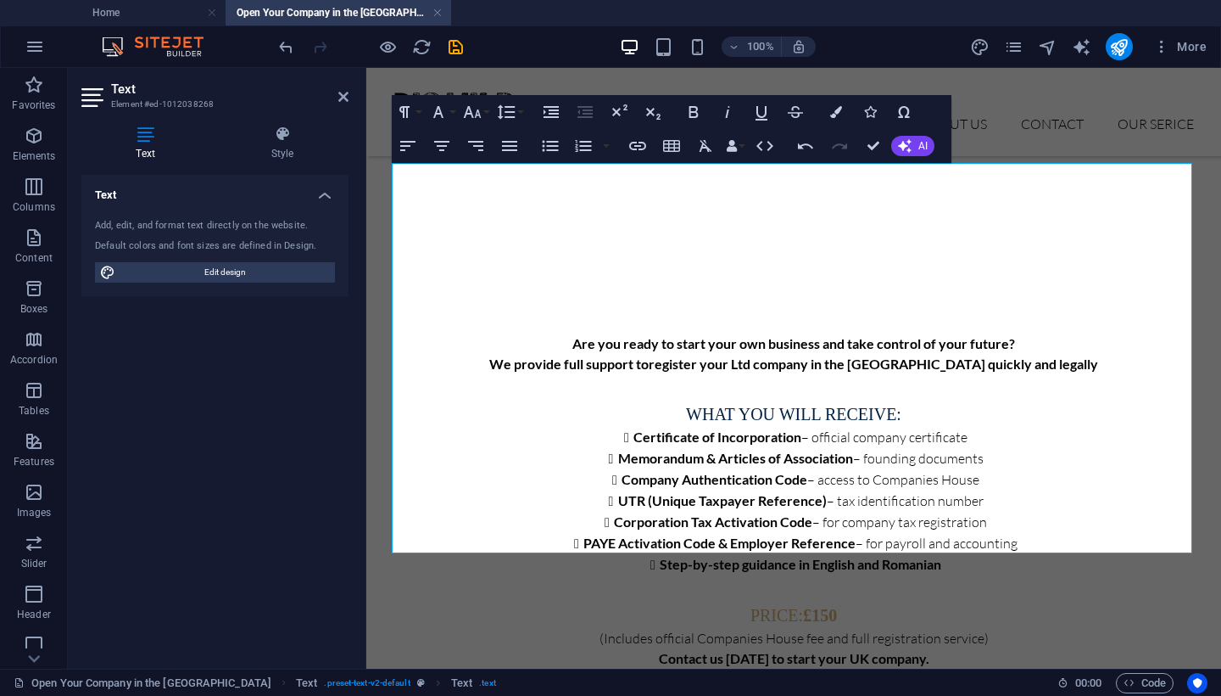
click at [350, 98] on aside "Text Element #ed-1012038268 Text Style Text Add, edit, and format text directly…" at bounding box center [217, 368] width 299 height 601
click at [792, 689] on p "​" at bounding box center [794, 699] width 801 height 20
drag, startPoint x: 869, startPoint y: 529, endPoint x: 394, endPoint y: 521, distance: 475.1
click at [394, 689] on p "[EMAIL_ADDRESS][DOMAIN_NAME]" at bounding box center [794, 699] width 801 height 20
click at [689, 109] on icon "button" at bounding box center [694, 112] width 20 height 20
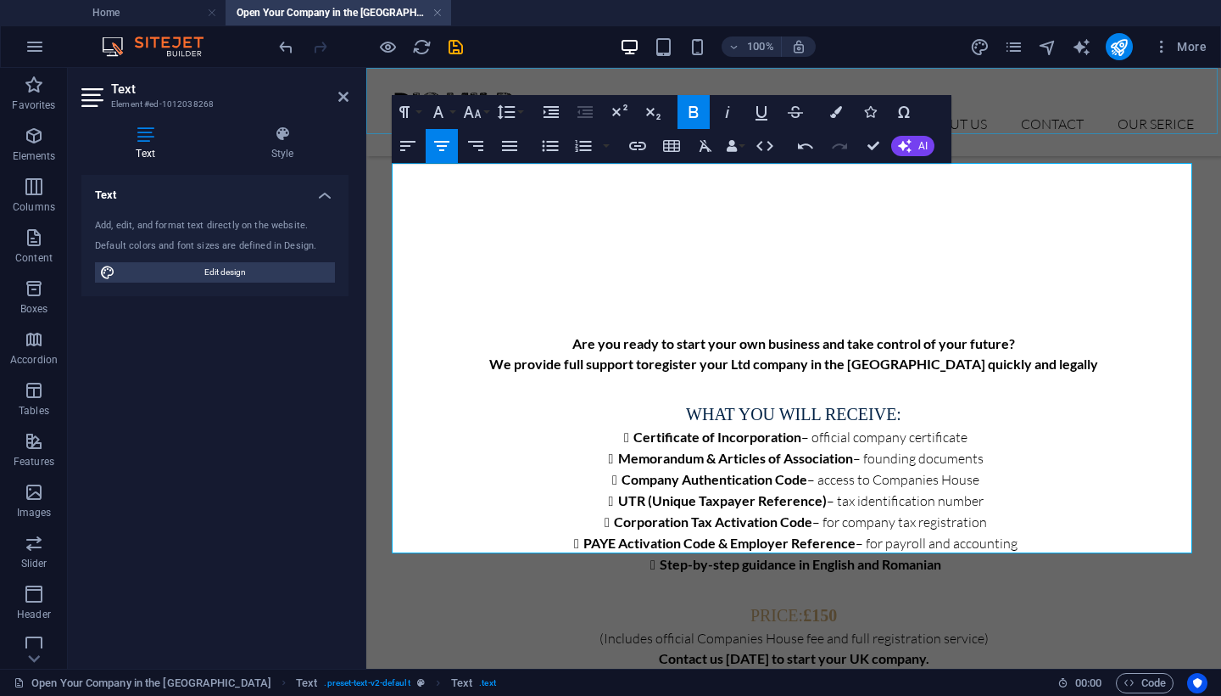
click at [690, 109] on icon "button" at bounding box center [694, 112] width 9 height 12
click at [566, 585] on div "Are you ready to start your own business and take control of your future? We pr…" at bounding box center [793, 524] width 855 height 545
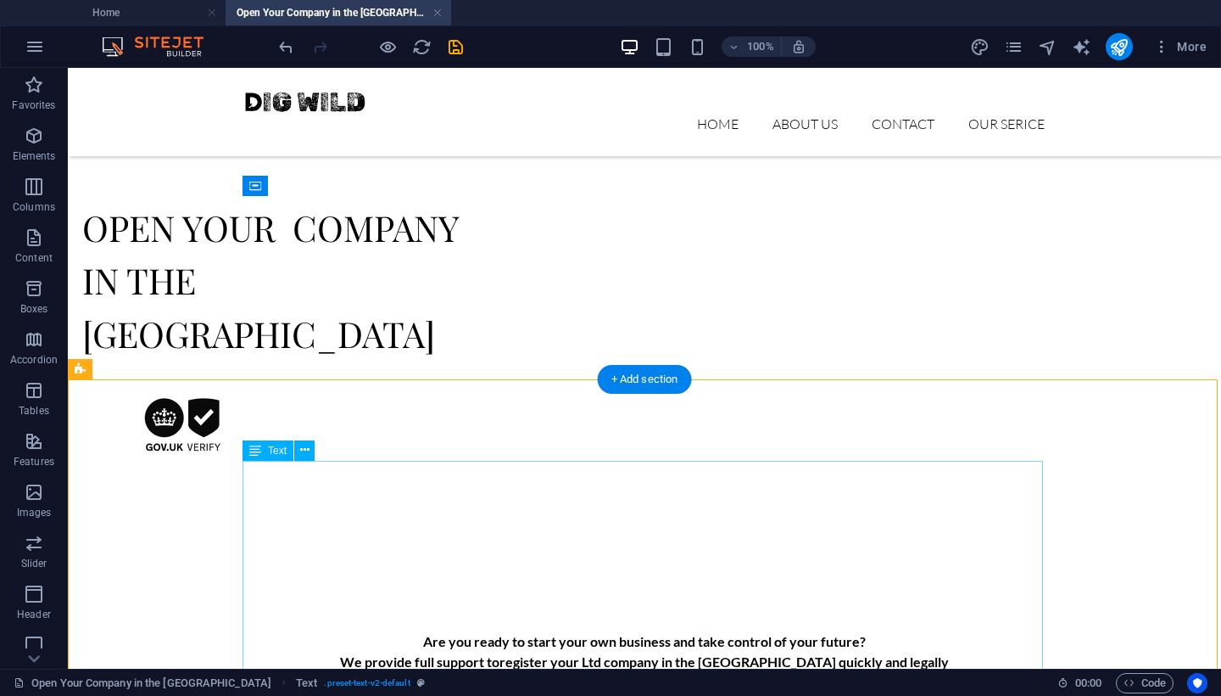
scroll to position [75, 0]
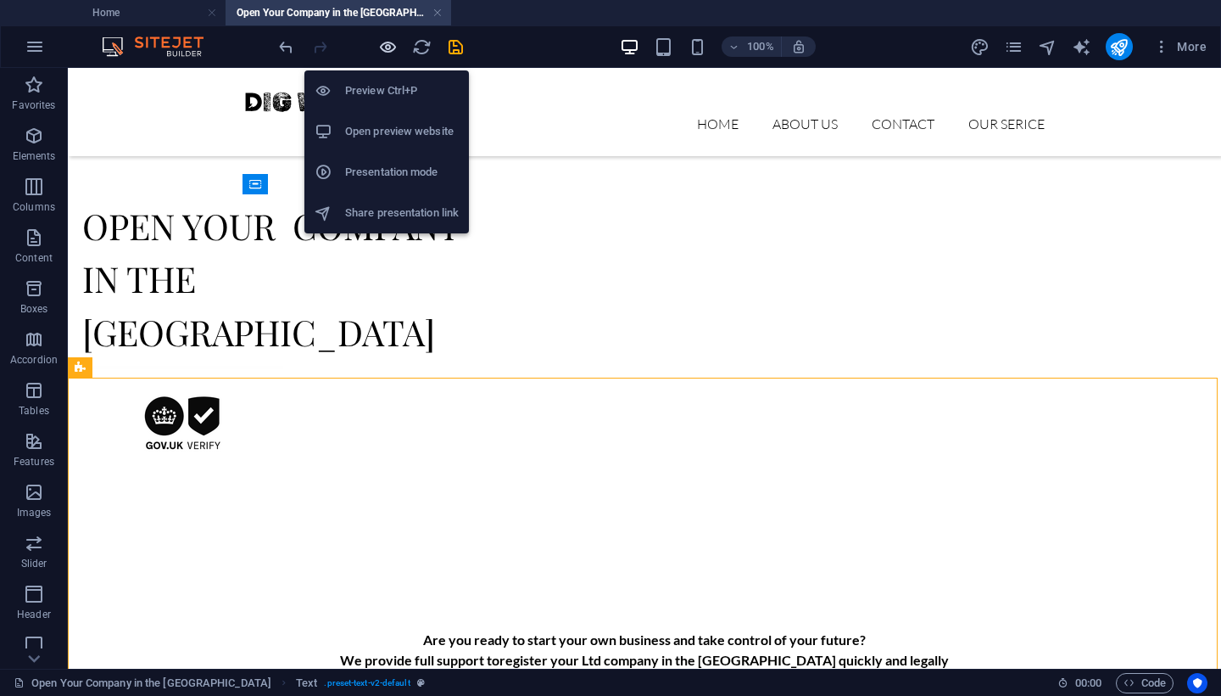
click at [383, 47] on icon "button" at bounding box center [388, 47] width 20 height 20
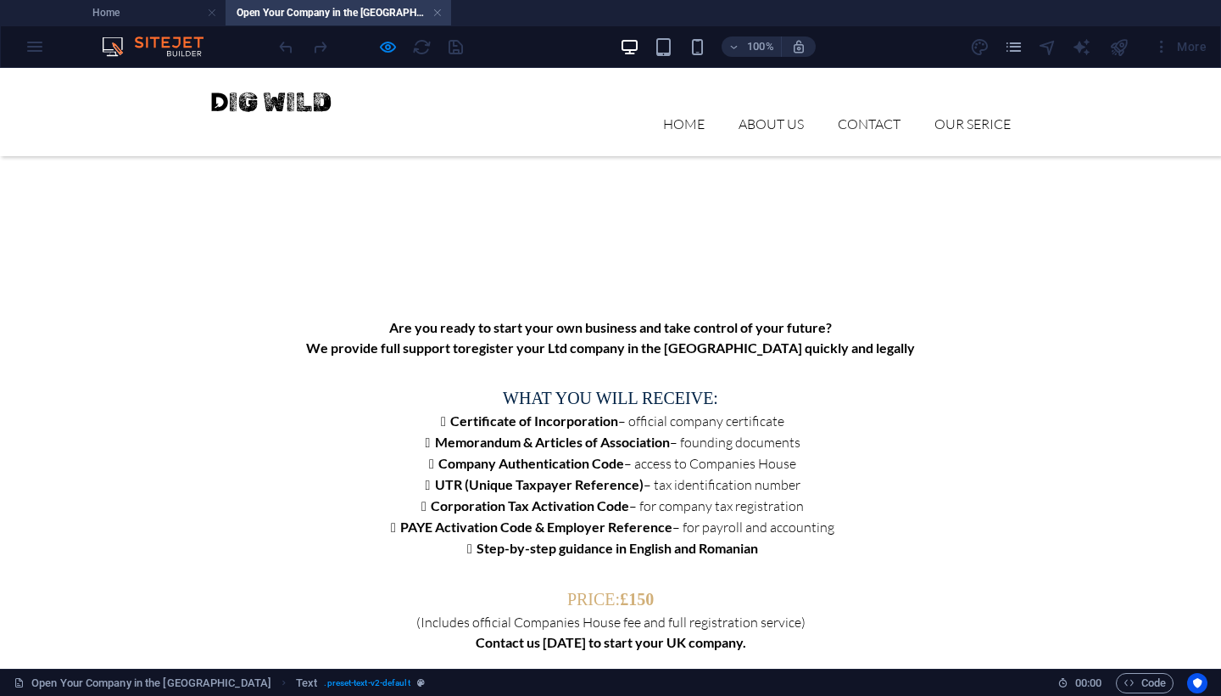
scroll to position [383, 0]
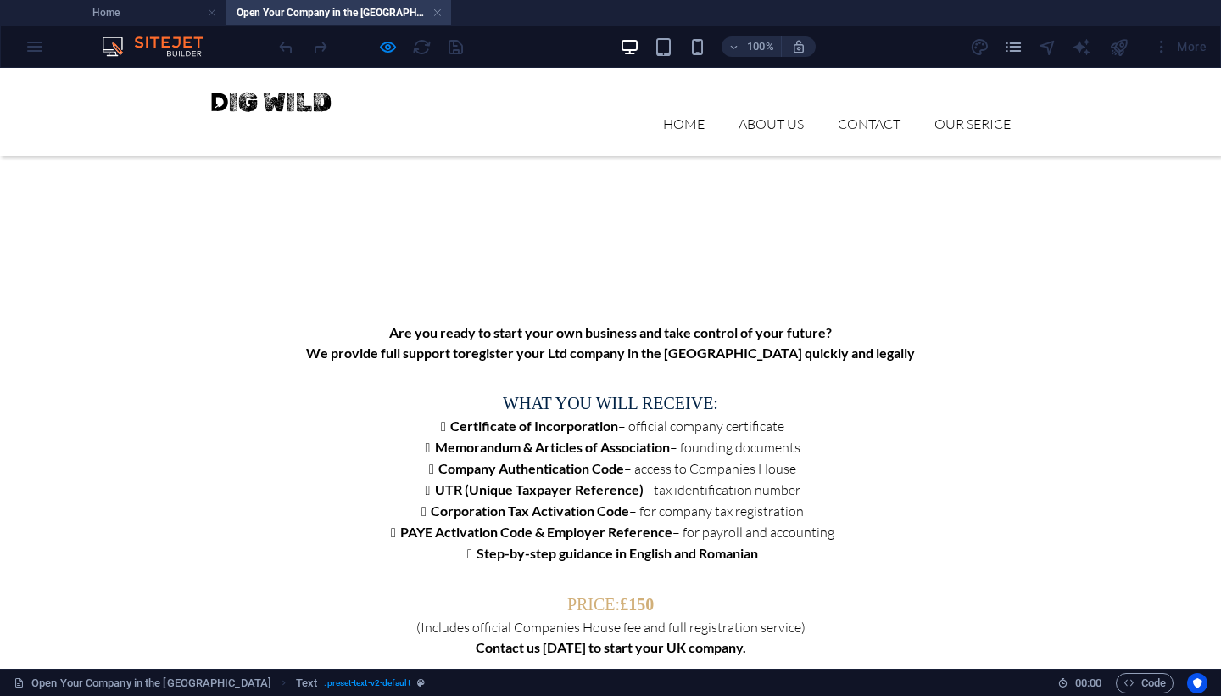
click at [606, 678] on p "[EMAIL_ADDRESS][DOMAIN_NAME]" at bounding box center [610, 688] width 801 height 20
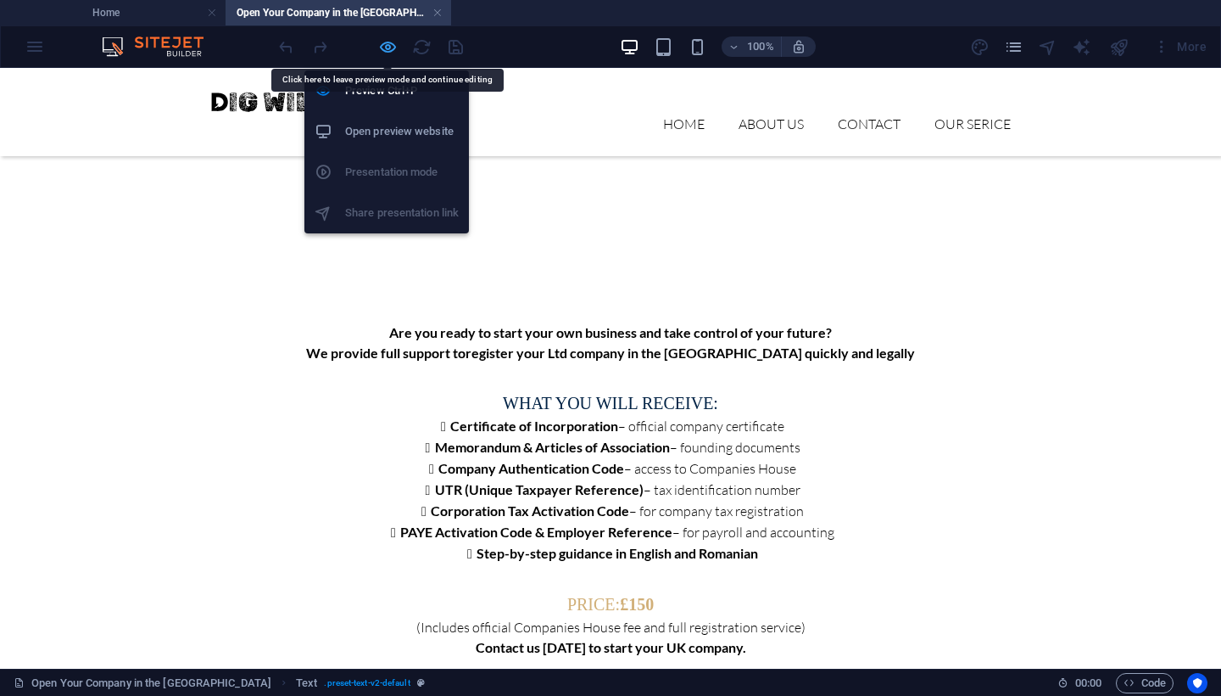
click at [390, 43] on icon "button" at bounding box center [388, 47] width 20 height 20
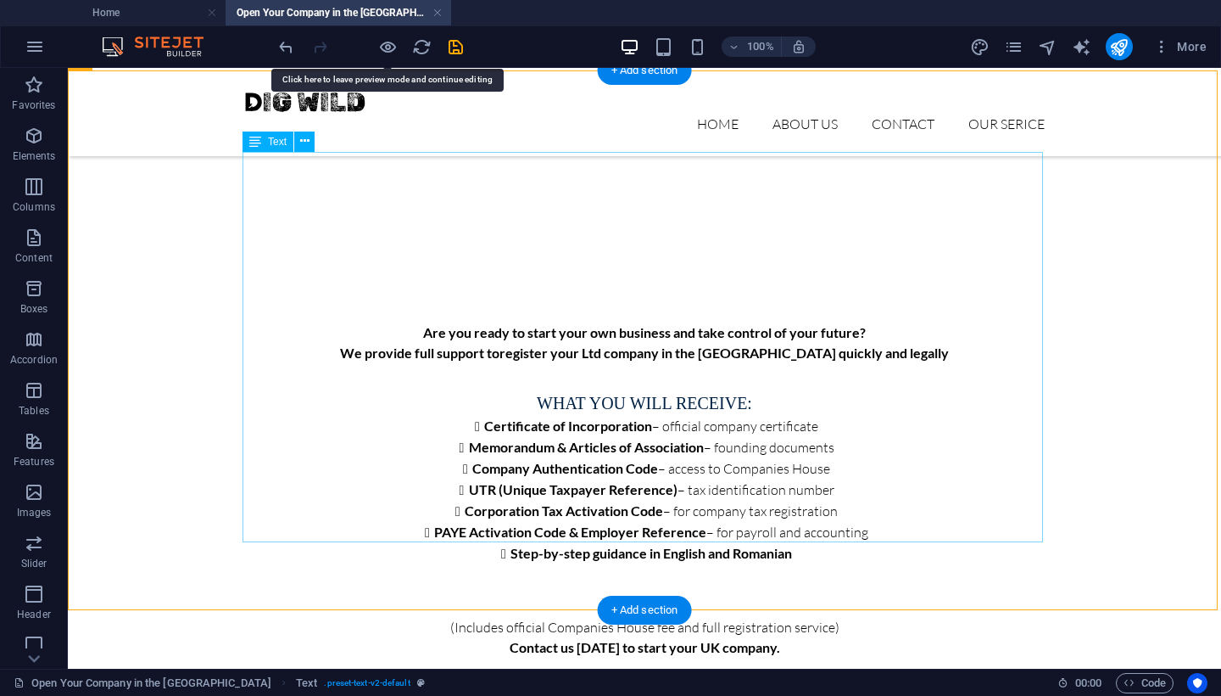
click at [629, 515] on div "Are you ready to start your own business and take control of your future? We pr…" at bounding box center [644, 520] width 801 height 396
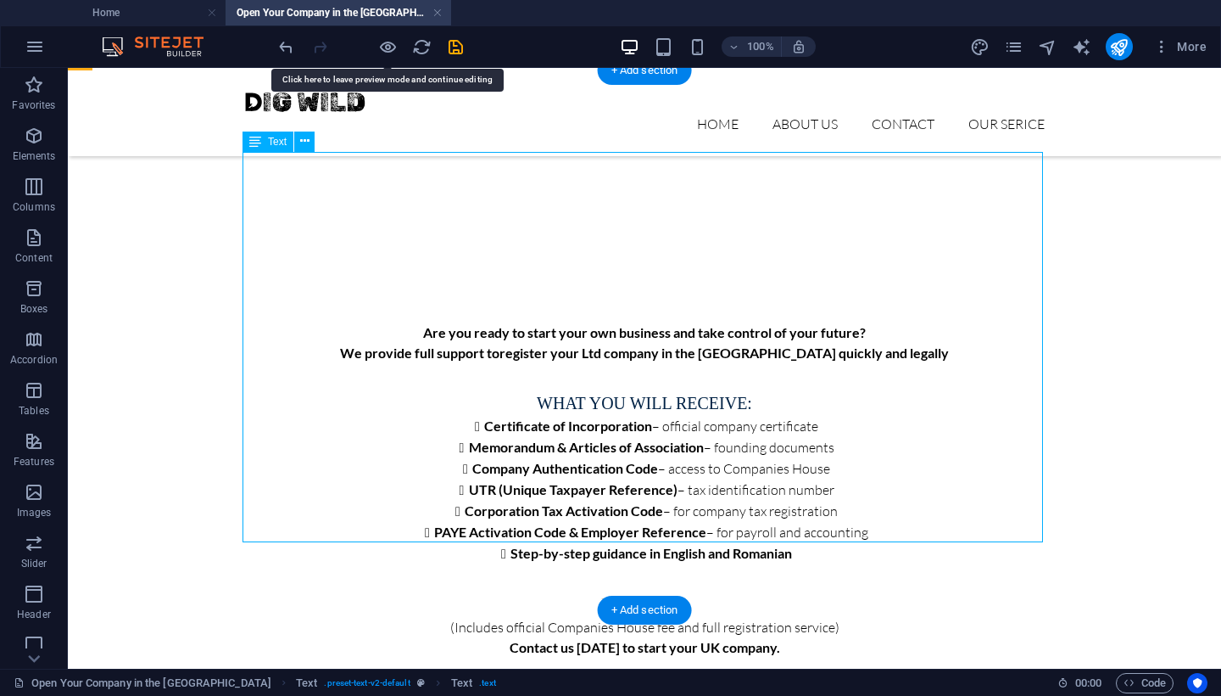
click at [629, 515] on div "Are you ready to start your own business and take control of your future? We pr…" at bounding box center [644, 520] width 801 height 396
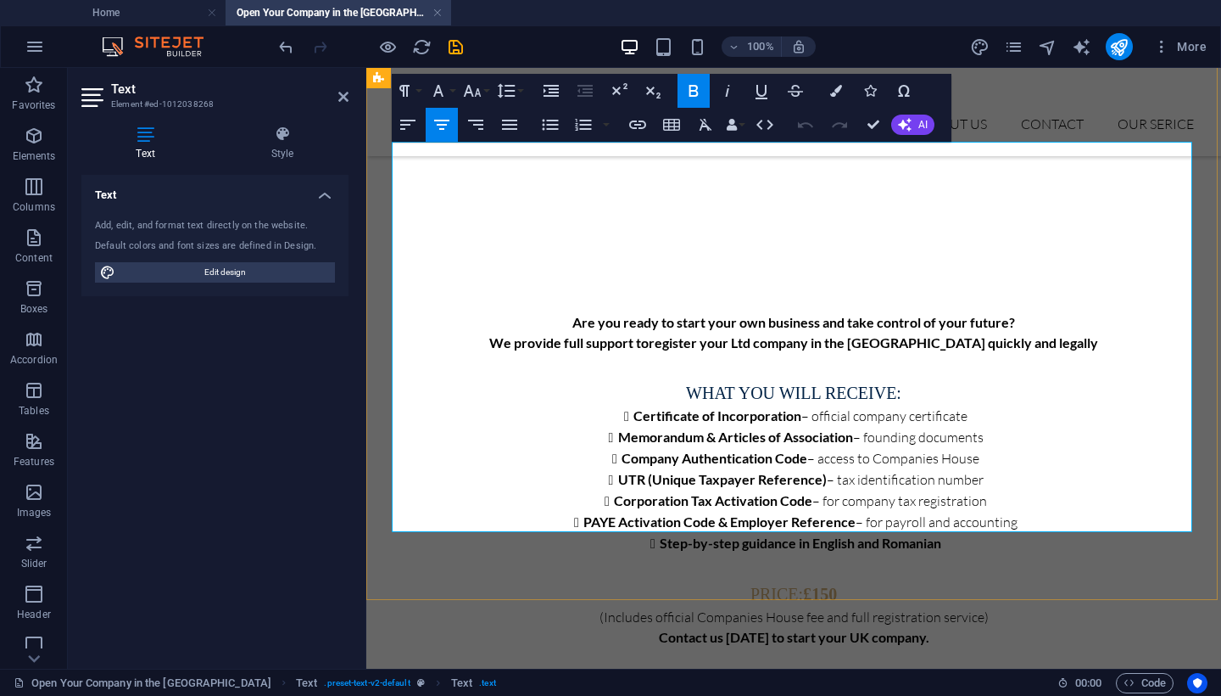
scroll to position [392, 0]
click at [793, 668] on p "[EMAIL_ADDRESS][DOMAIN_NAME]" at bounding box center [794, 678] width 801 height 20
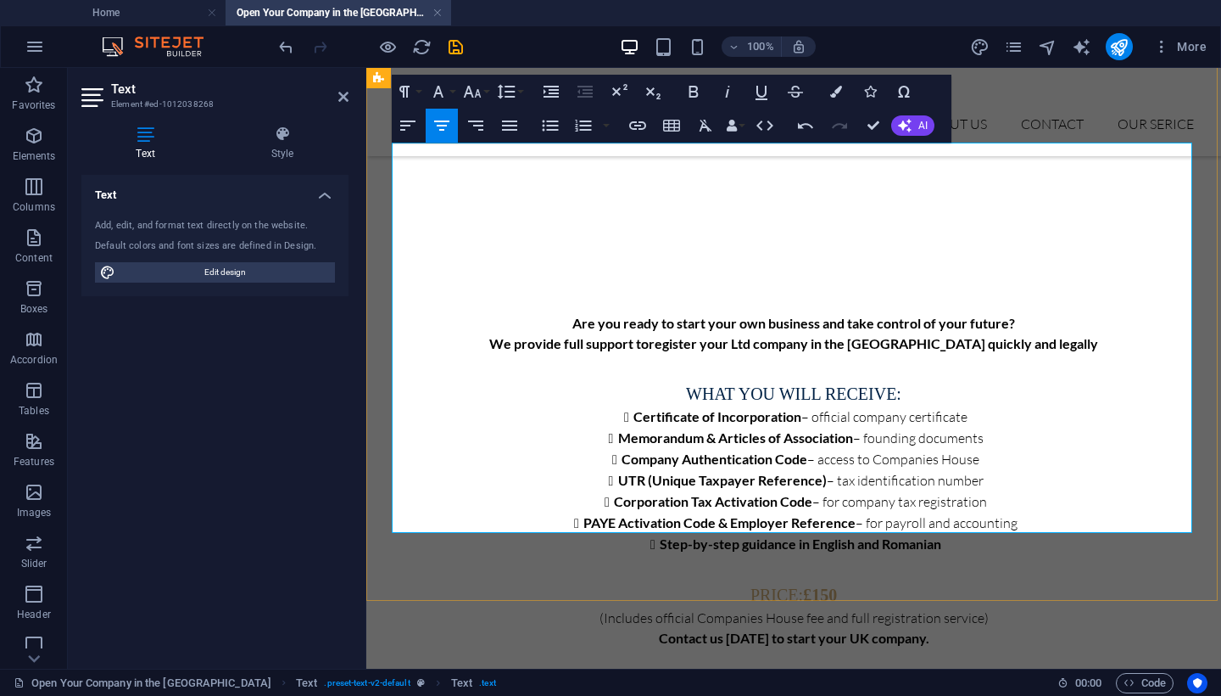
click at [824, 668] on p "[EMAIL_ADDRESS][DOMAIN_NAME]" at bounding box center [794, 678] width 801 height 20
click at [758, 569] on div "Are you ready to start your own business and take control of your future? We pr…" at bounding box center [793, 504] width 855 height 545
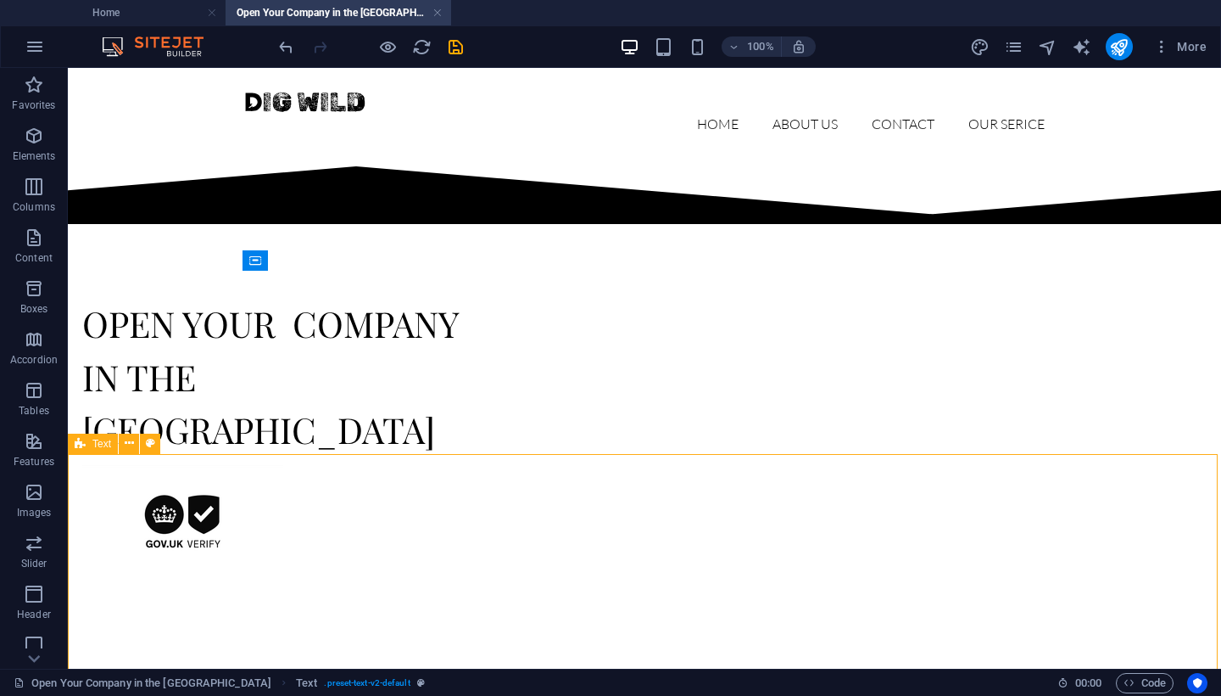
scroll to position [0, 0]
click at [455, 40] on icon "save" at bounding box center [456, 47] width 20 height 20
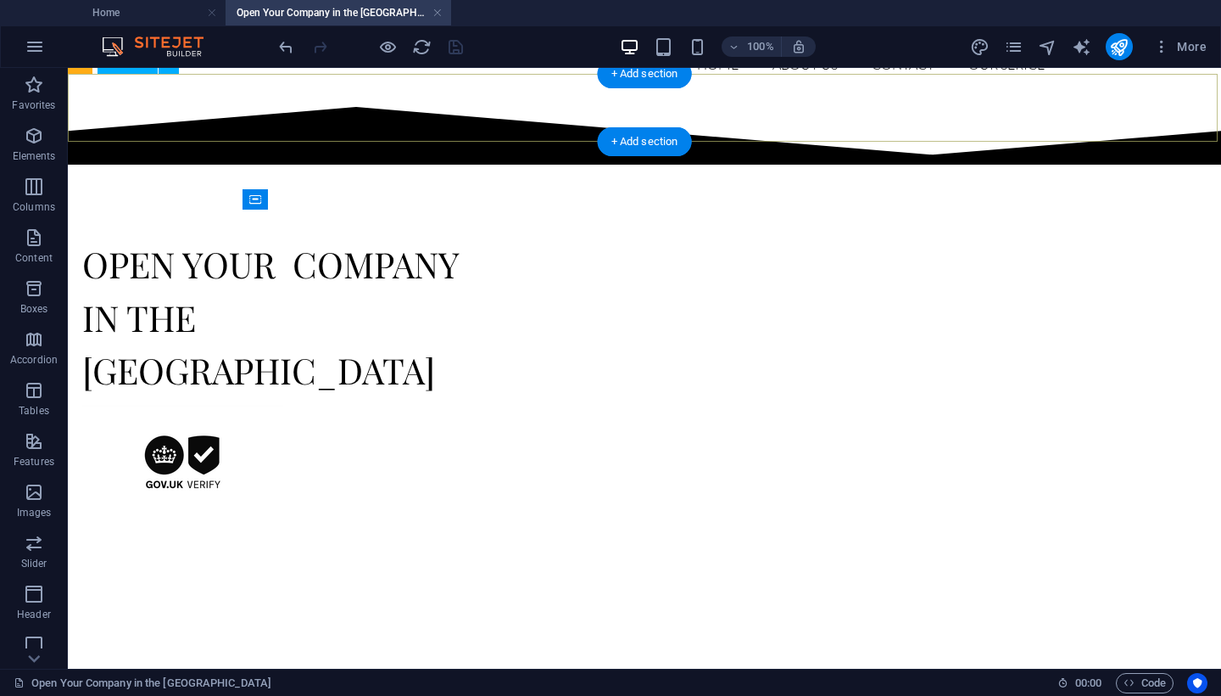
scroll to position [61, 0]
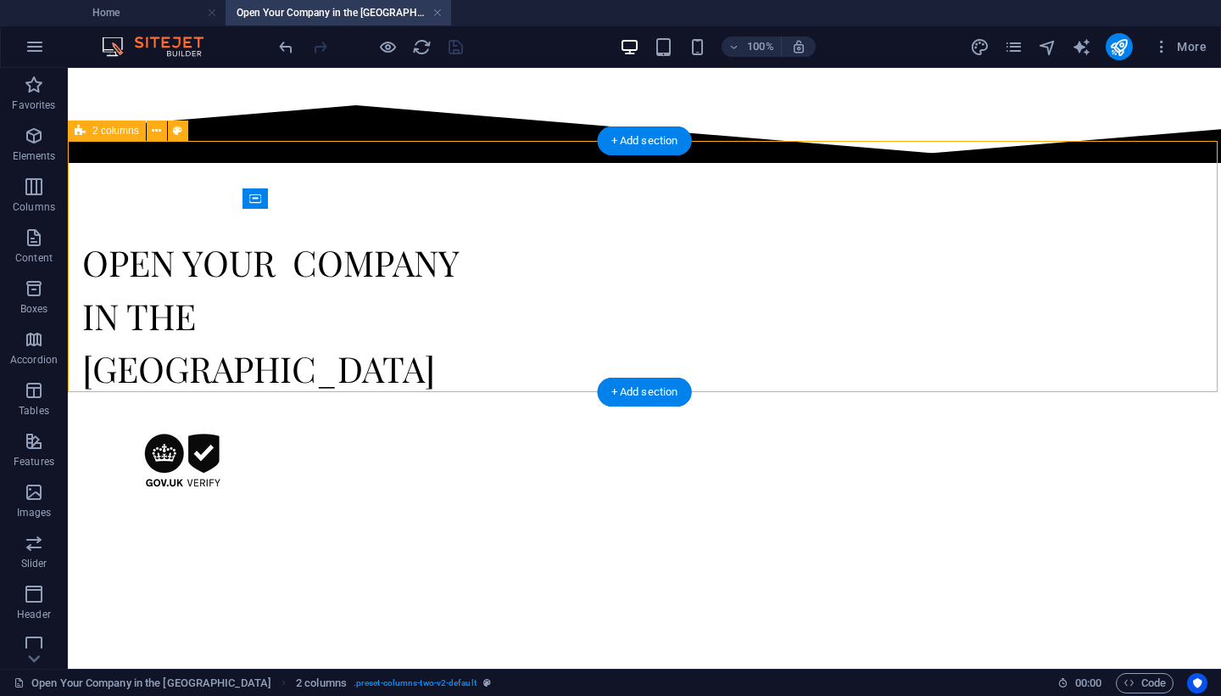
drag, startPoint x: 558, startPoint y: 389, endPoint x: 554, endPoint y: 327, distance: 62.1
click at [554, 327] on div "OPEN YOUR COMPANY IN THE [GEOGRAPHIC_DATA]" at bounding box center [645, 374] width 1154 height 422
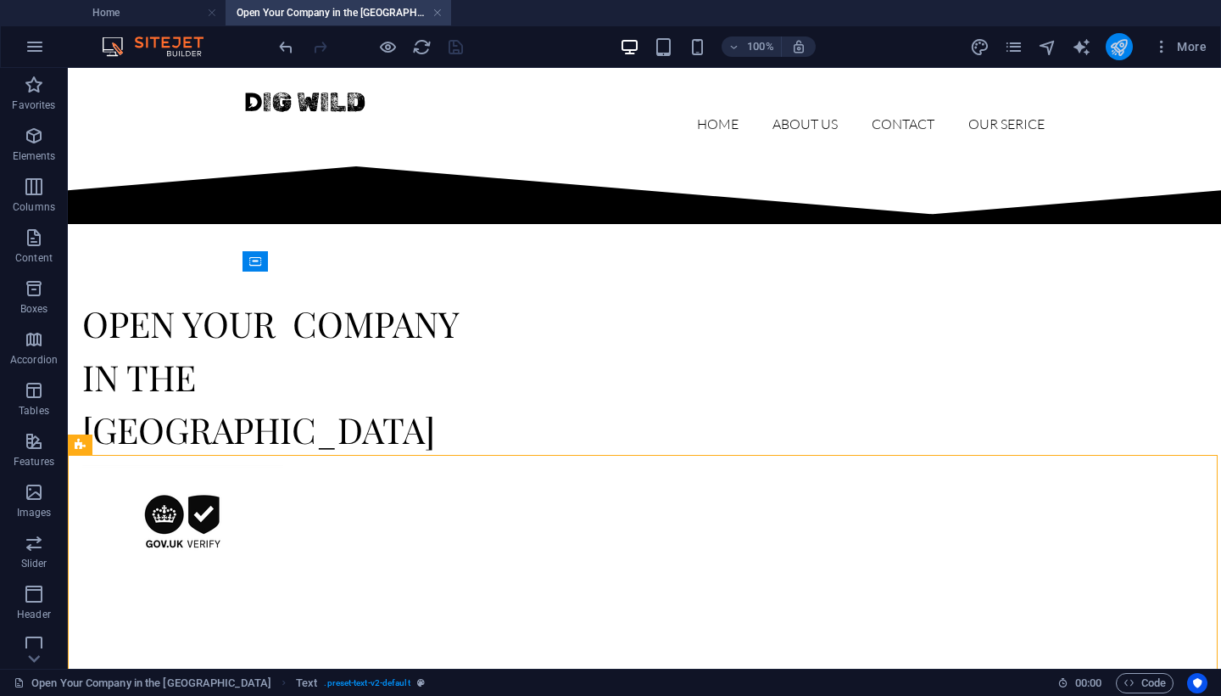
scroll to position [0, 0]
click at [1120, 53] on icon "publish" at bounding box center [1119, 47] width 20 height 20
